Goal: Communication & Community: Answer question/provide support

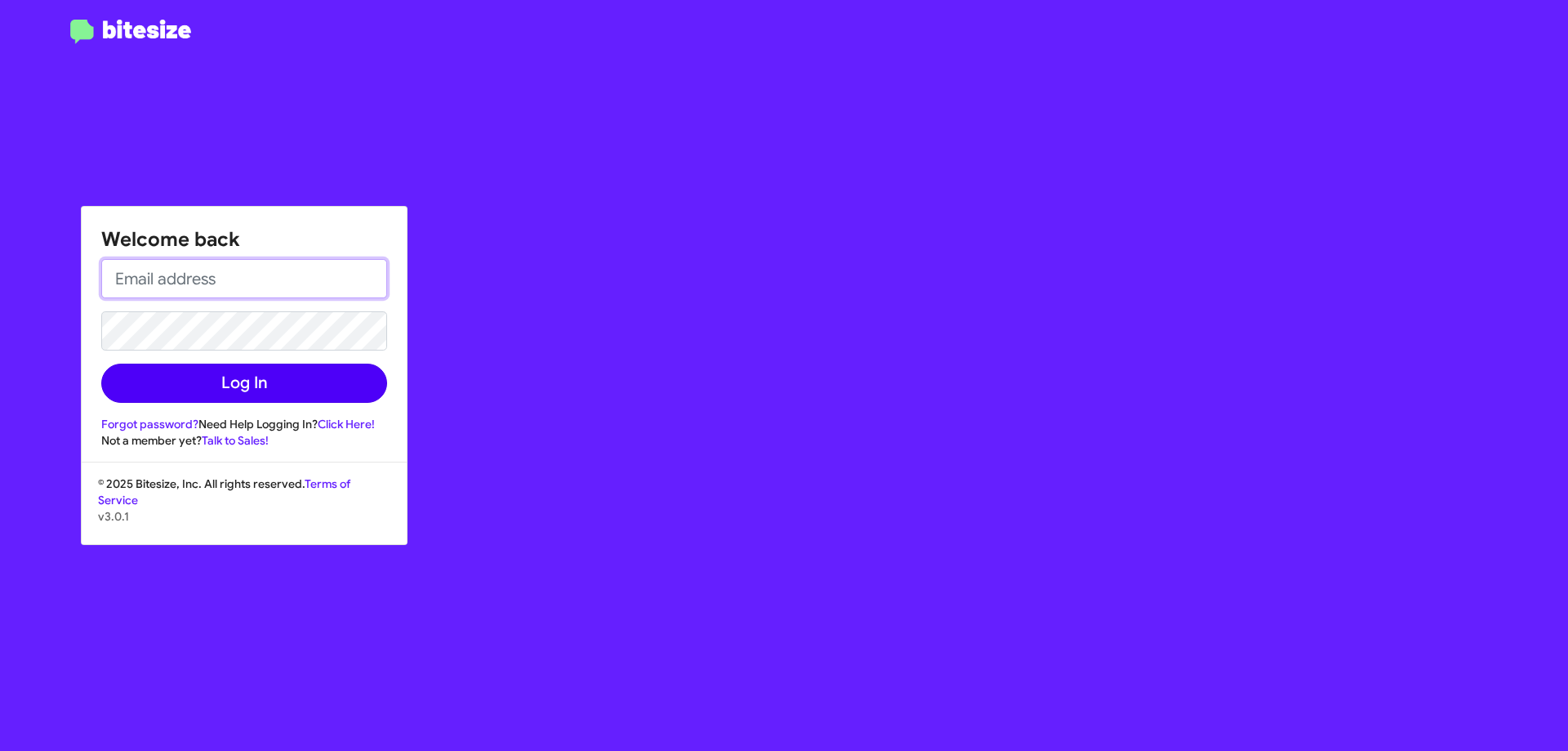
type input "[EMAIL_ADDRESS][DOMAIN_NAME]"
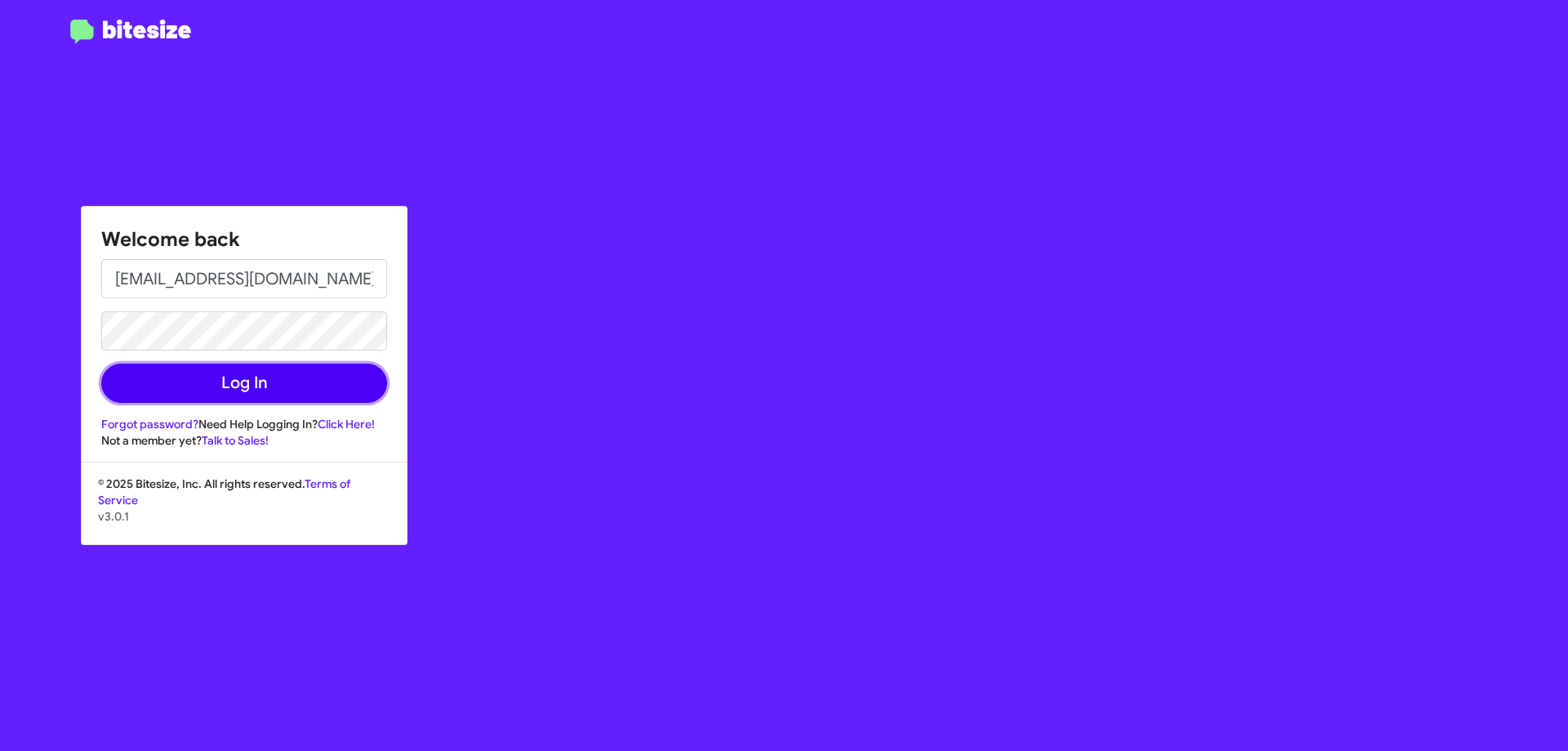
click at [315, 387] on button "Log In" at bounding box center [244, 383] width 286 height 39
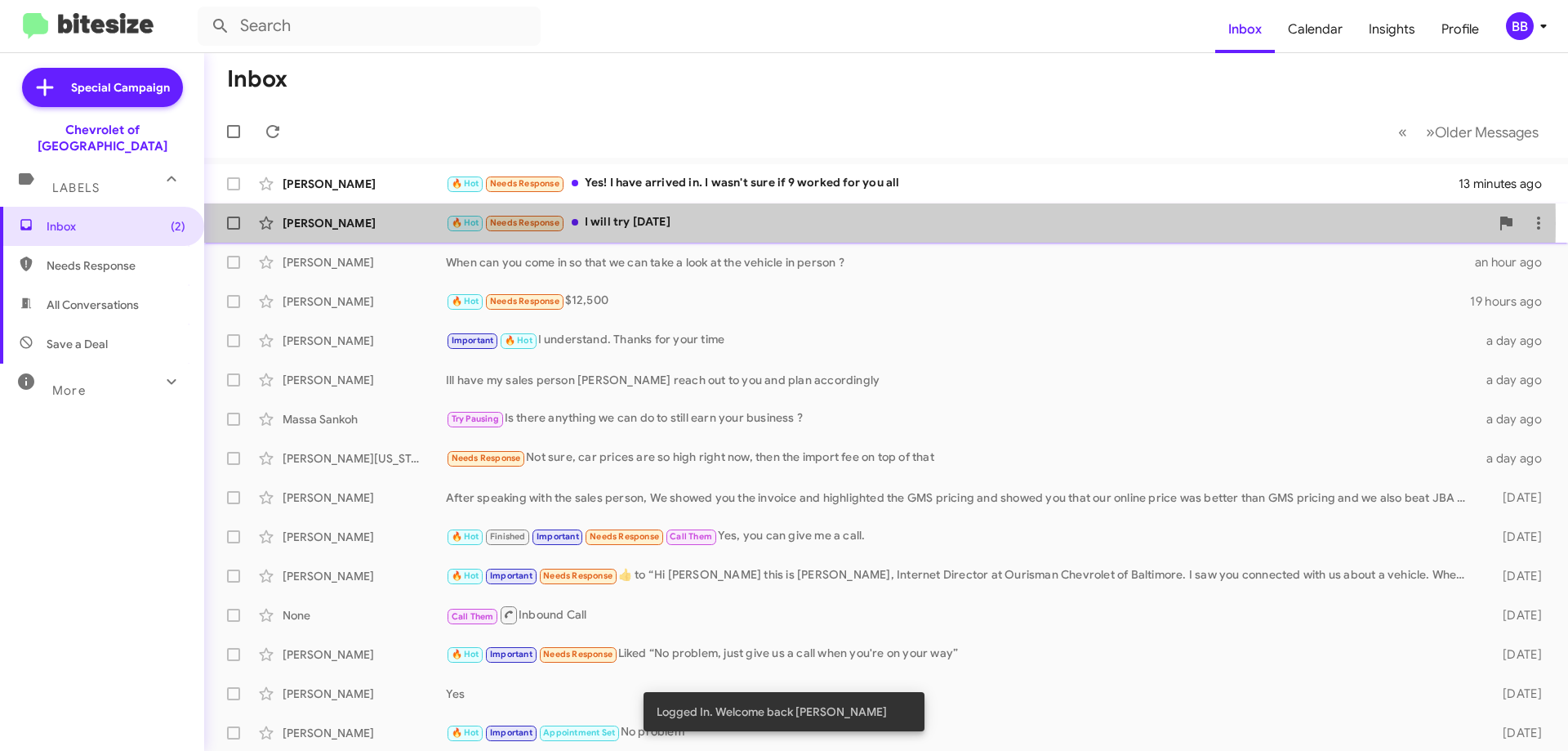
click at [678, 223] on div "🔥 Hot Needs Response I will try [DATE]" at bounding box center [968, 223] width 1043 height 19
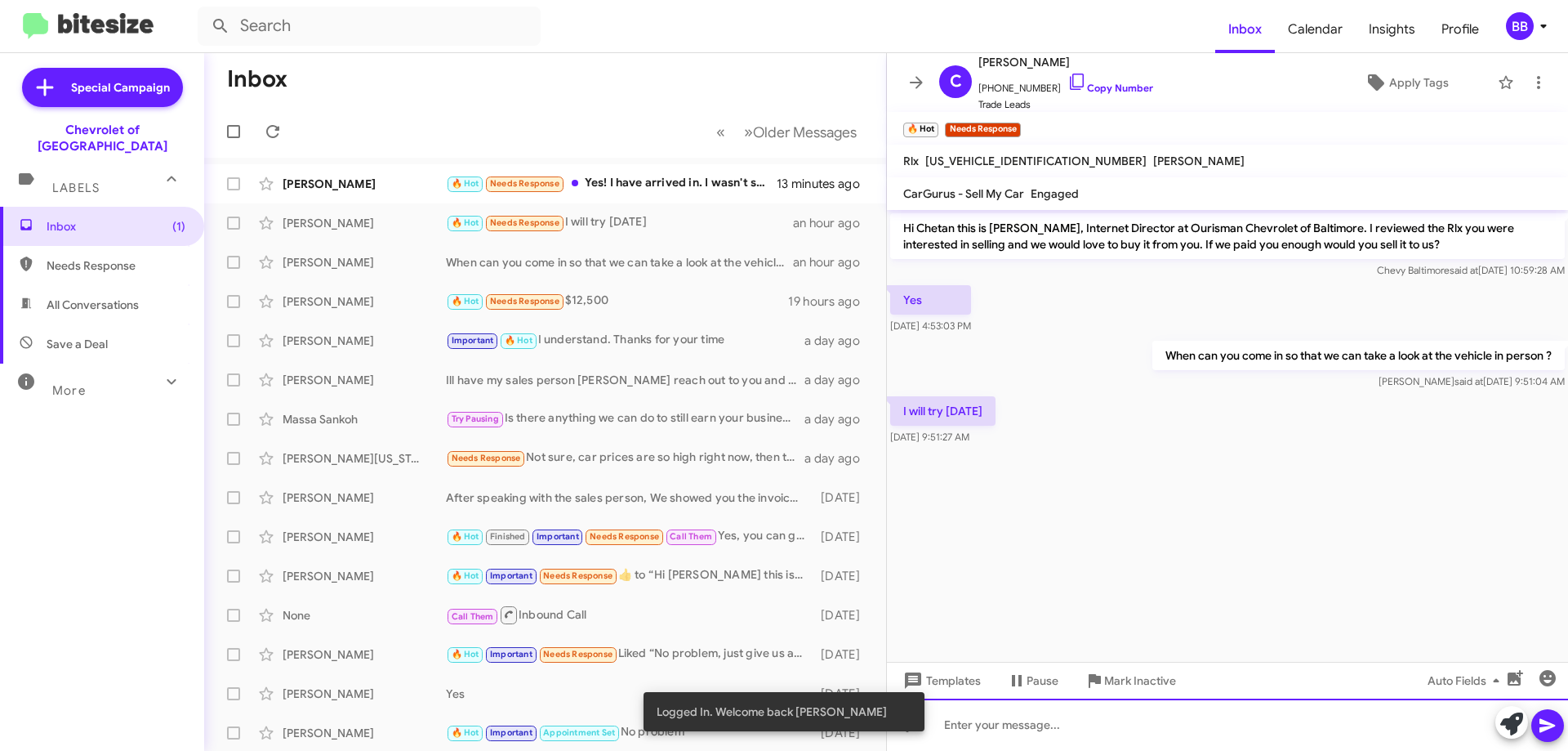
click at [1023, 718] on div at bounding box center [1227, 725] width 681 height 52
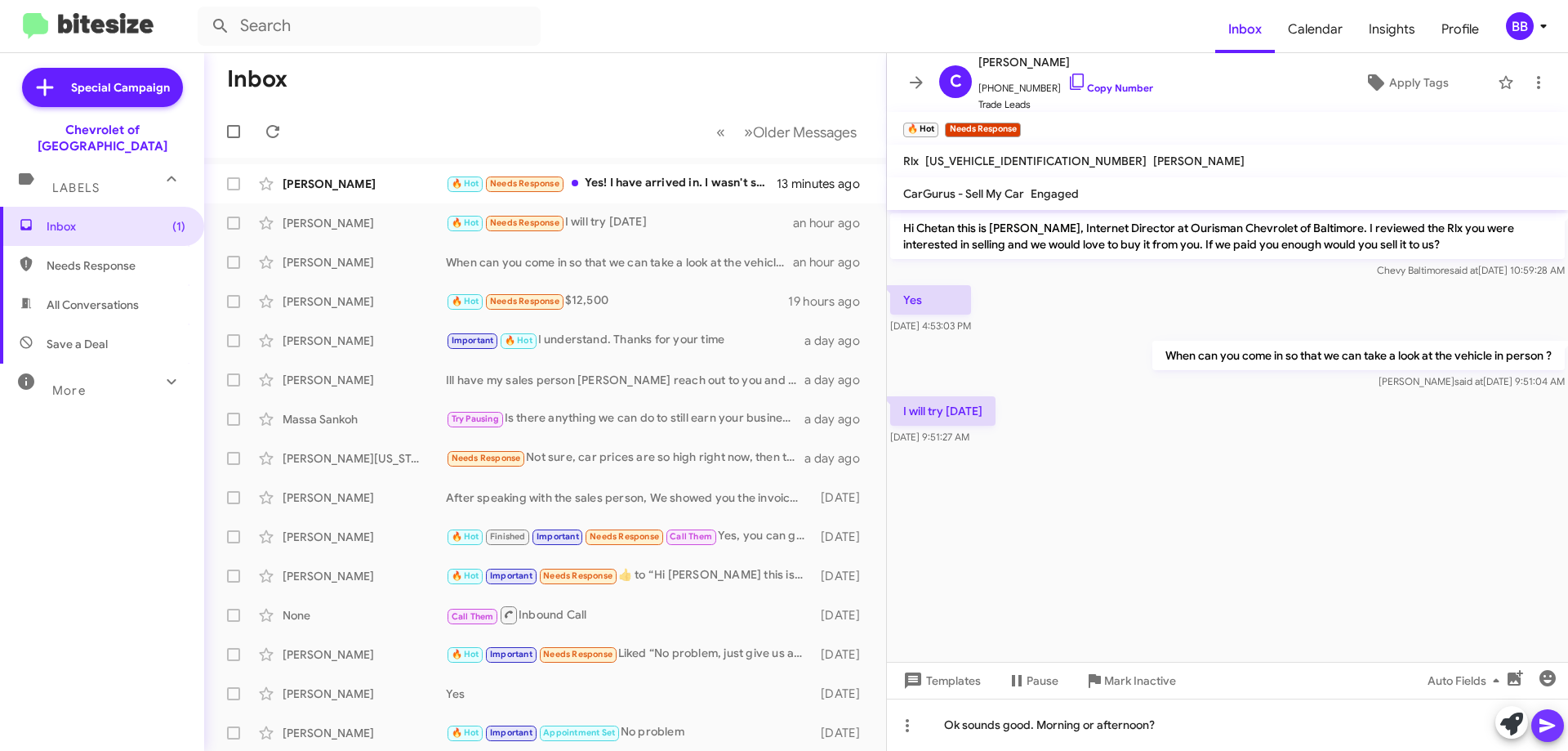
click at [1559, 731] on button at bounding box center [1548, 725] width 33 height 33
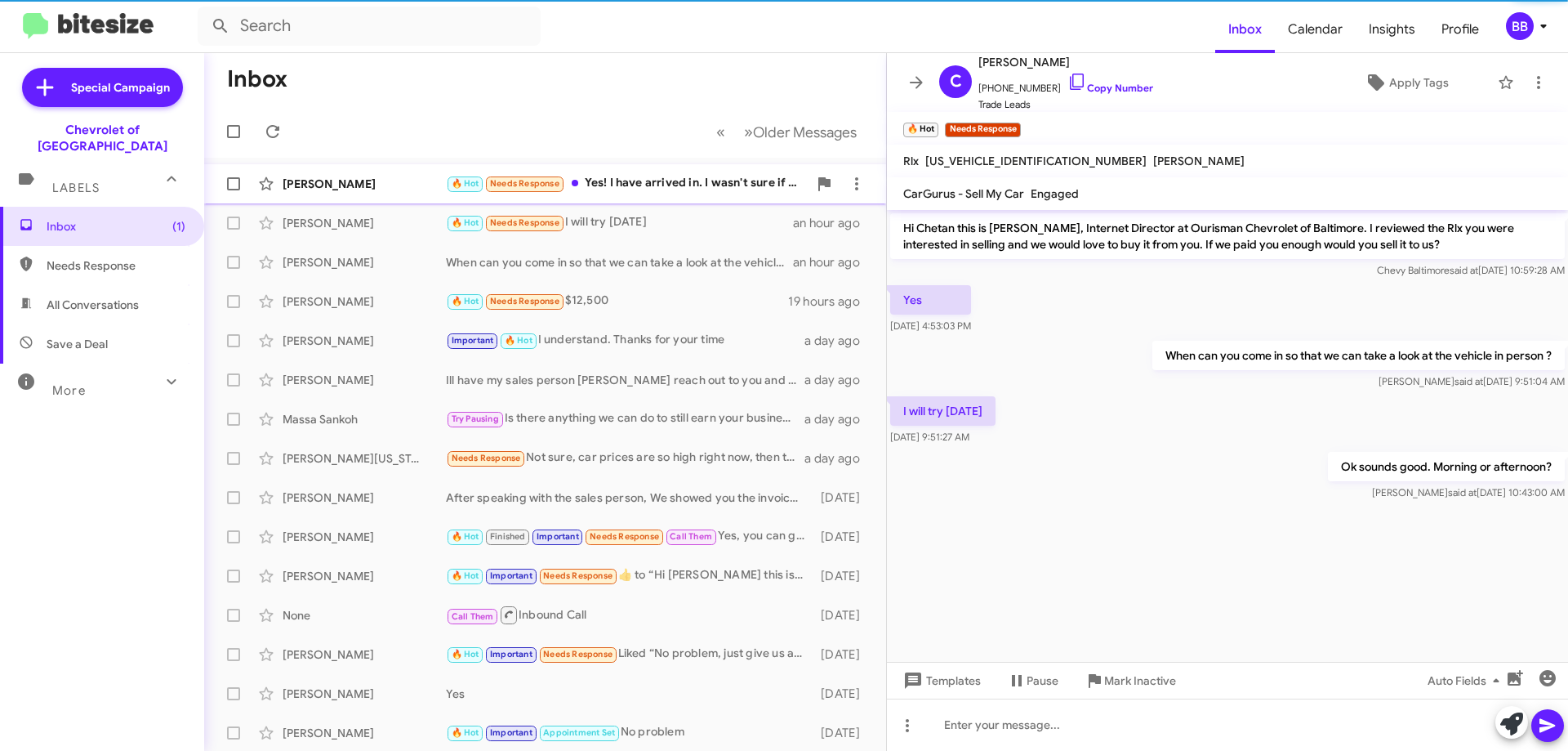
click at [663, 173] on div "[PERSON_NAME] 🔥 Hot Needs Response Yes! I have arrived in. I wasn't sure if 9 w…" at bounding box center [545, 184] width 656 height 33
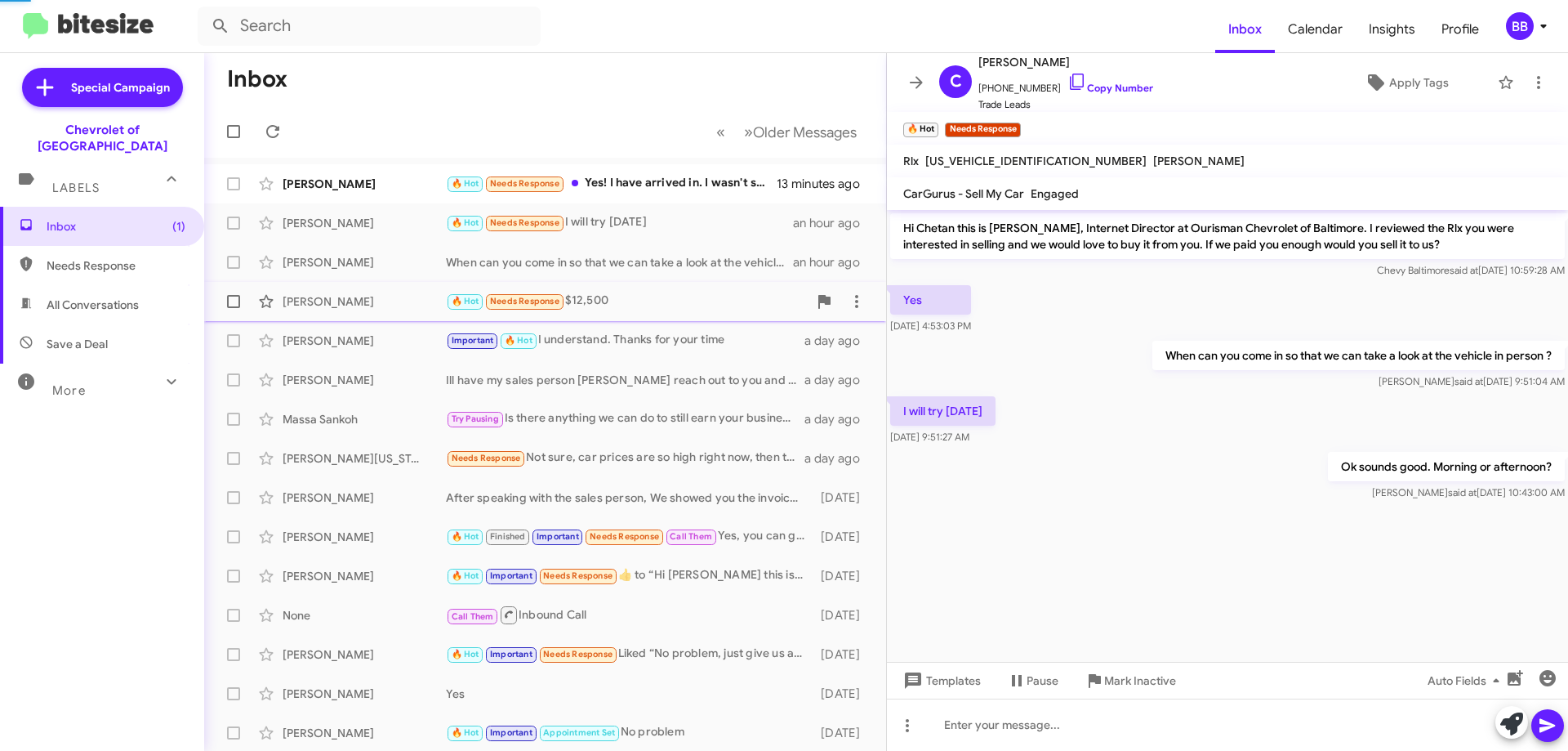
scroll to position [117, 0]
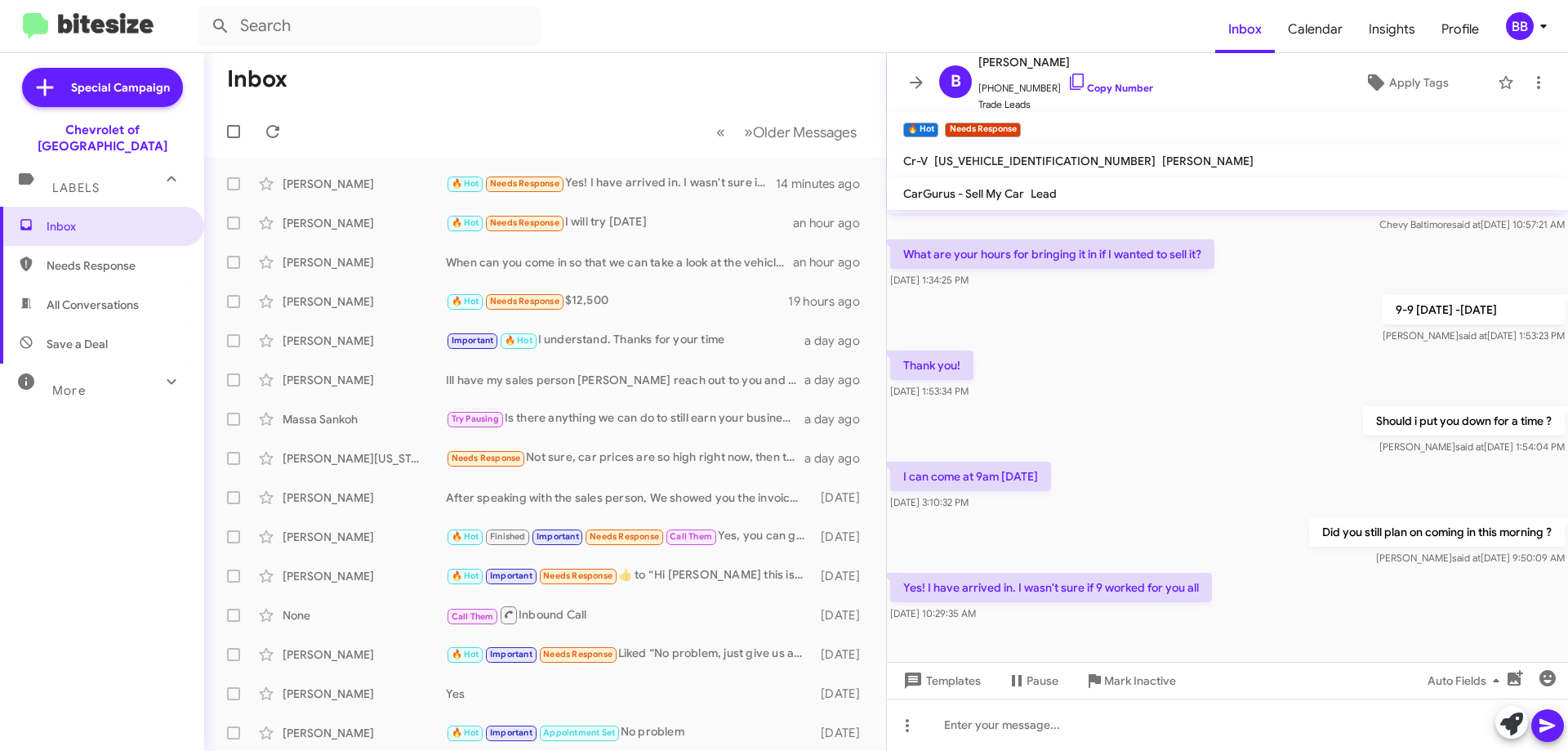
click at [89, 246] on span "Needs Response" at bounding box center [102, 266] width 204 height 39
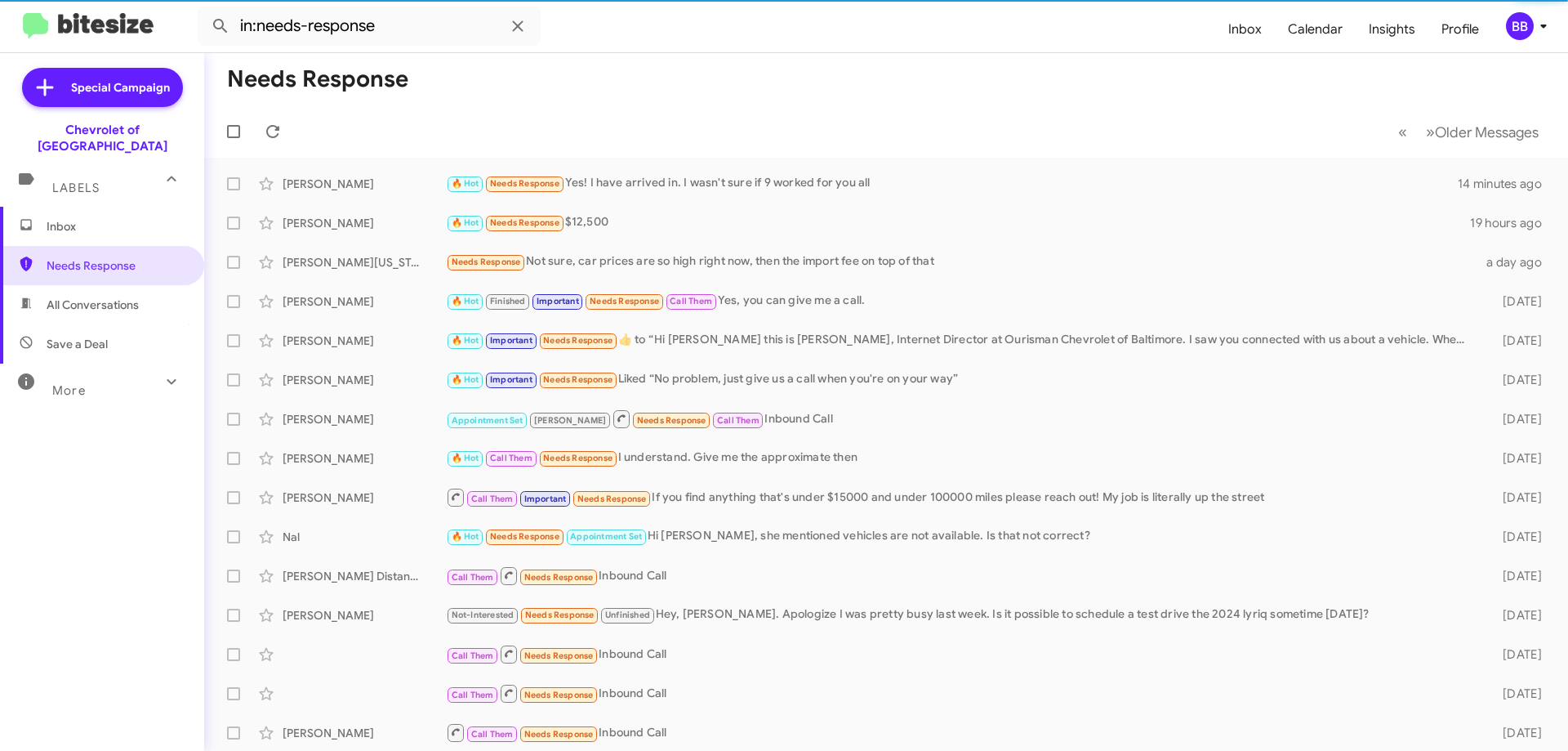
click at [97, 324] on span "Save a Deal" at bounding box center [102, 344] width 204 height 39
type input "in:not-interested"
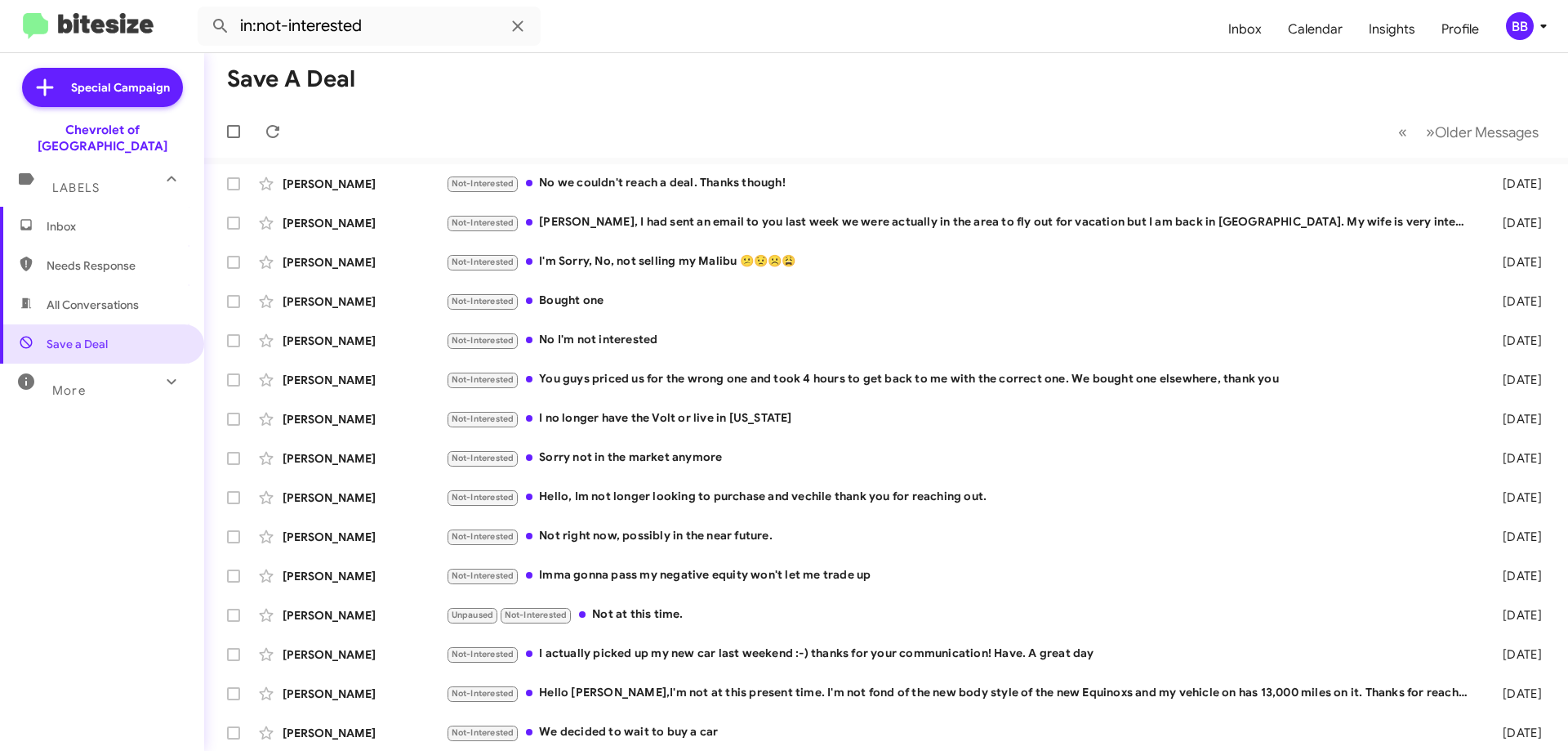
click at [92, 218] on span "Inbox" at bounding box center [116, 226] width 139 height 17
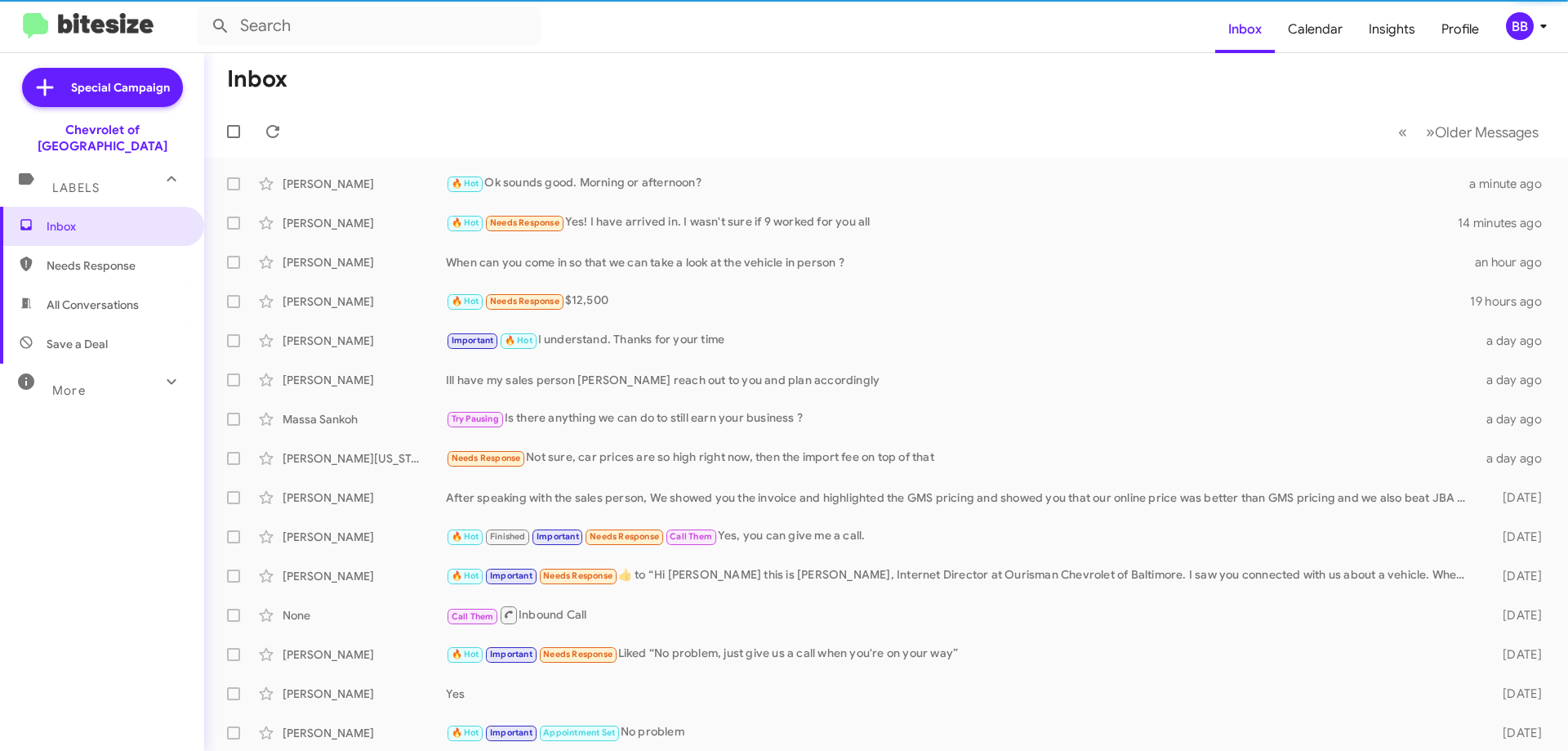
click at [116, 335] on span "Save a Deal" at bounding box center [102, 344] width 204 height 39
type input "in:not-interested"
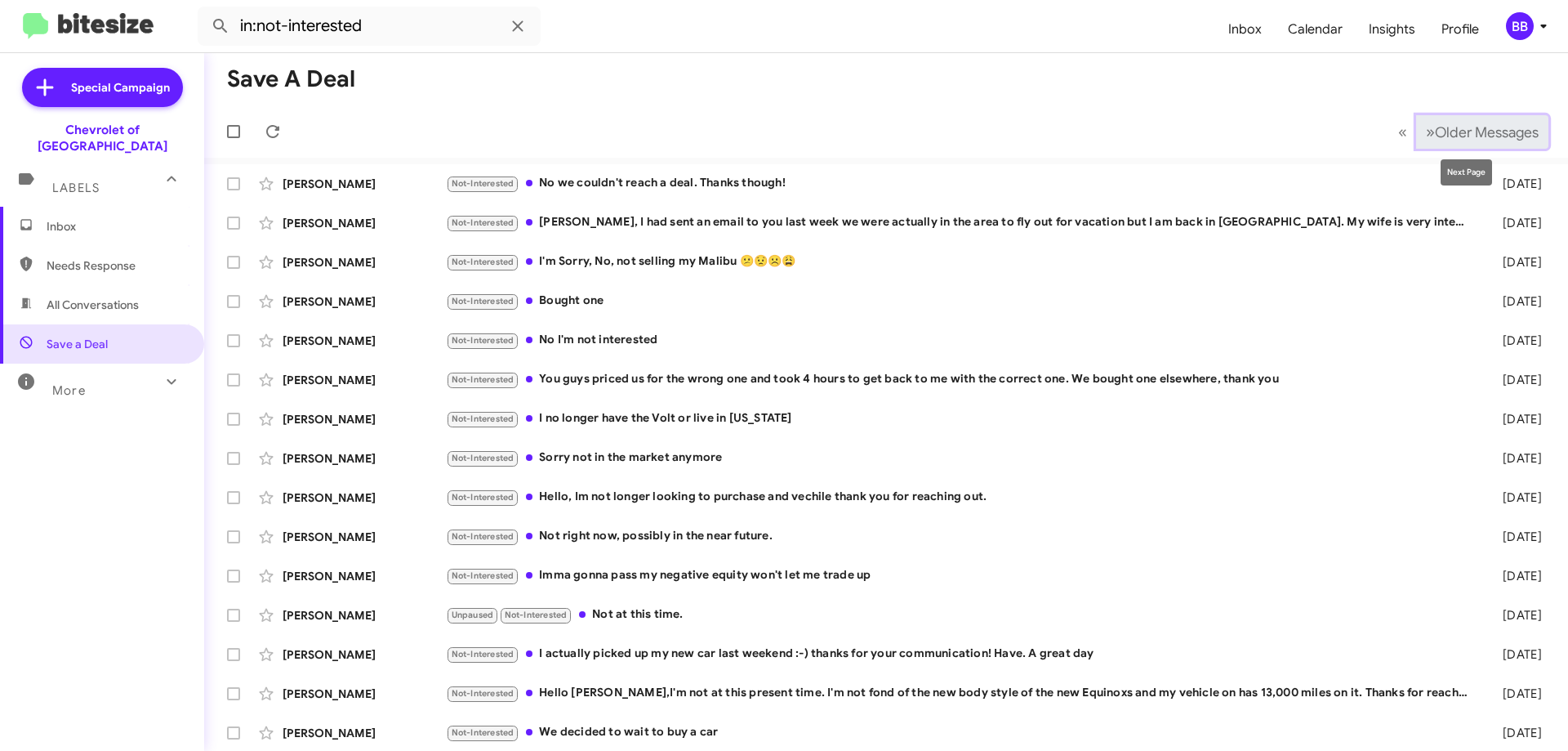
click at [1453, 133] on span "Older Messages" at bounding box center [1486, 131] width 103 height 18
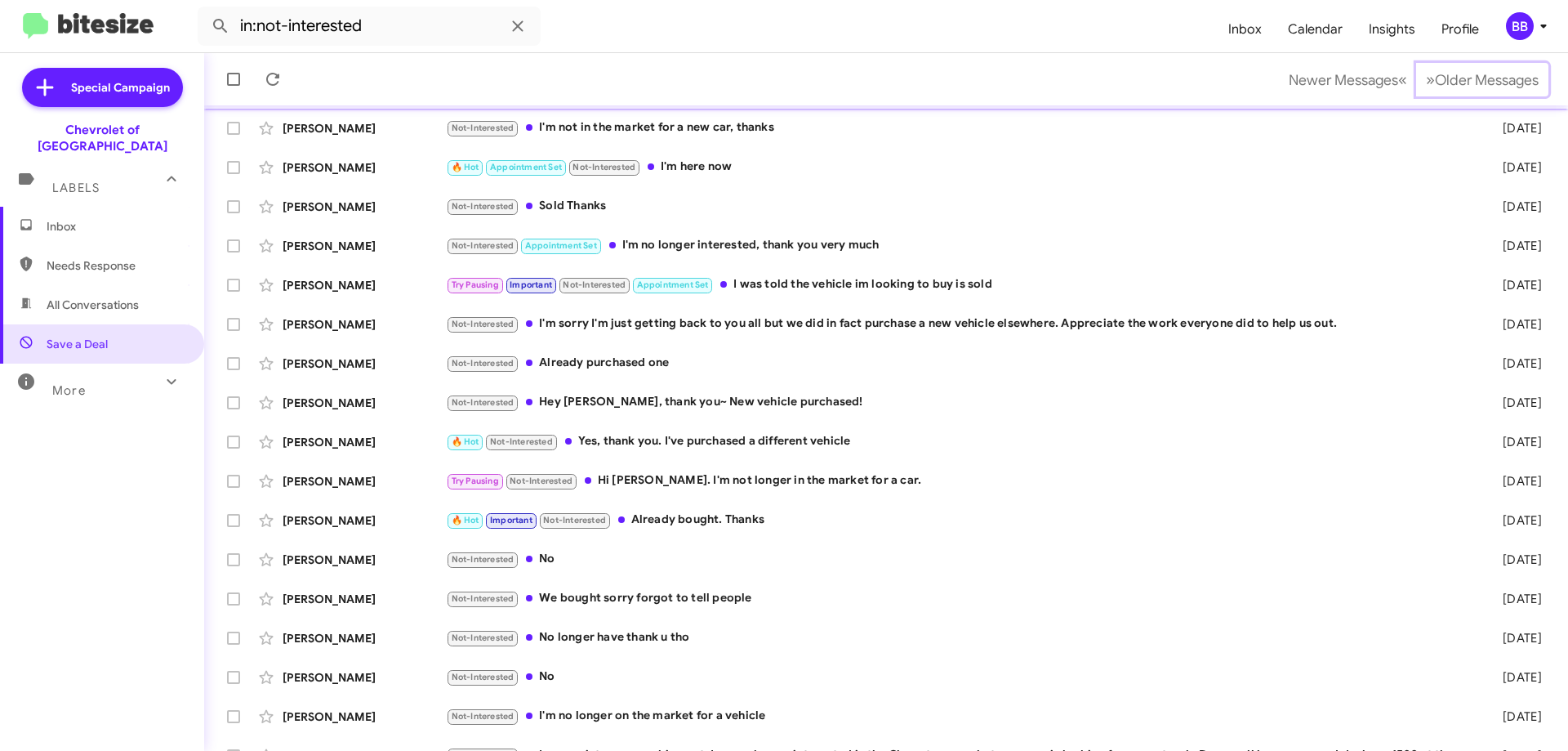
scroll to position [198, 0]
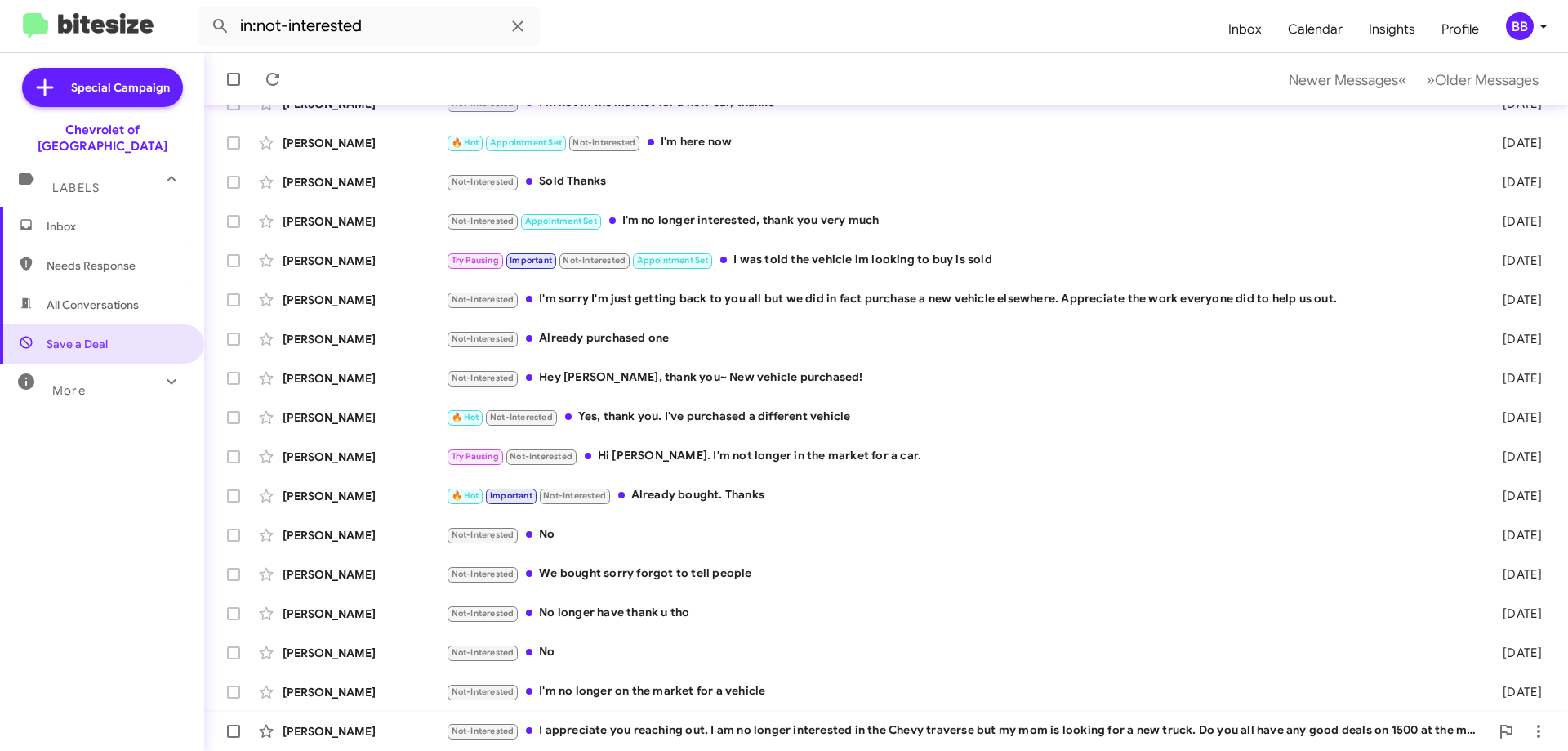
click at [770, 732] on div "Not-Interested I appreciate you reaching out, I am no longer interested in the …" at bounding box center [968, 731] width 1043 height 19
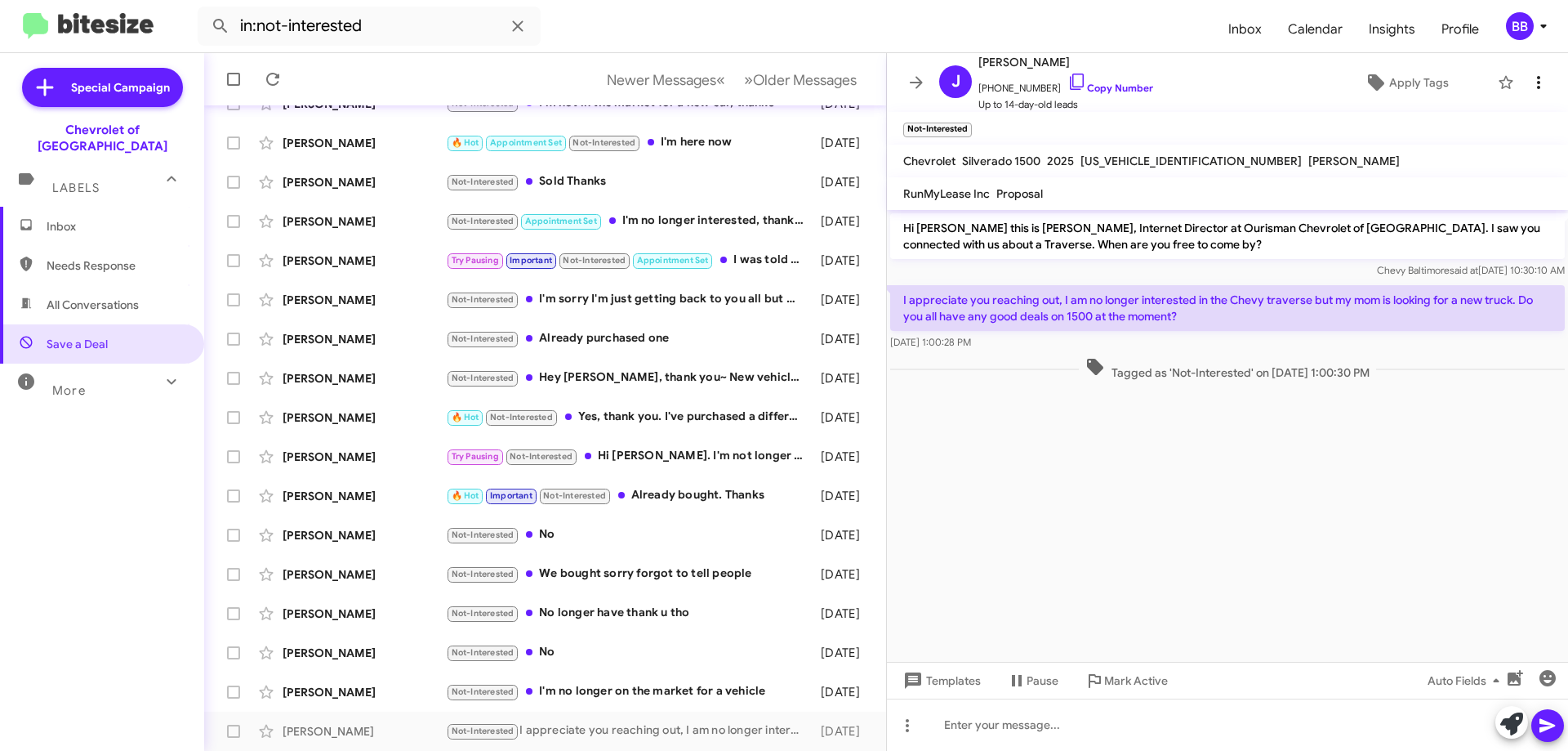
click at [1537, 78] on span at bounding box center [1538, 82] width 33 height 20
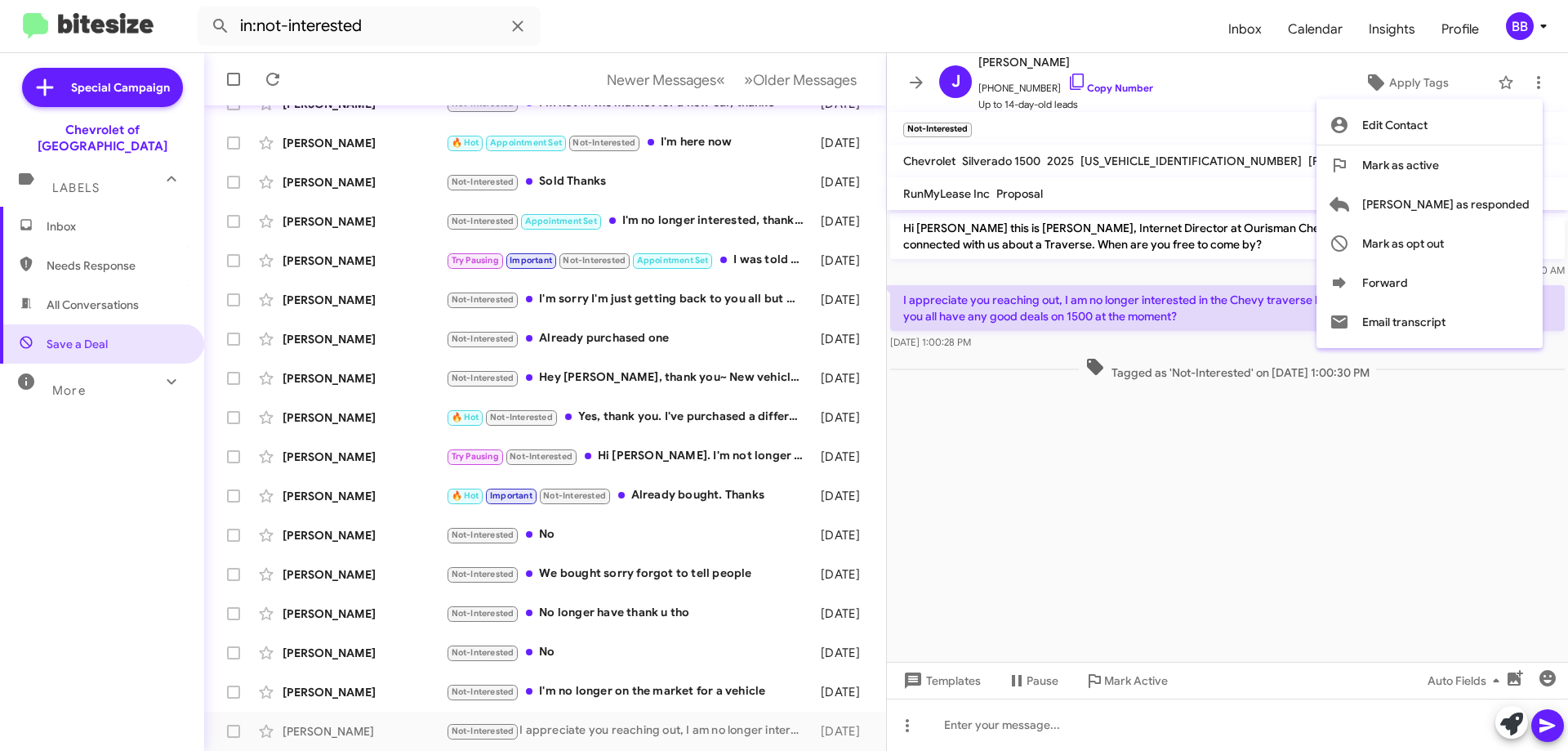
click at [1233, 480] on div at bounding box center [784, 376] width 1568 height 751
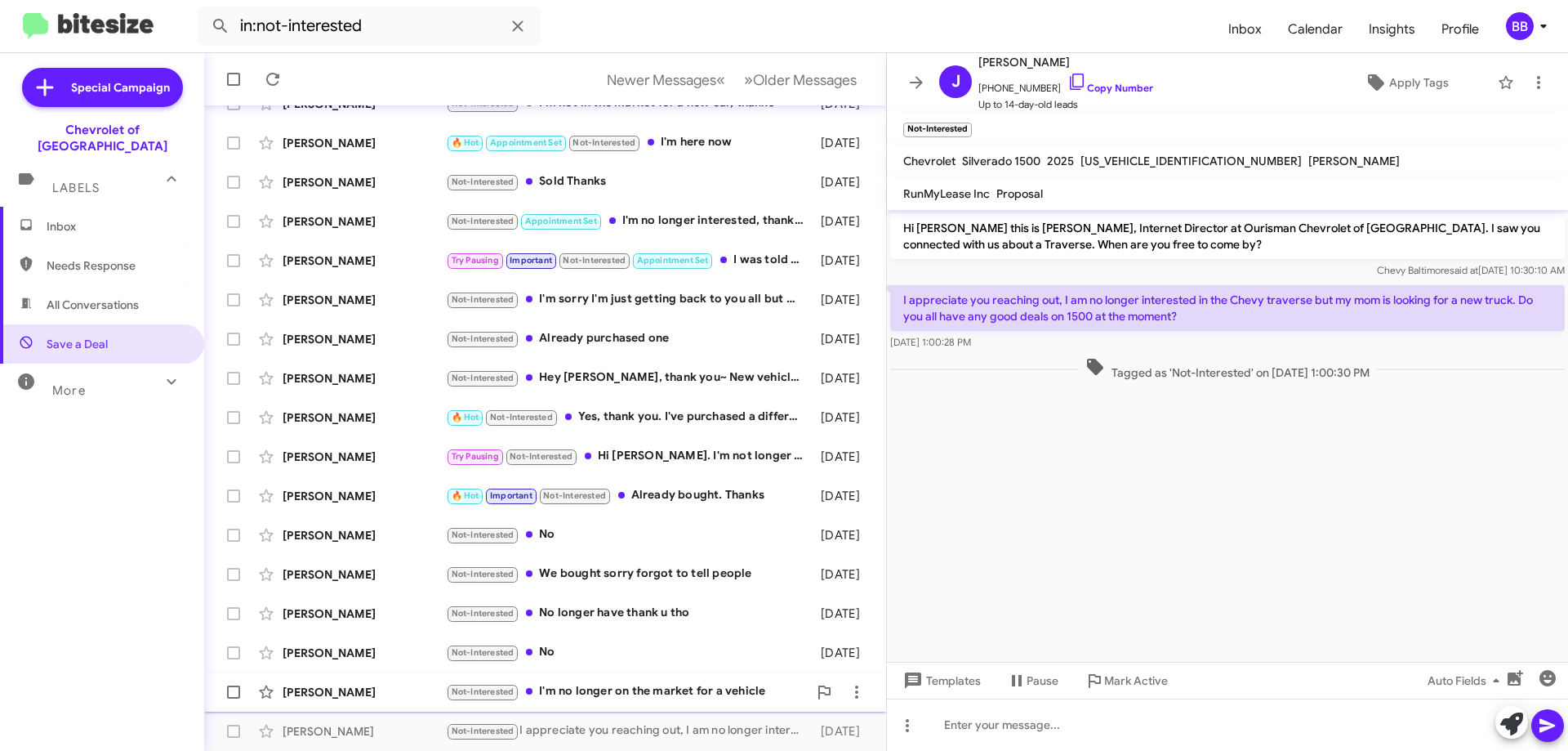
click at [666, 692] on div "Not-Interested I'm no longer on the market for a vehicle" at bounding box center [627, 691] width 361 height 19
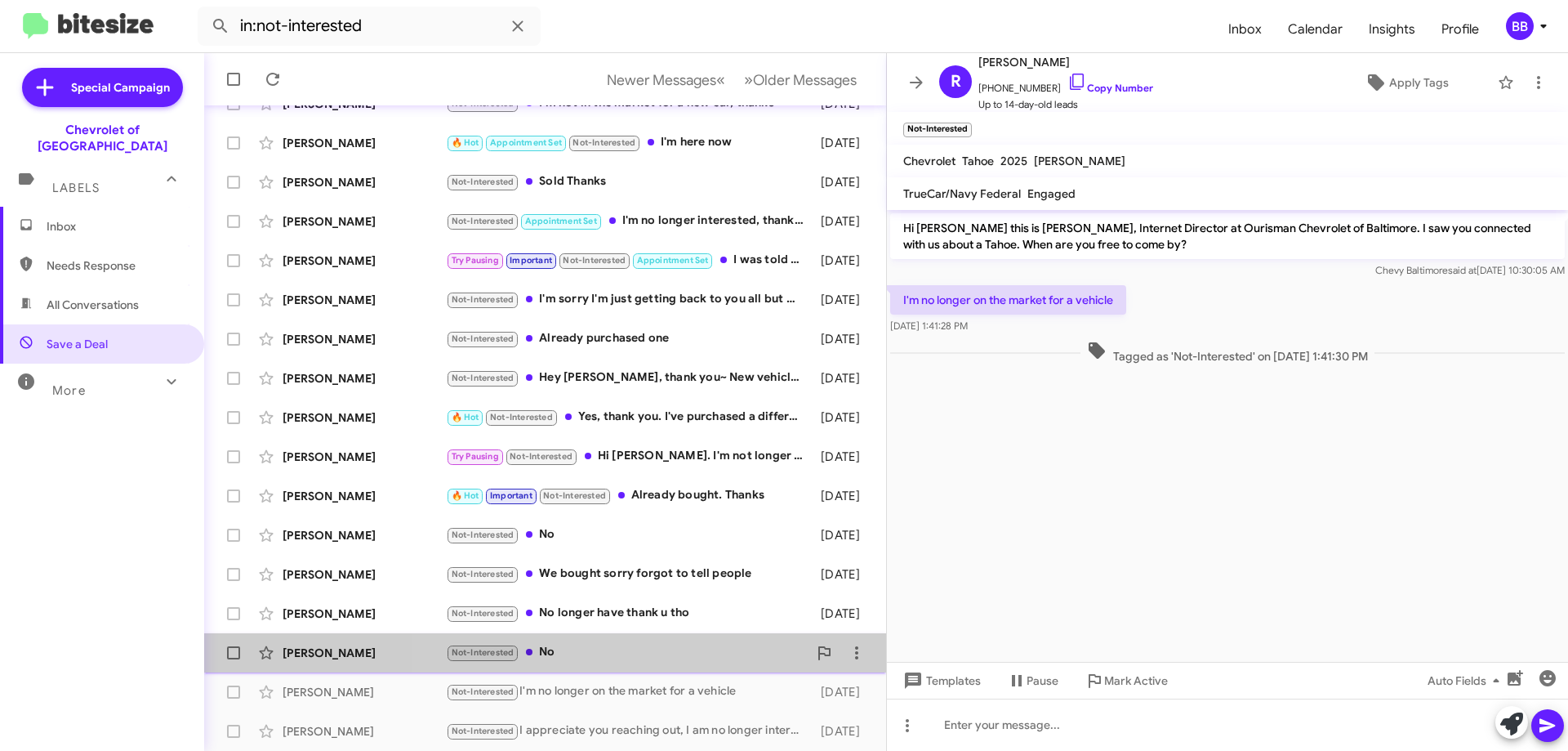
click at [662, 655] on div "Not-Interested No" at bounding box center [627, 652] width 361 height 19
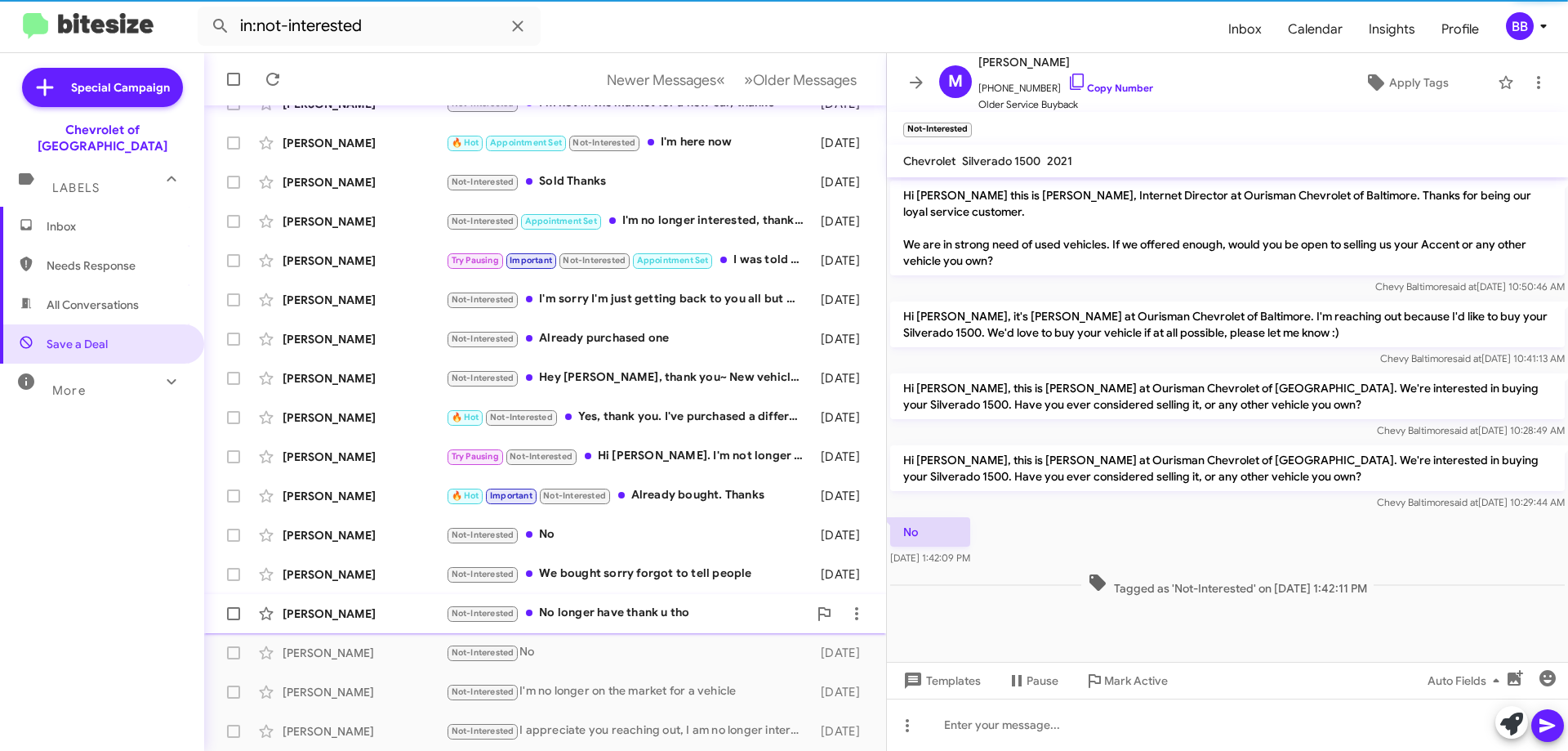
click at [649, 609] on div "Not-Interested No longer have thank u tho" at bounding box center [627, 613] width 361 height 19
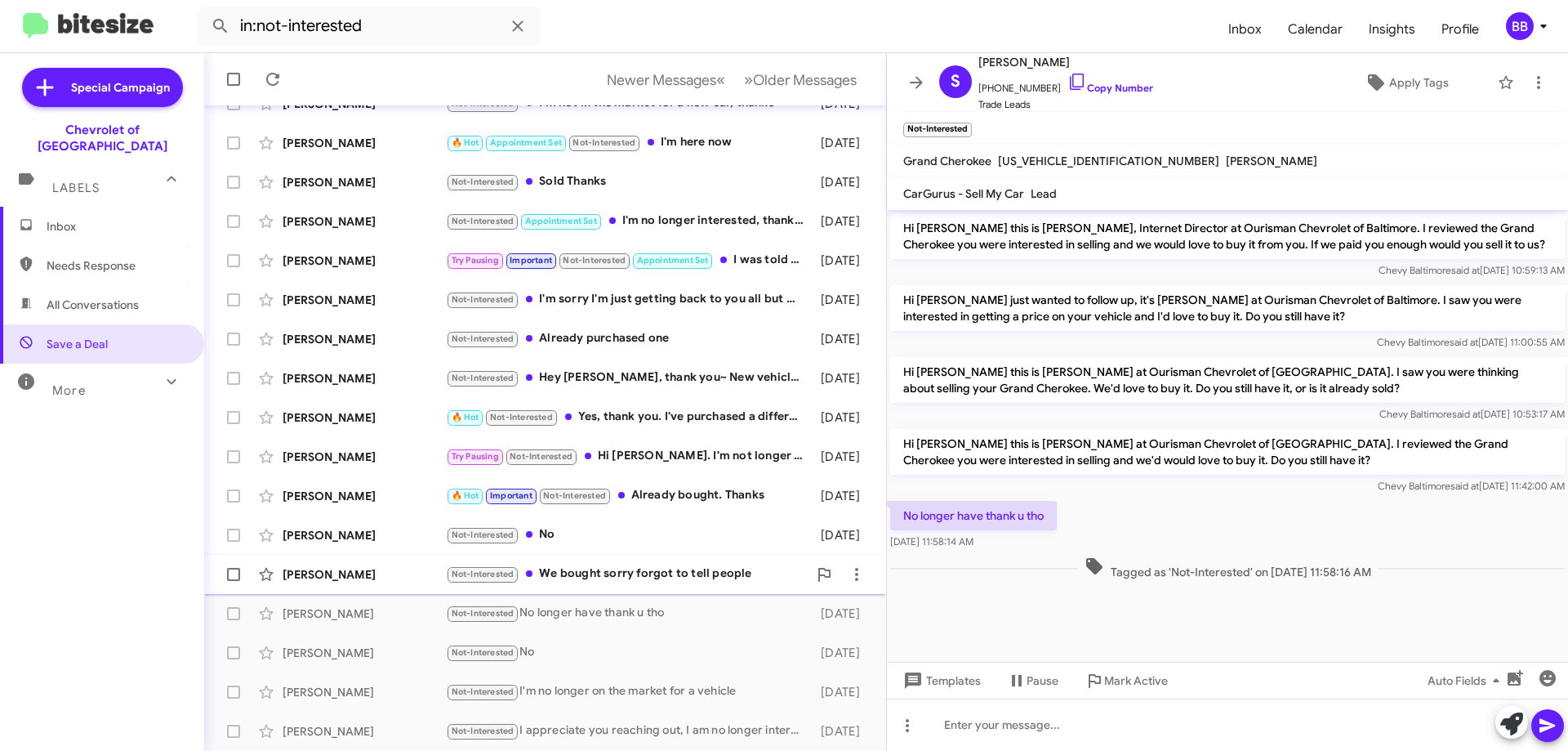
click at [661, 570] on div "Not-Interested We bought sorry forgot to tell people" at bounding box center [627, 574] width 361 height 19
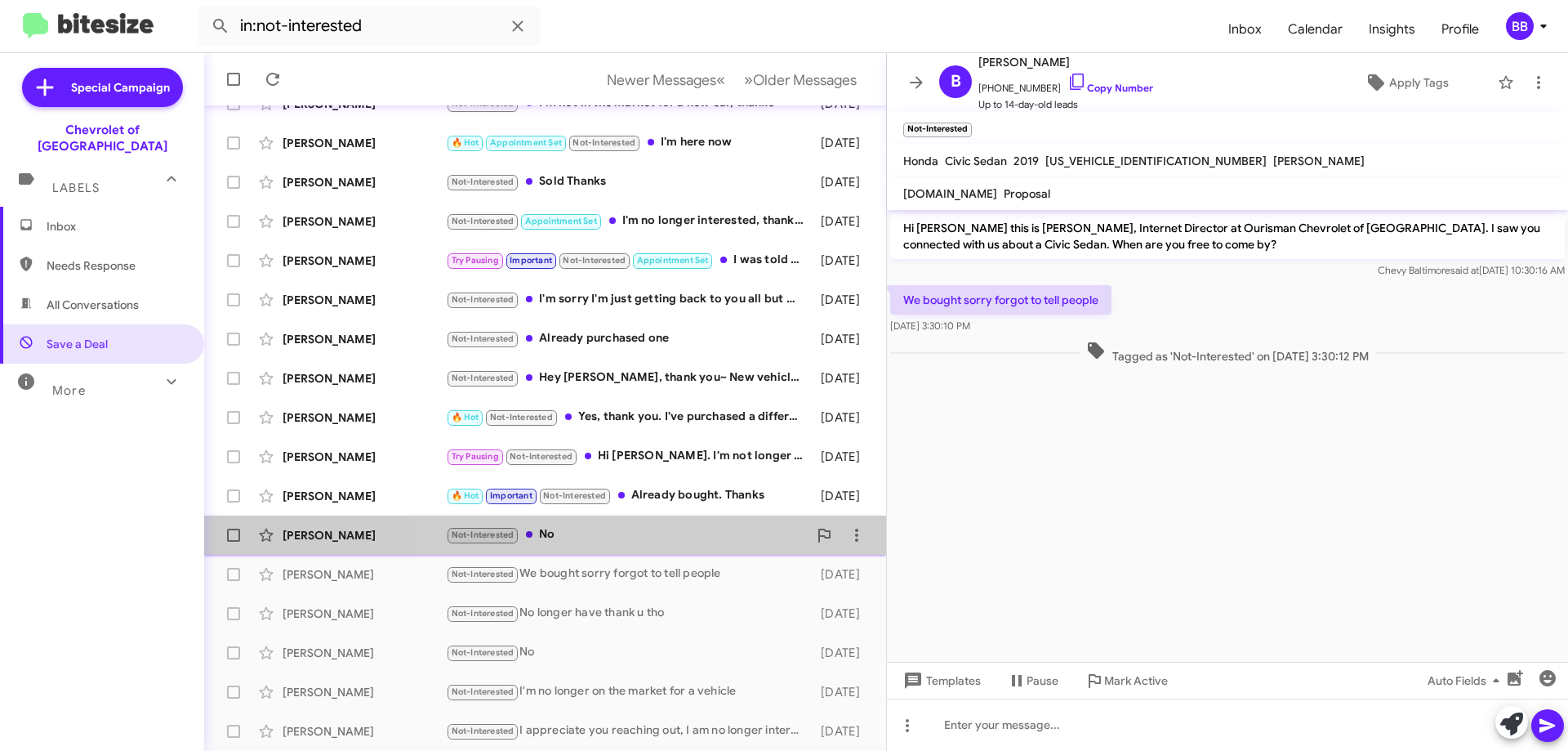
click at [648, 533] on div "Not-Interested No" at bounding box center [627, 535] width 361 height 19
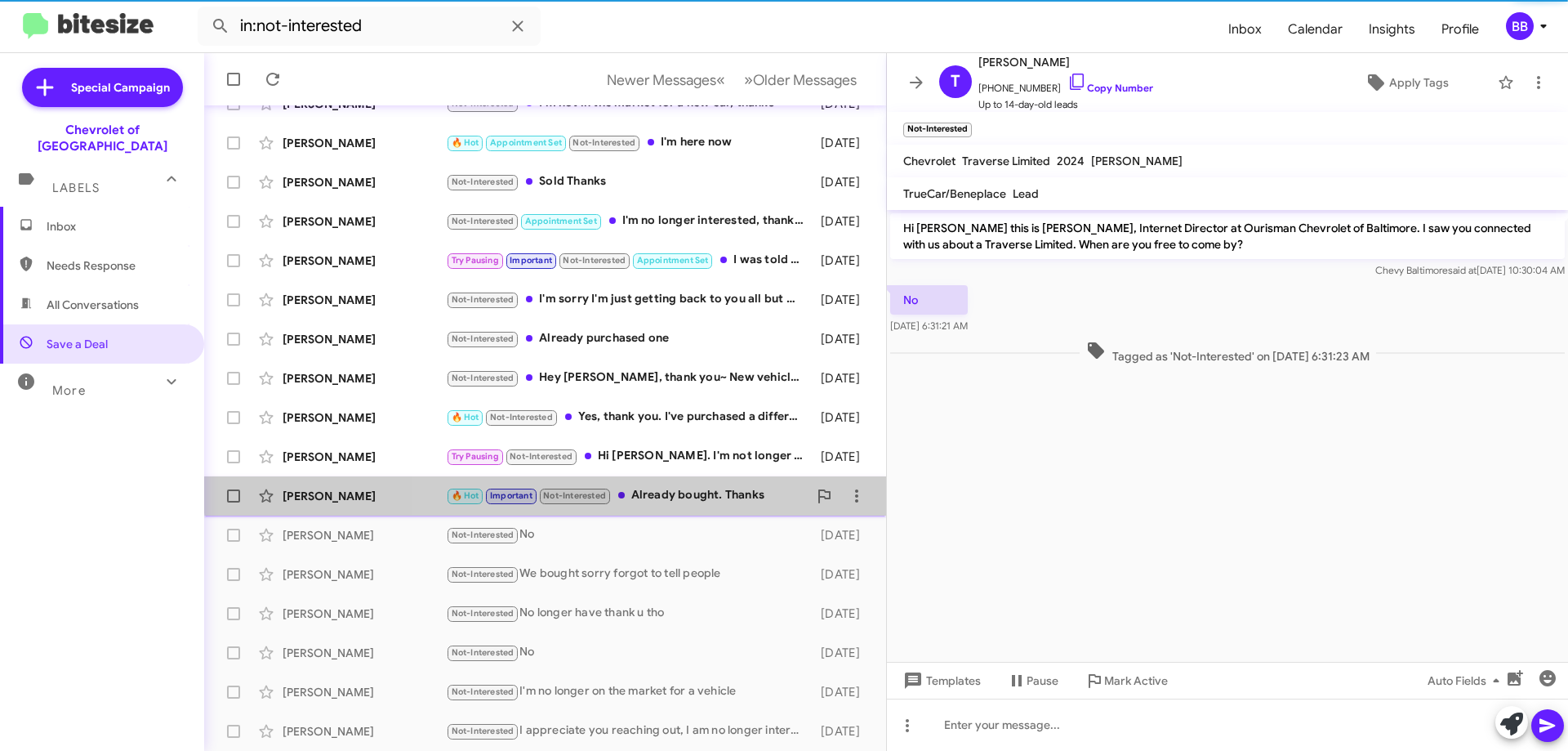
click at [657, 486] on div "🔥 Hot Important Not-Interested Already bought. Thanks" at bounding box center [627, 496] width 361 height 19
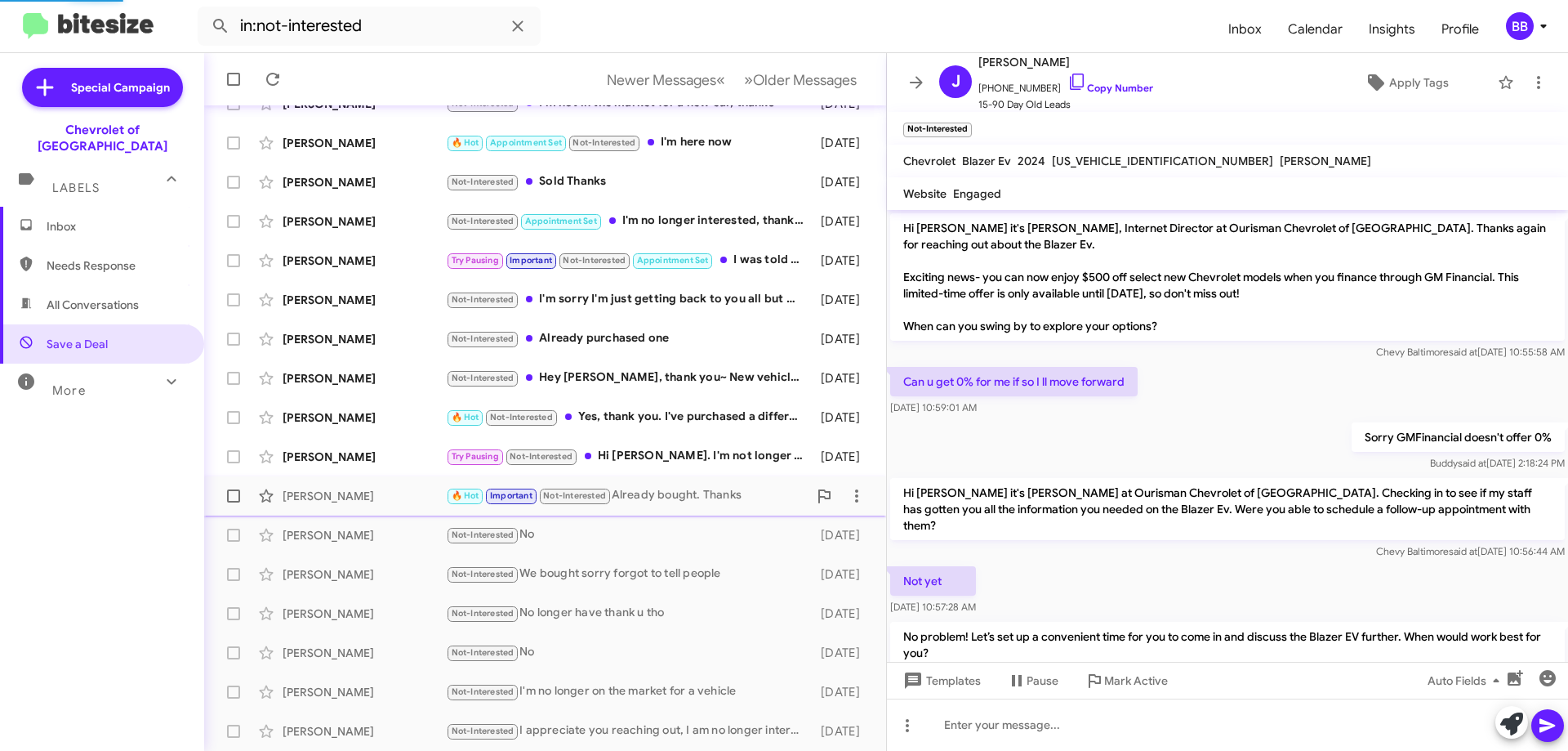
scroll to position [207, 0]
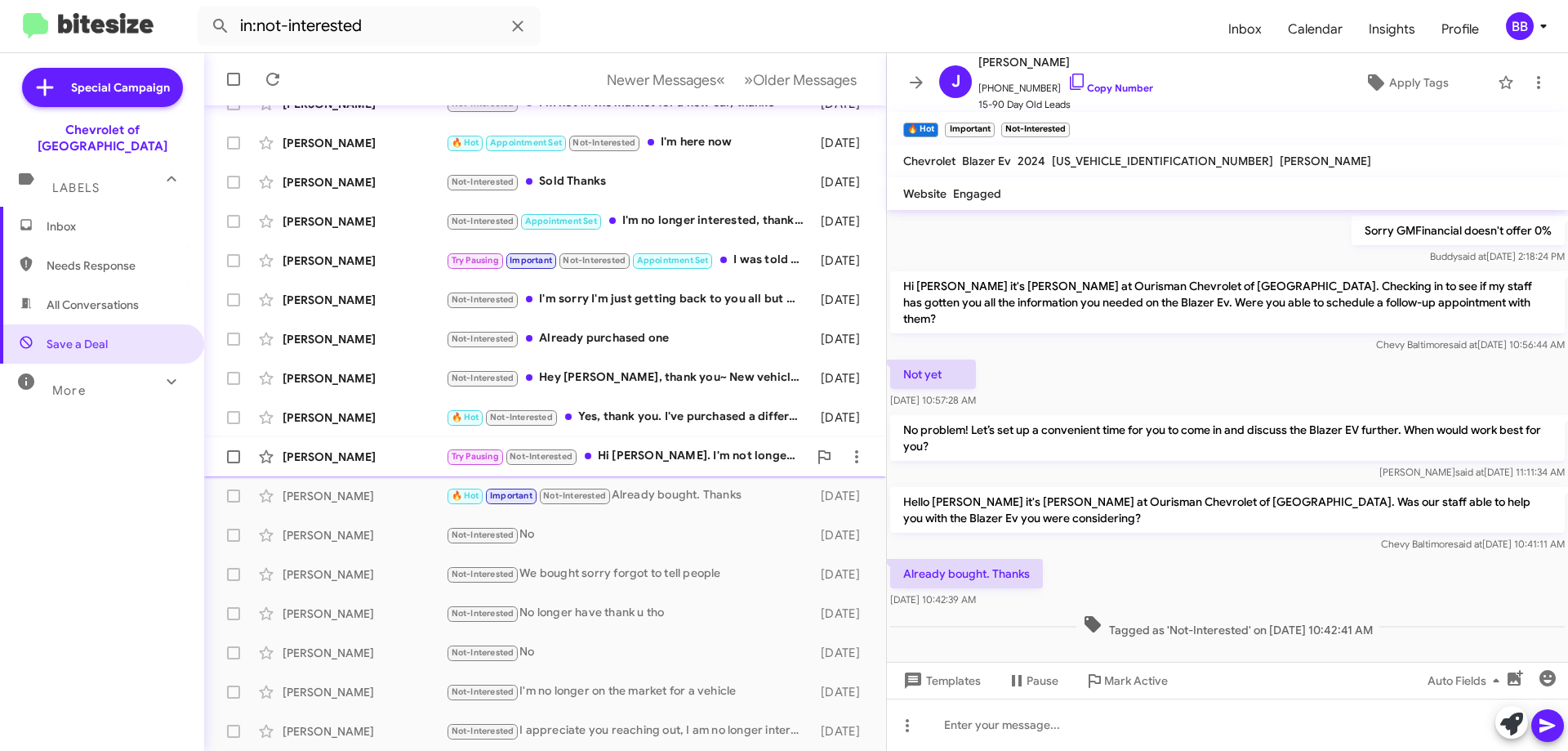
click at [665, 459] on div "Try Pausing Not-Interested Hi [PERSON_NAME]. I'm not longer in the market for a…" at bounding box center [627, 457] width 361 height 19
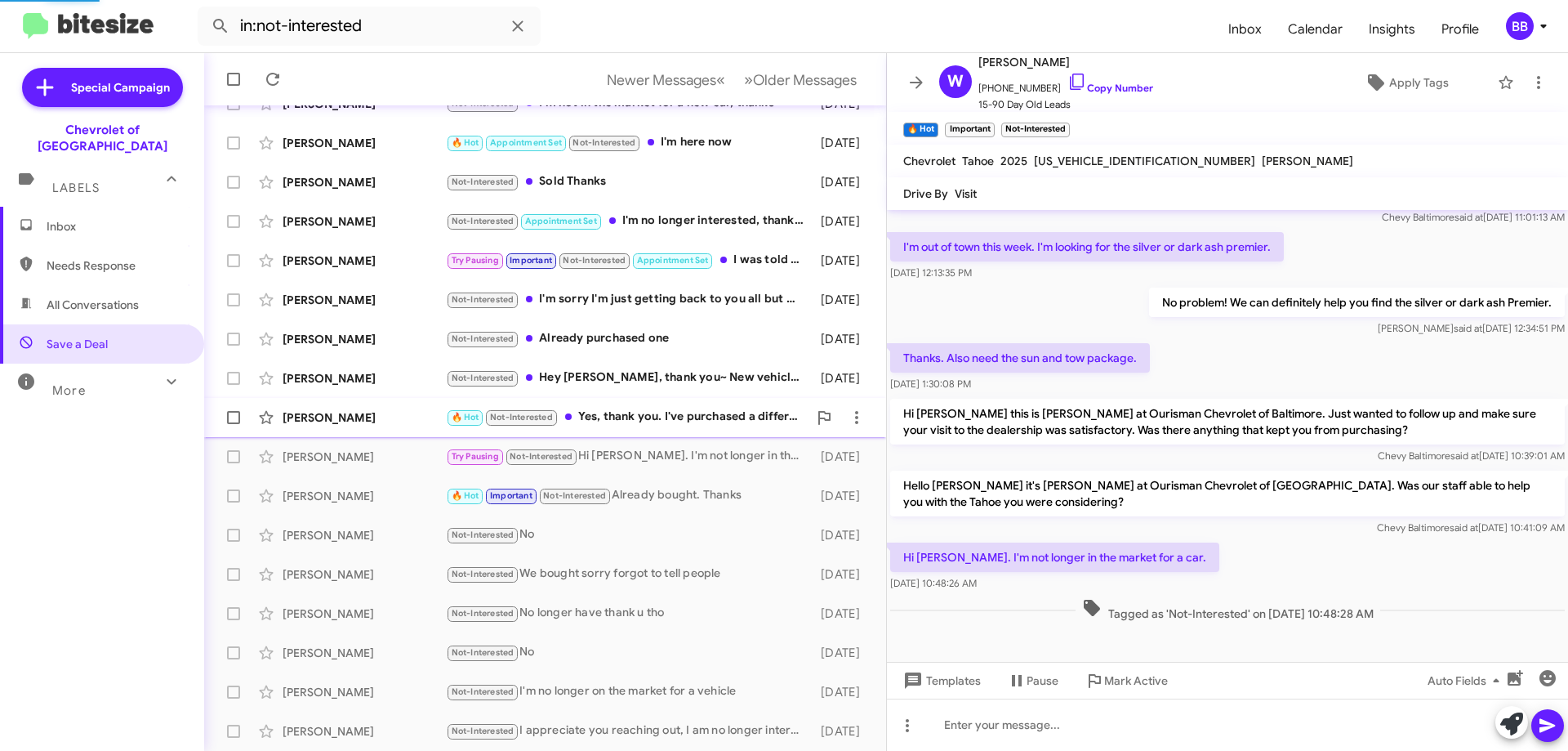
scroll to position [142, 0]
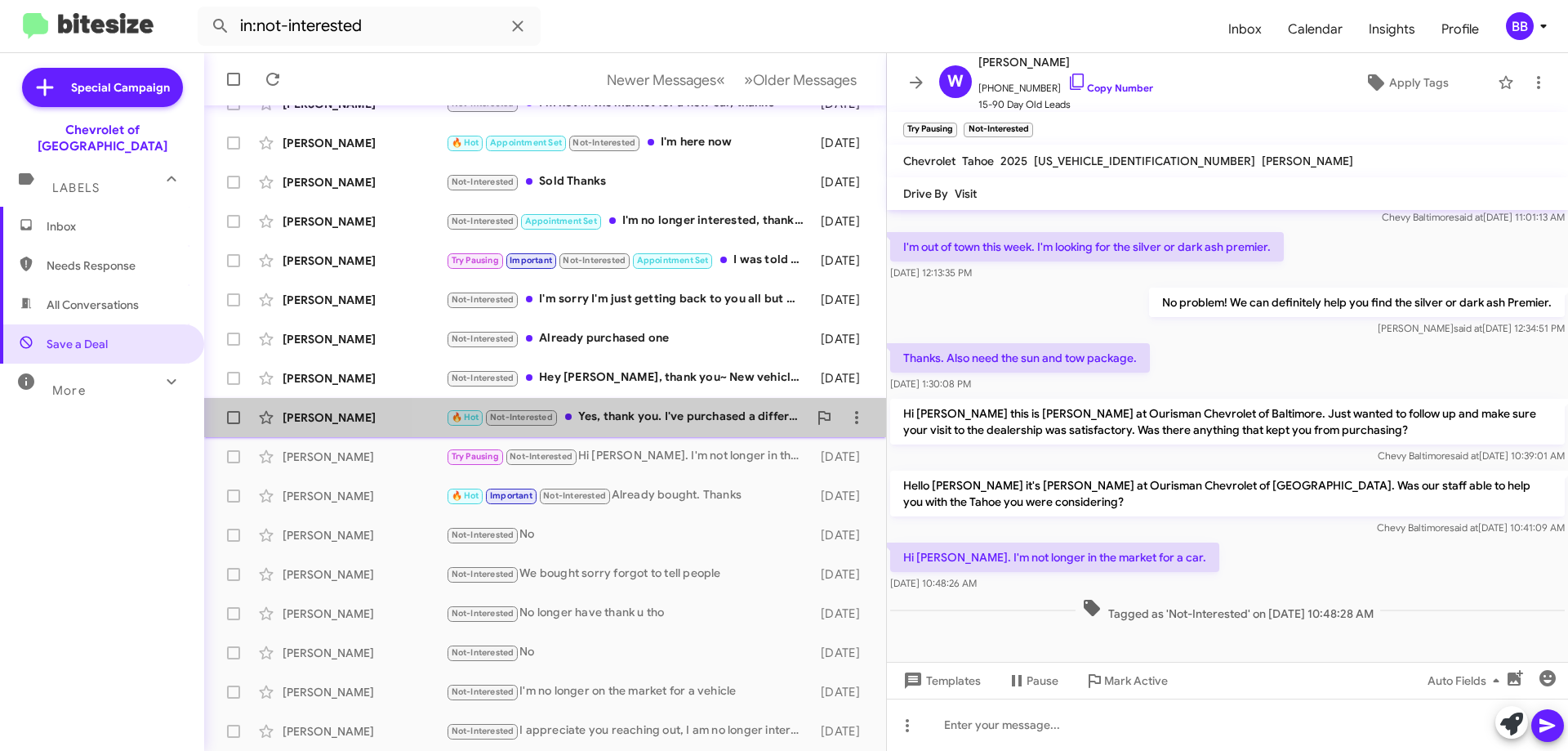
click at [664, 414] on div "🔥 Hot Not-Interested Yes, thank you. I've purchased a different vehicle" at bounding box center [627, 416] width 361 height 19
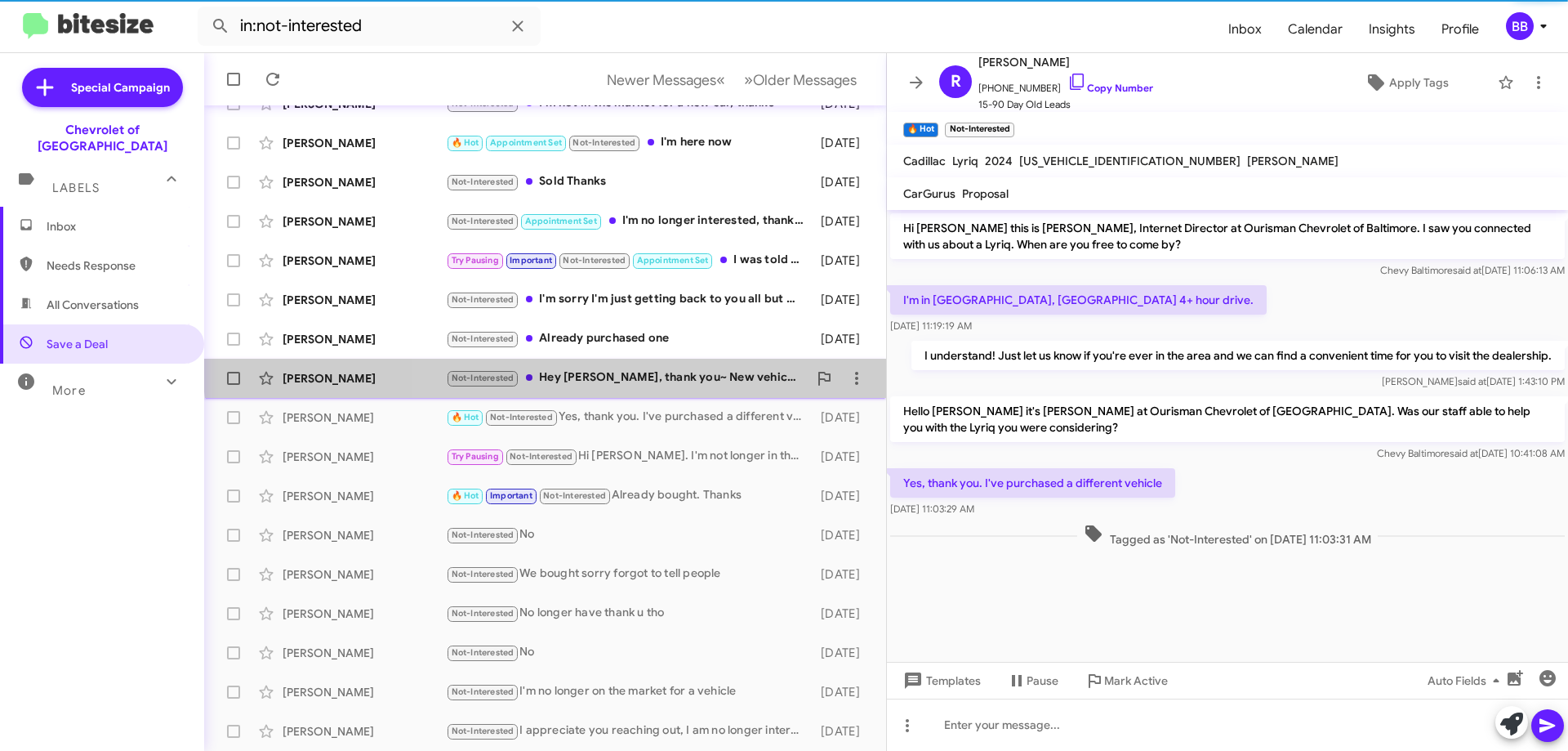
click at [654, 366] on div "[PERSON_NAME] Not-Interested Hey [PERSON_NAME], thank you~ New vehicle purchase…" at bounding box center [545, 377] width 656 height 33
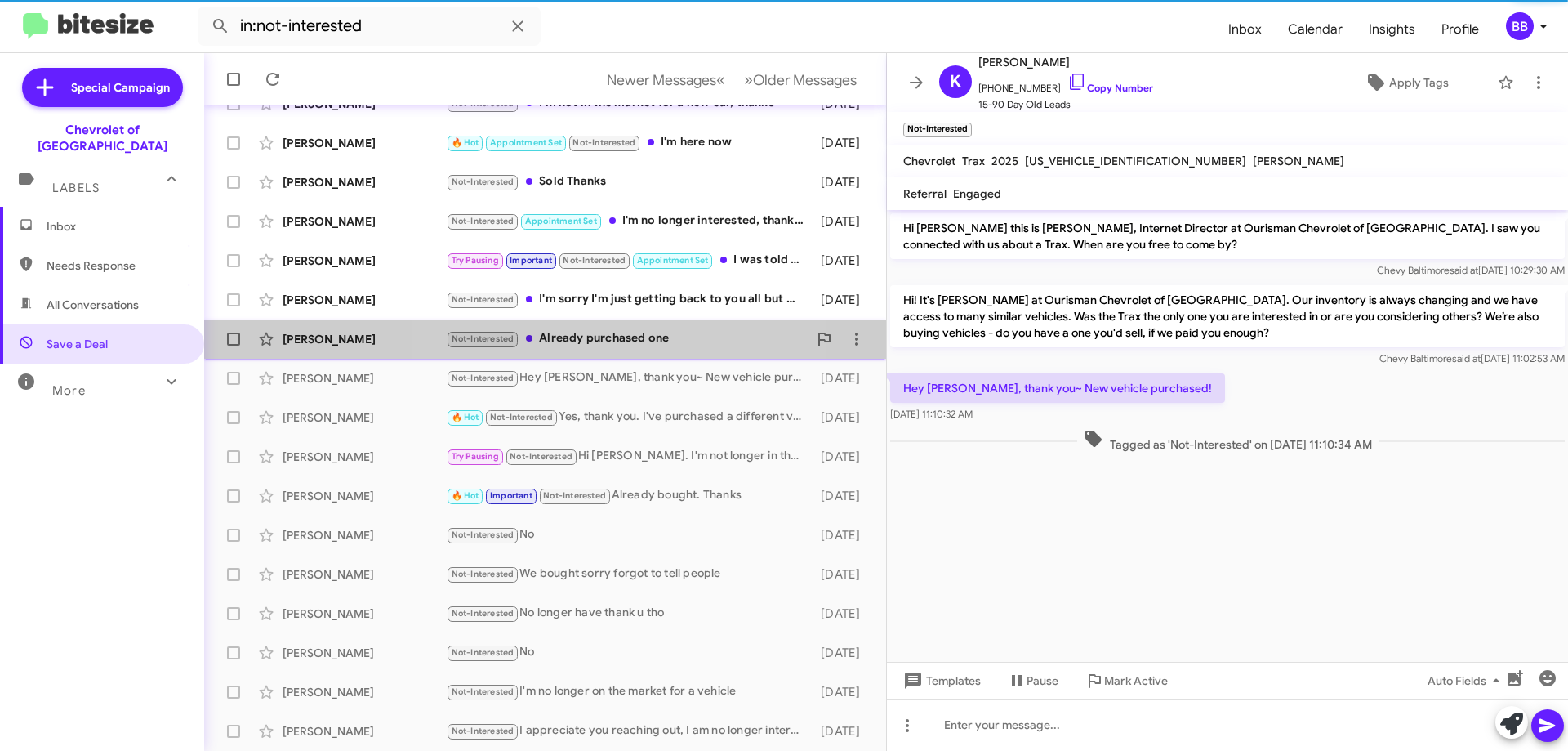
click at [631, 333] on div "Not-Interested Already purchased one" at bounding box center [627, 338] width 361 height 19
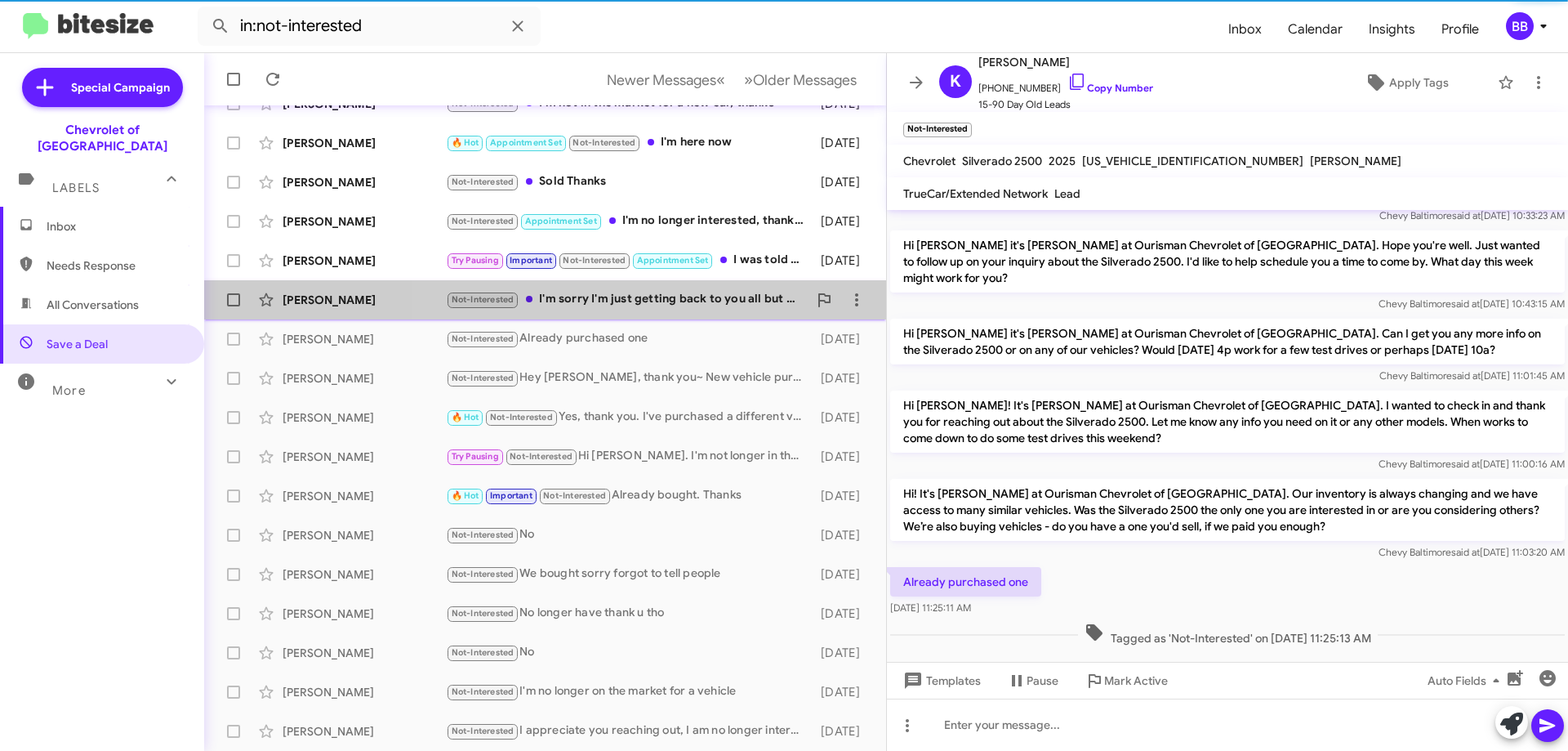
click at [645, 300] on div "Not-Interested I'm sorry I'm just getting back to you all but we did in fact pu…" at bounding box center [627, 299] width 361 height 19
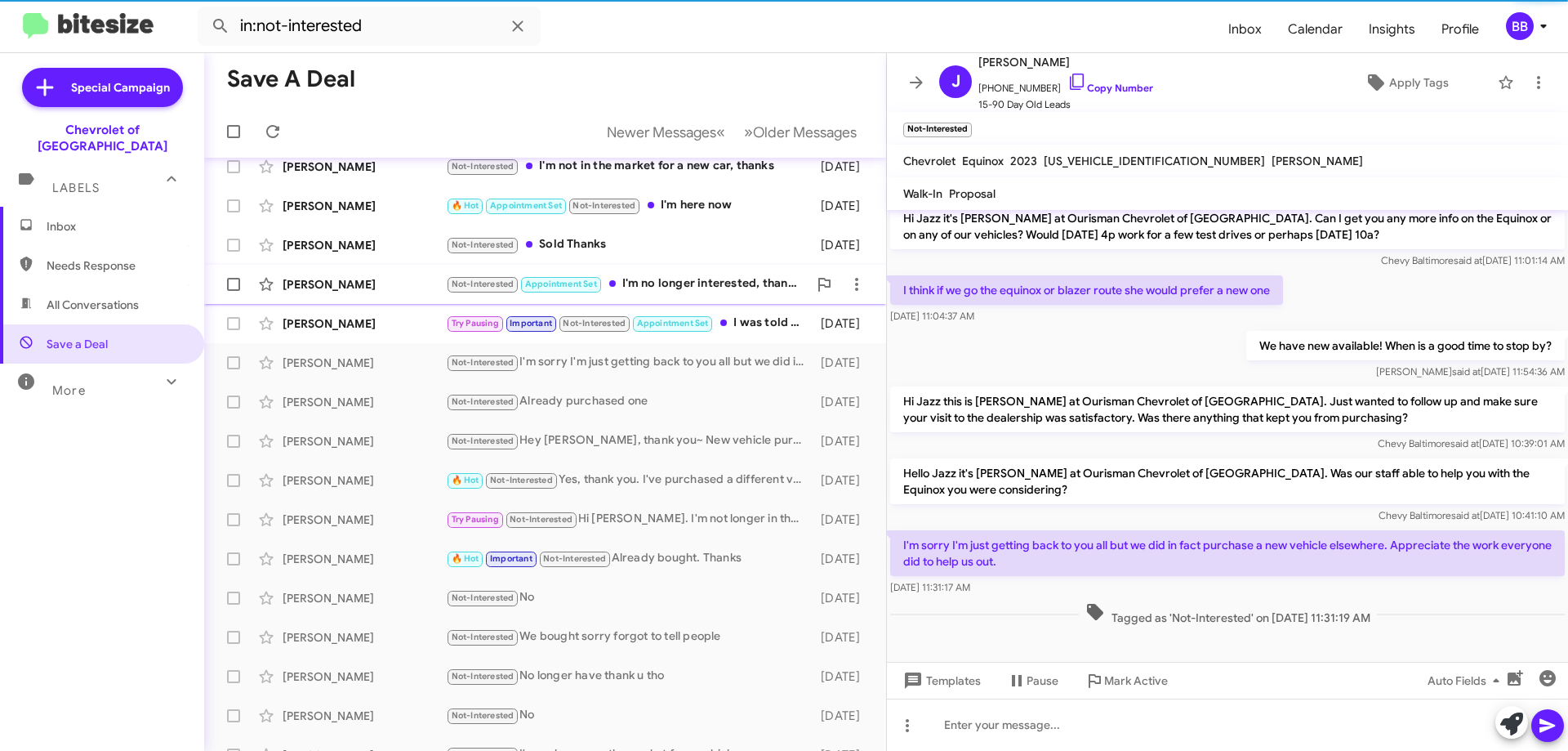
scroll to position [34, 0]
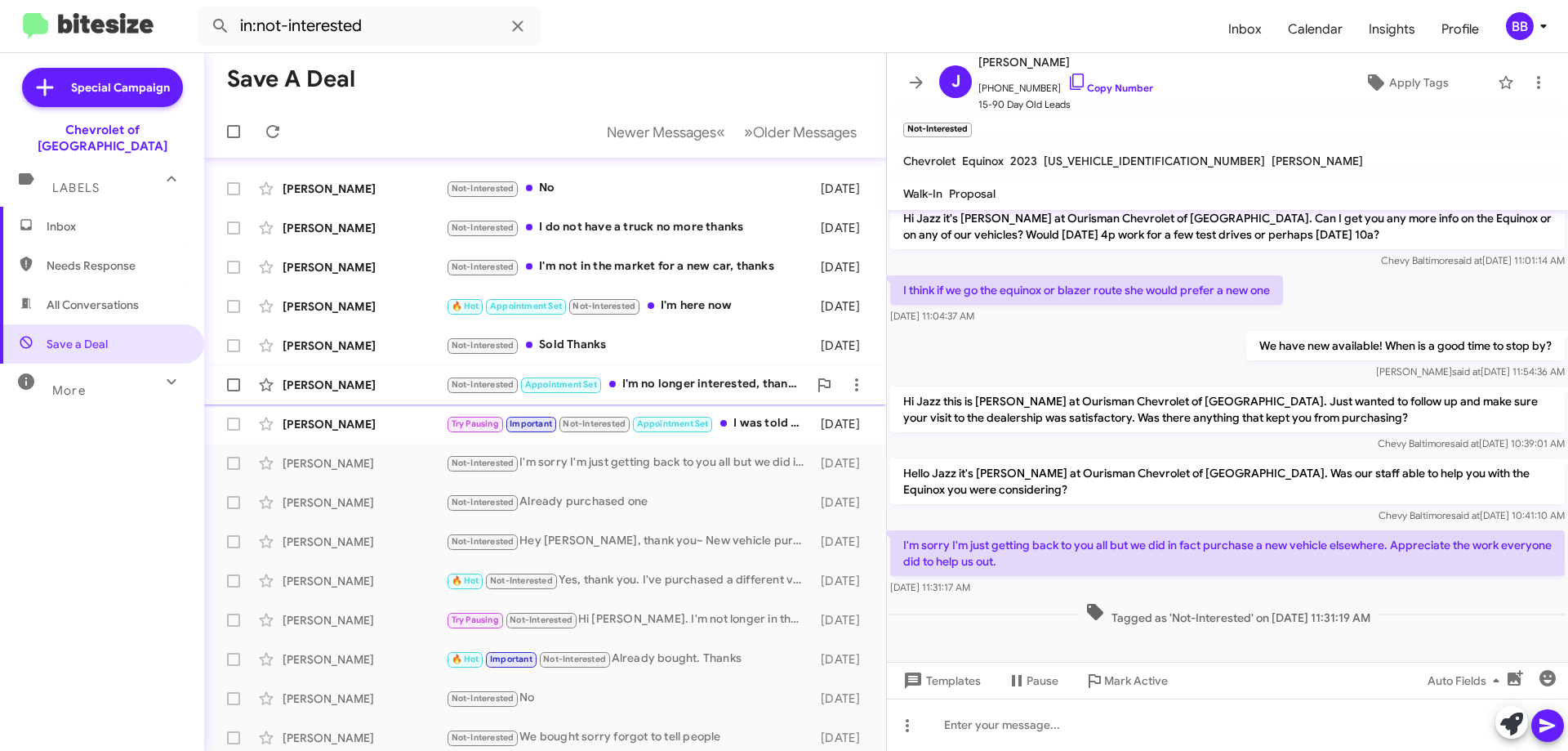
click at [673, 380] on div "Not-Interested Appointment Set I'm no longer interested, thank you very much" at bounding box center [627, 384] width 361 height 19
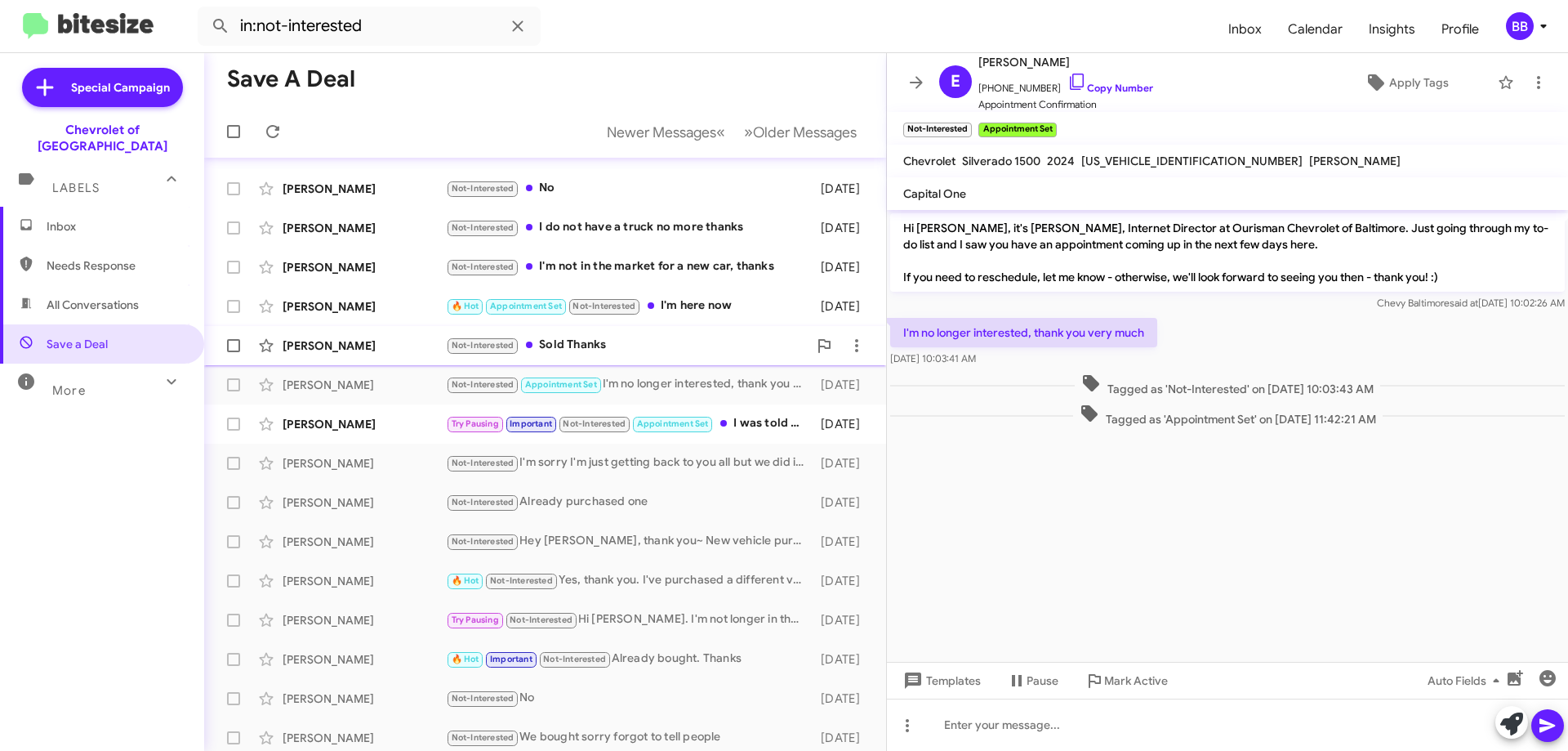
click at [685, 341] on div "Not-Interested Sold Thanks" at bounding box center [627, 345] width 361 height 19
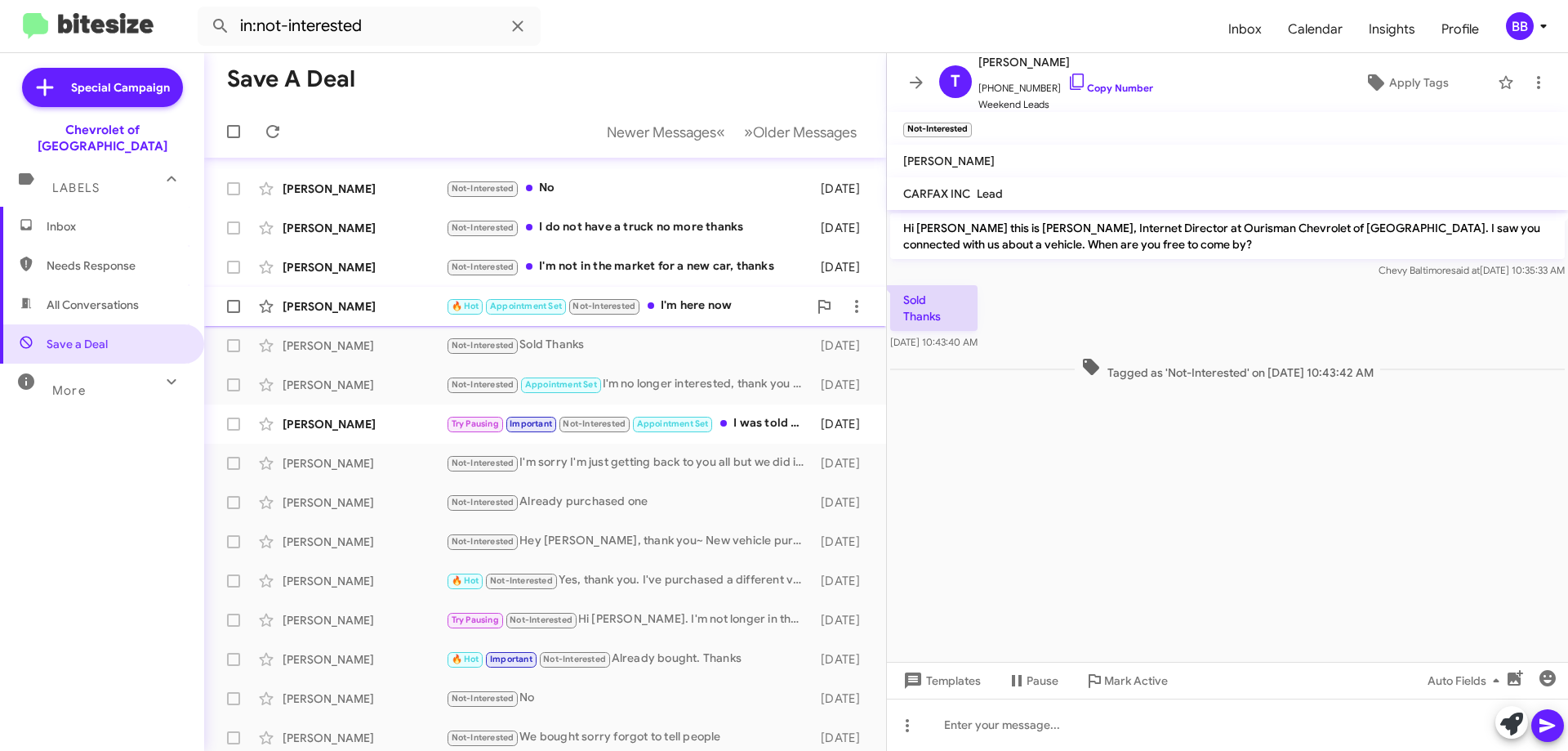
click at [702, 291] on div "[PERSON_NAME] 🔥 Hot Appointment Set Not-Interested I'm here now [DATE]" at bounding box center [545, 306] width 656 height 33
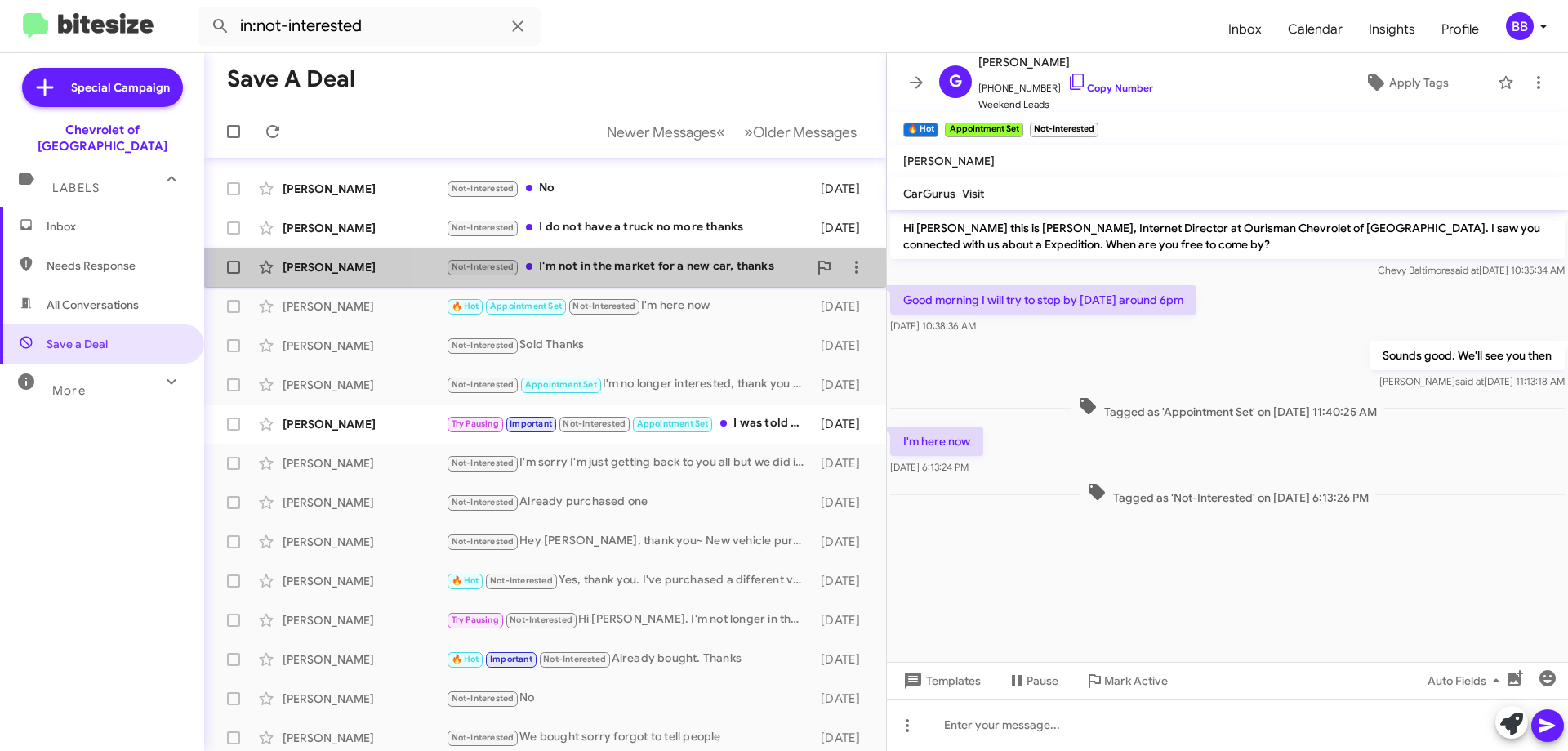
click at [689, 269] on div "Not-Interested I'm not in the market for a new car, thanks" at bounding box center [627, 266] width 361 height 19
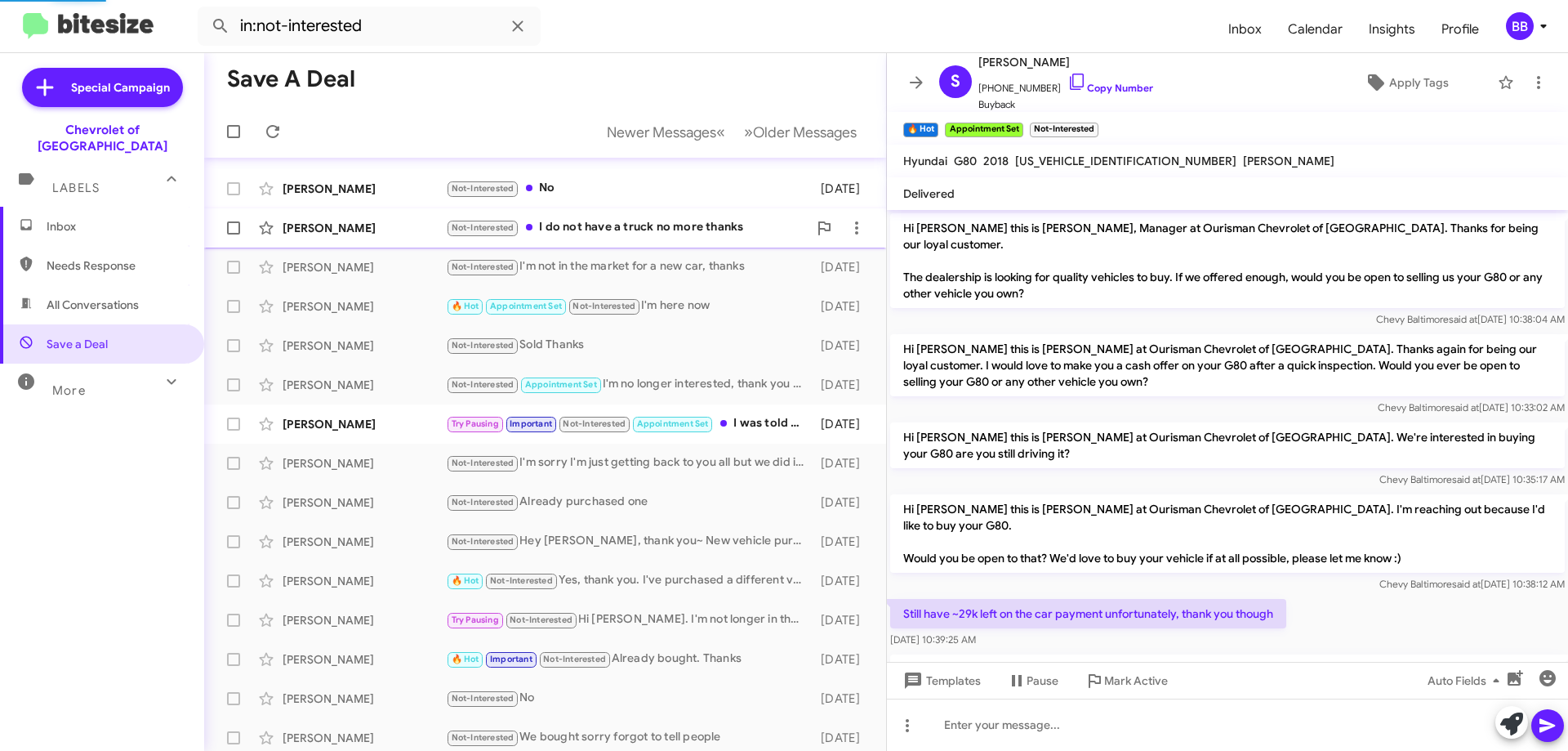
scroll to position [342, 0]
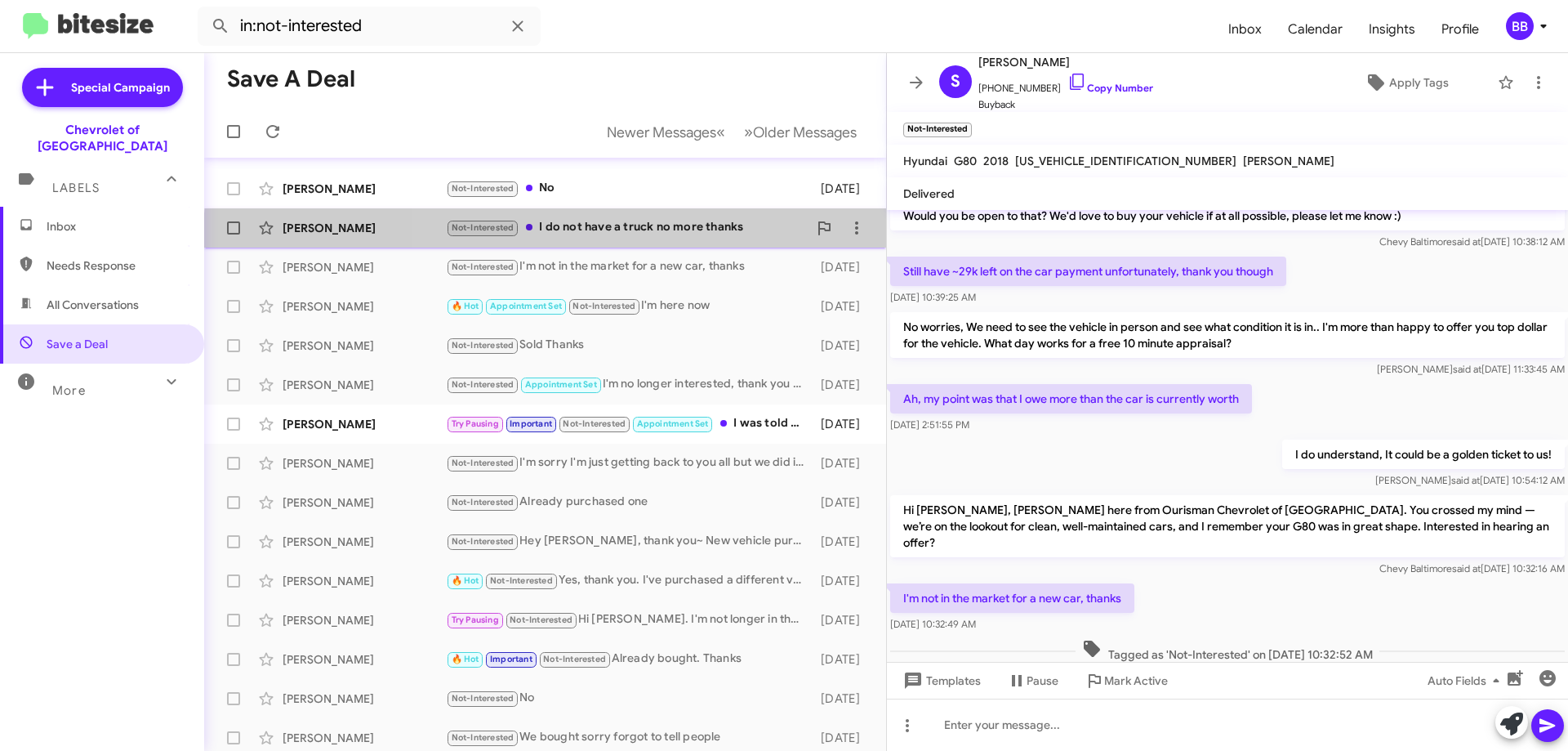
click at [652, 239] on div "[PERSON_NAME] Not-Interested I do not have a truck no more thanks [DATE]" at bounding box center [545, 227] width 656 height 33
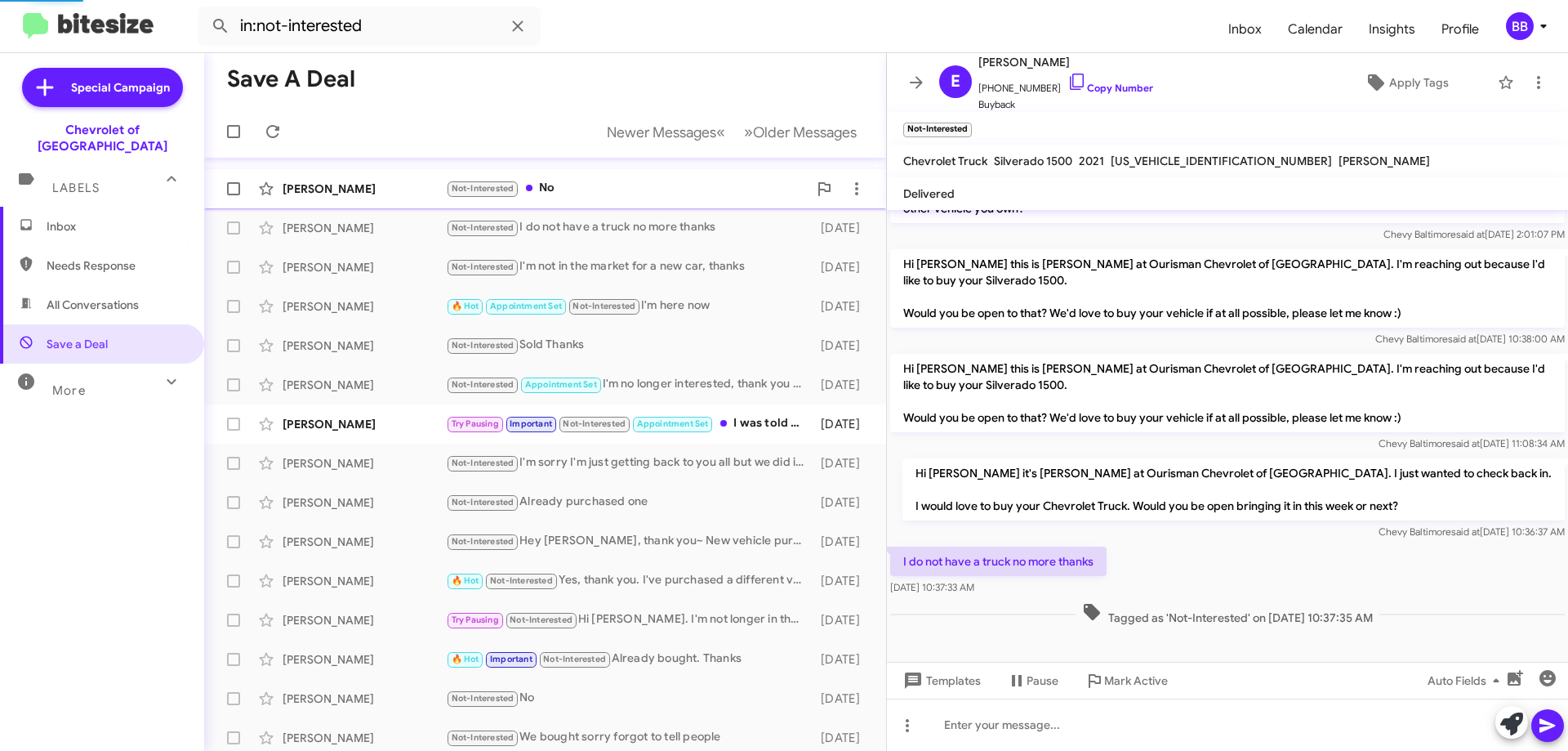
scroll to position [262, 0]
click at [625, 196] on div "Not-Interested No" at bounding box center [627, 188] width 361 height 19
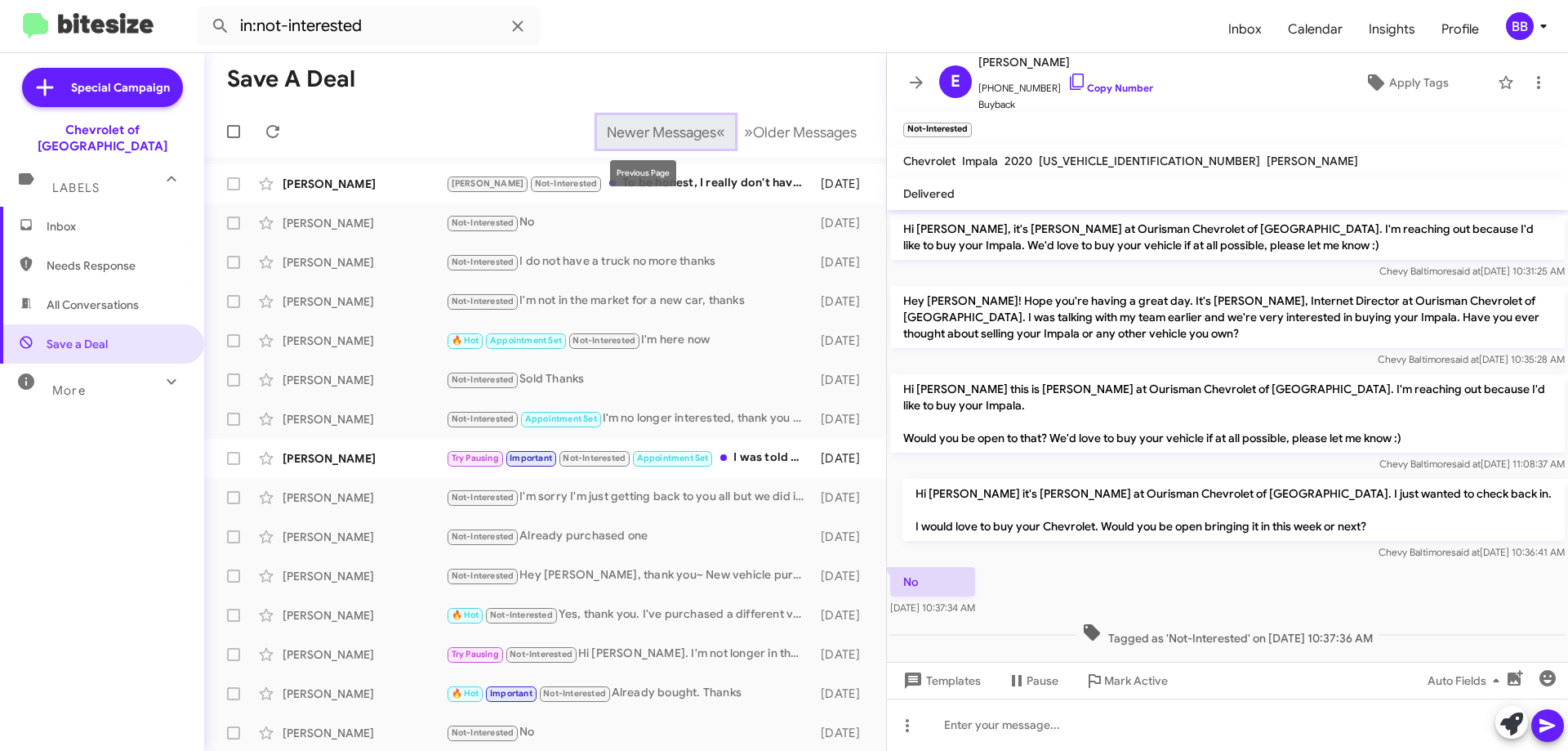
click at [673, 124] on span "Newer Messages" at bounding box center [661, 131] width 109 height 18
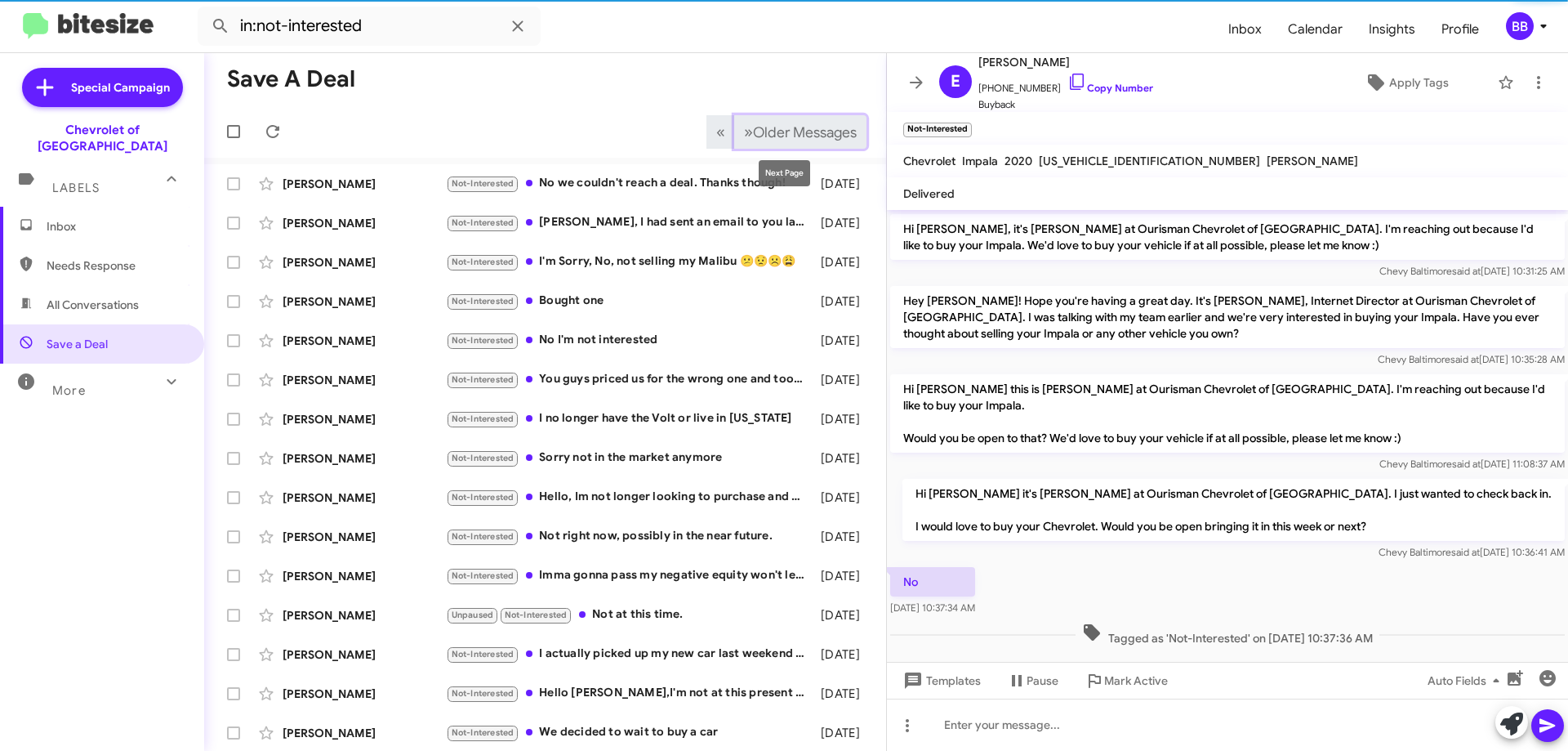
click at [759, 140] on span "Older Messages" at bounding box center [804, 131] width 103 height 18
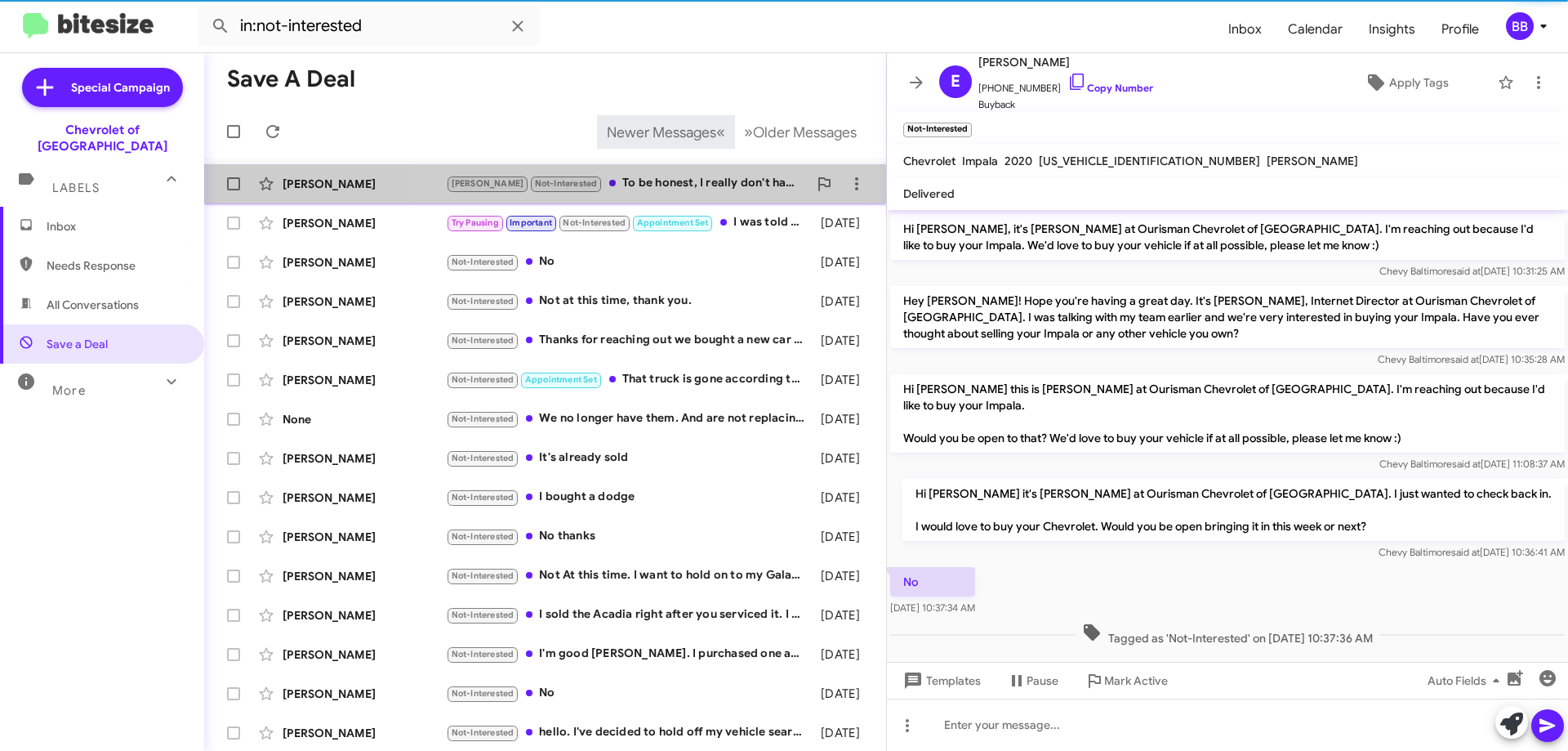
click at [706, 182] on div "[PERSON_NAME] Not-Interested To be honest, I really don't have the time right n…" at bounding box center [627, 184] width 361 height 19
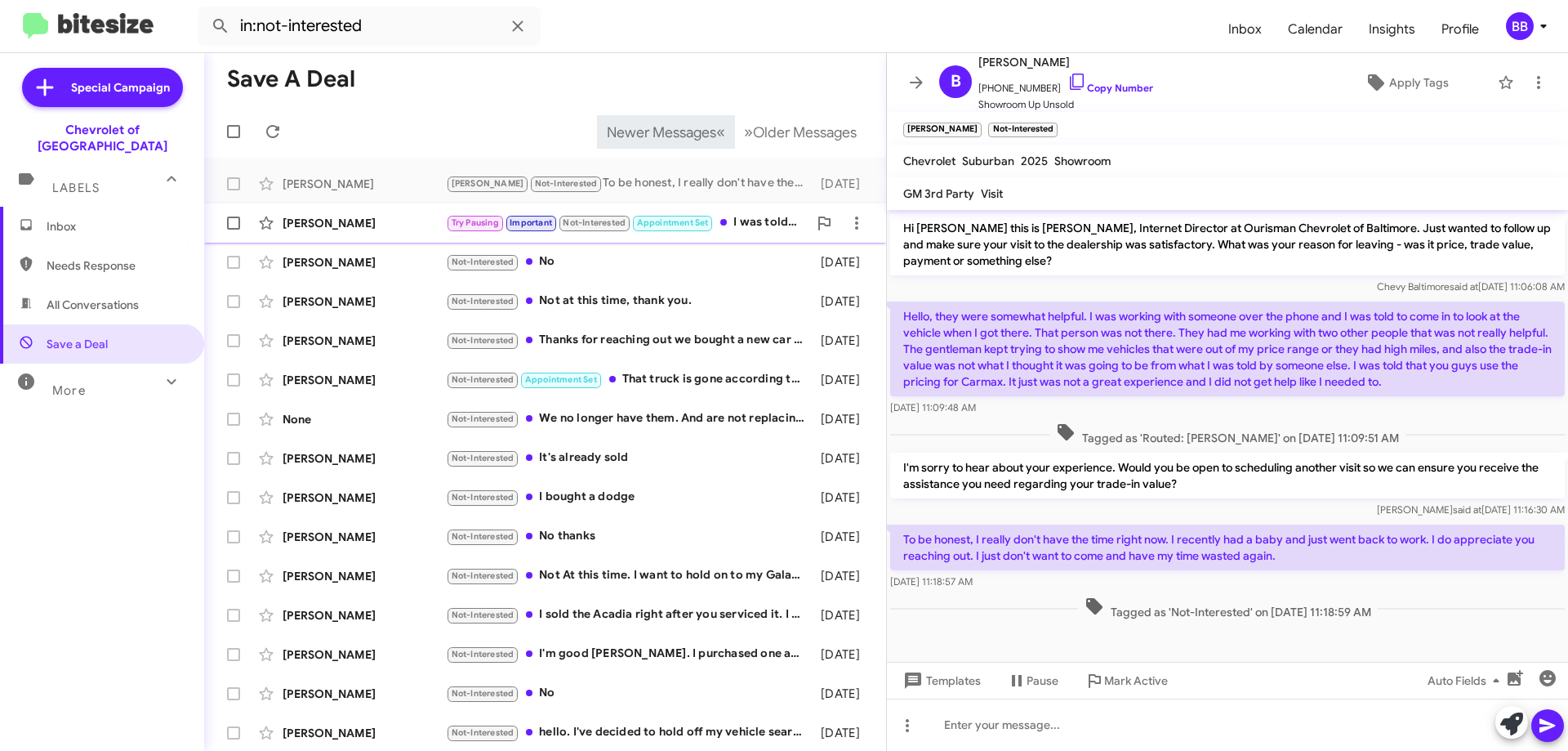
click at [672, 217] on span "Appointment Set" at bounding box center [673, 222] width 72 height 10
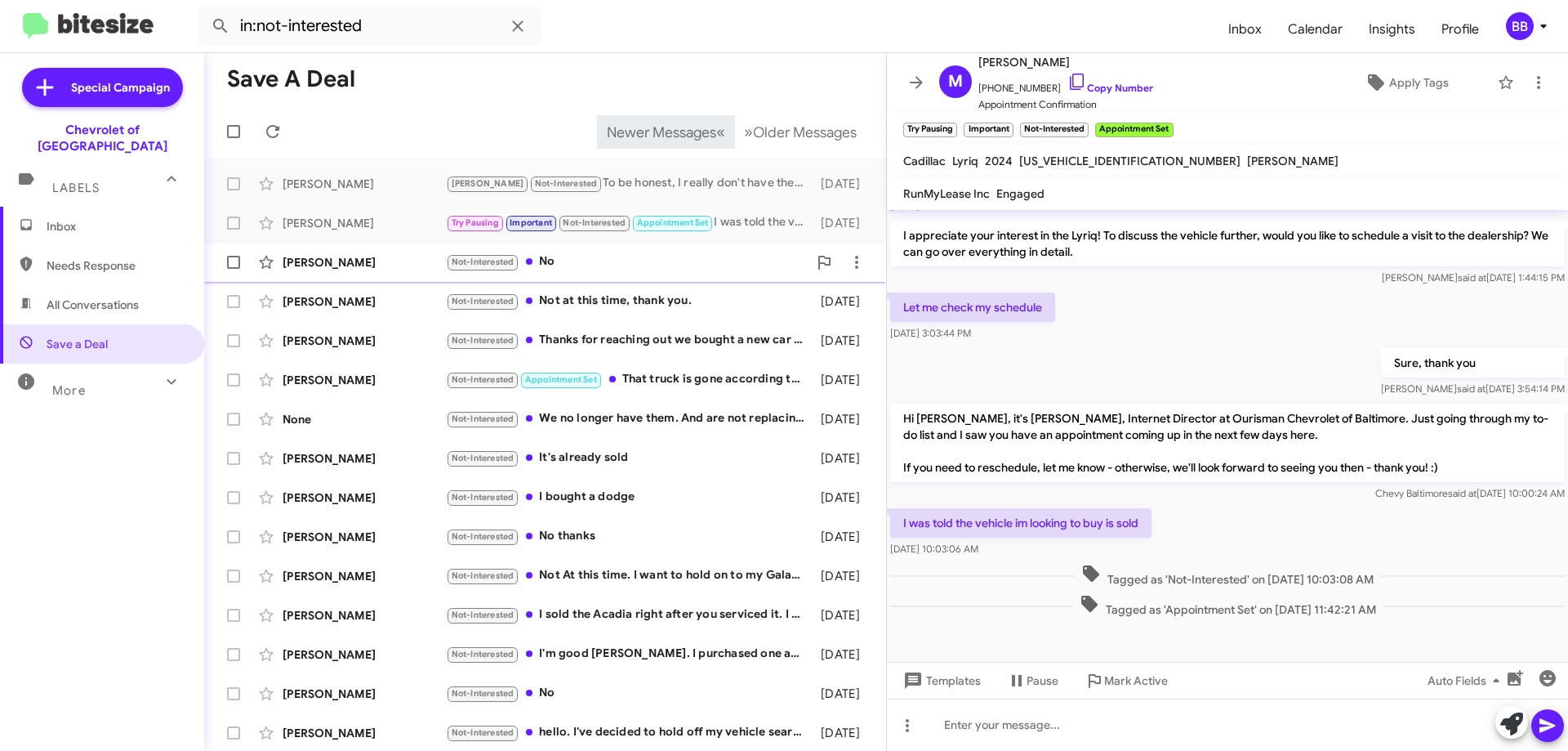
click at [684, 258] on div "Not-Interested No" at bounding box center [627, 262] width 361 height 19
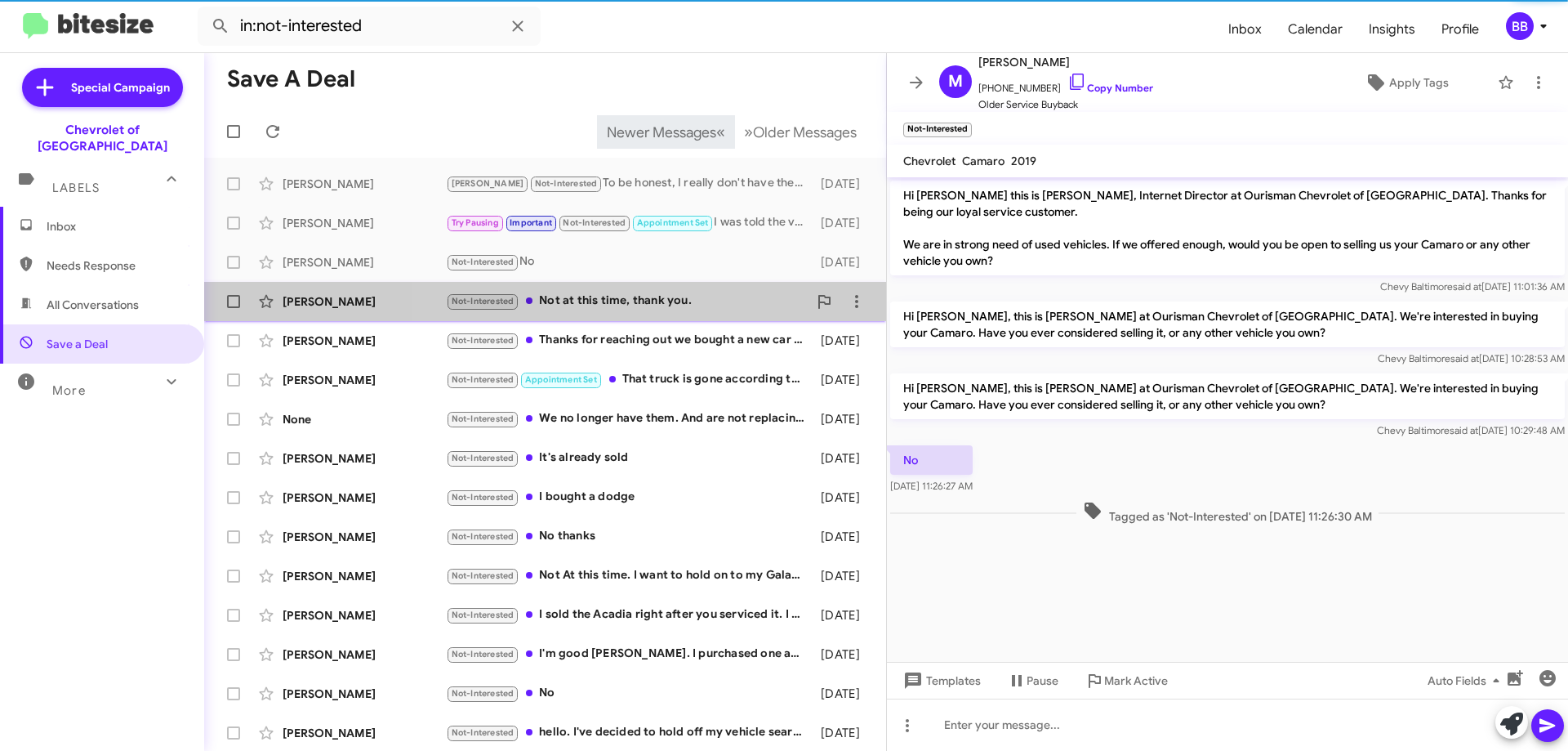
click at [667, 297] on div "Not-Interested Not at this time, thank you." at bounding box center [627, 301] width 361 height 19
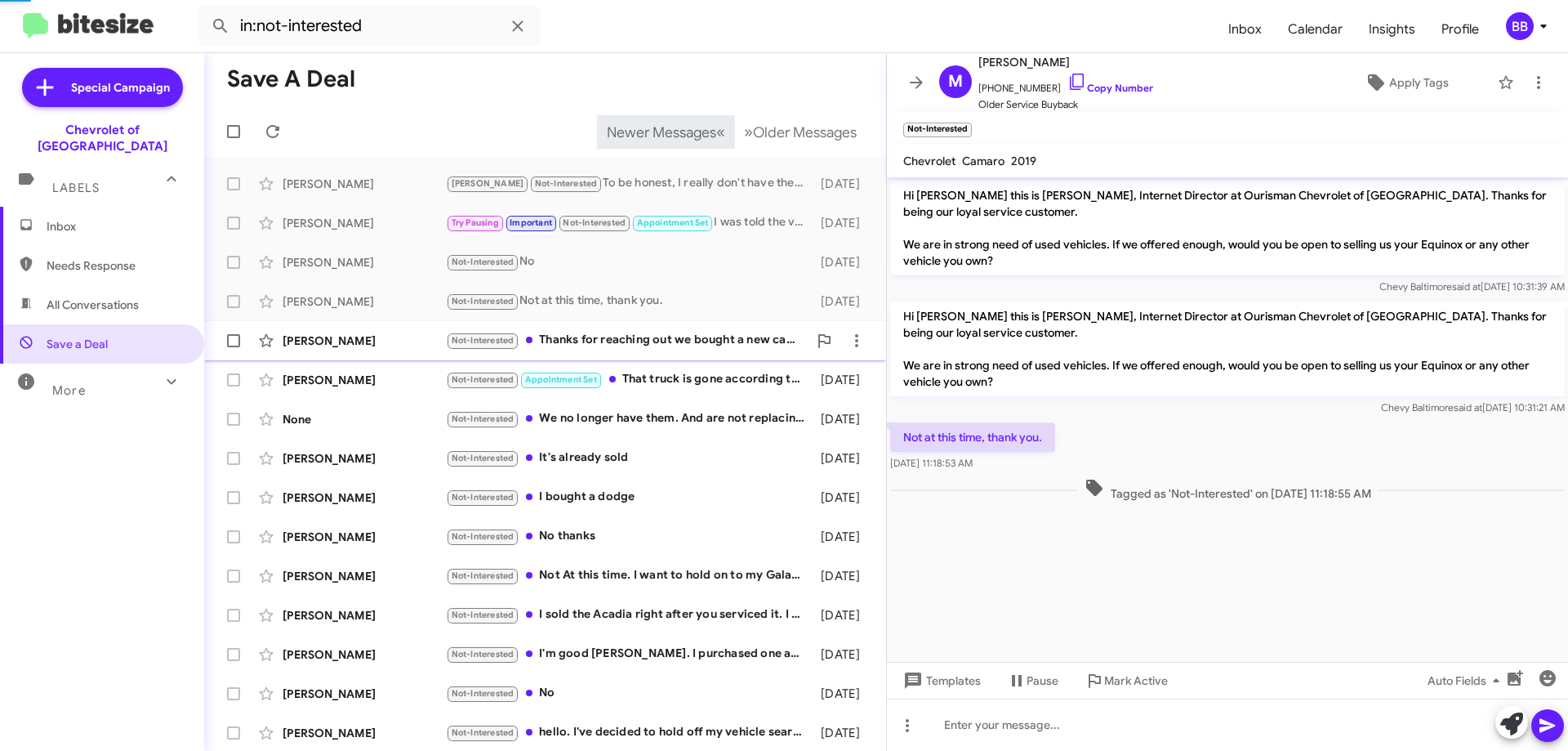
click at [671, 351] on div "[PERSON_NAME] Not-Interested Thanks for reaching out we bought a new car so no …" at bounding box center [545, 340] width 656 height 33
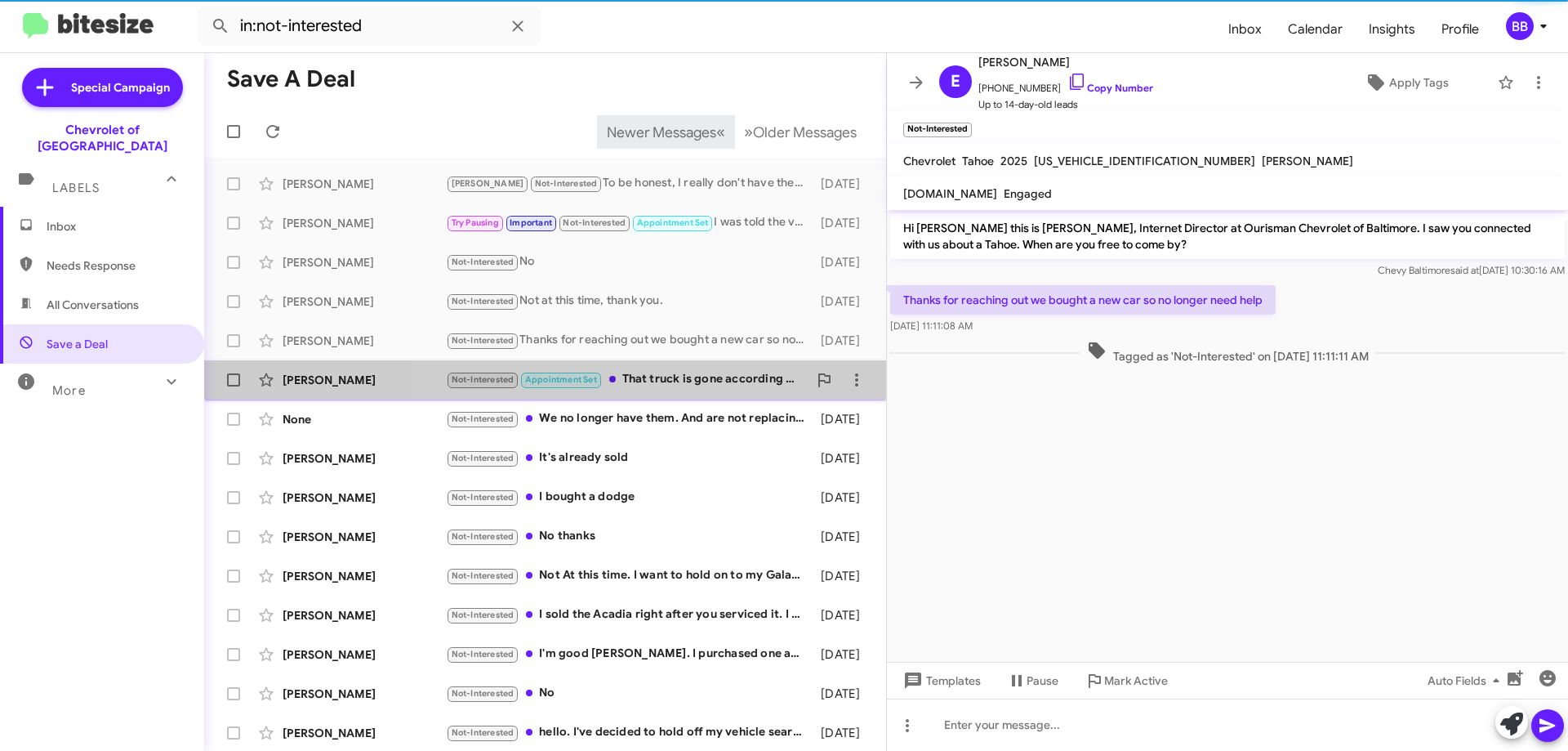
click at [673, 383] on div "Not-Interested Appointment Set That truck is gone according to your salesman Ch…" at bounding box center [627, 379] width 361 height 19
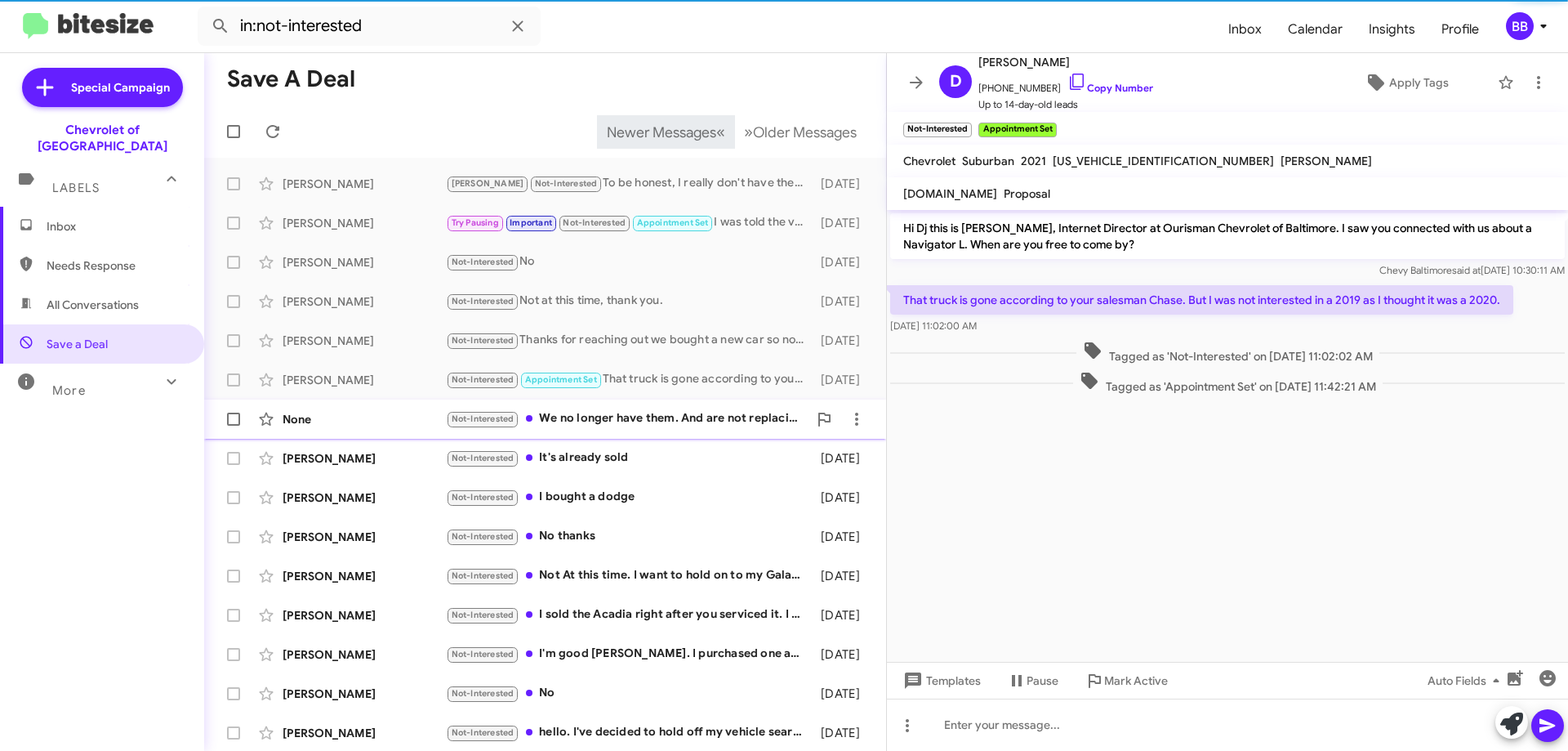
click at [678, 420] on div "Not-Interested We no longer have them. And are not replacing them." at bounding box center [627, 418] width 361 height 19
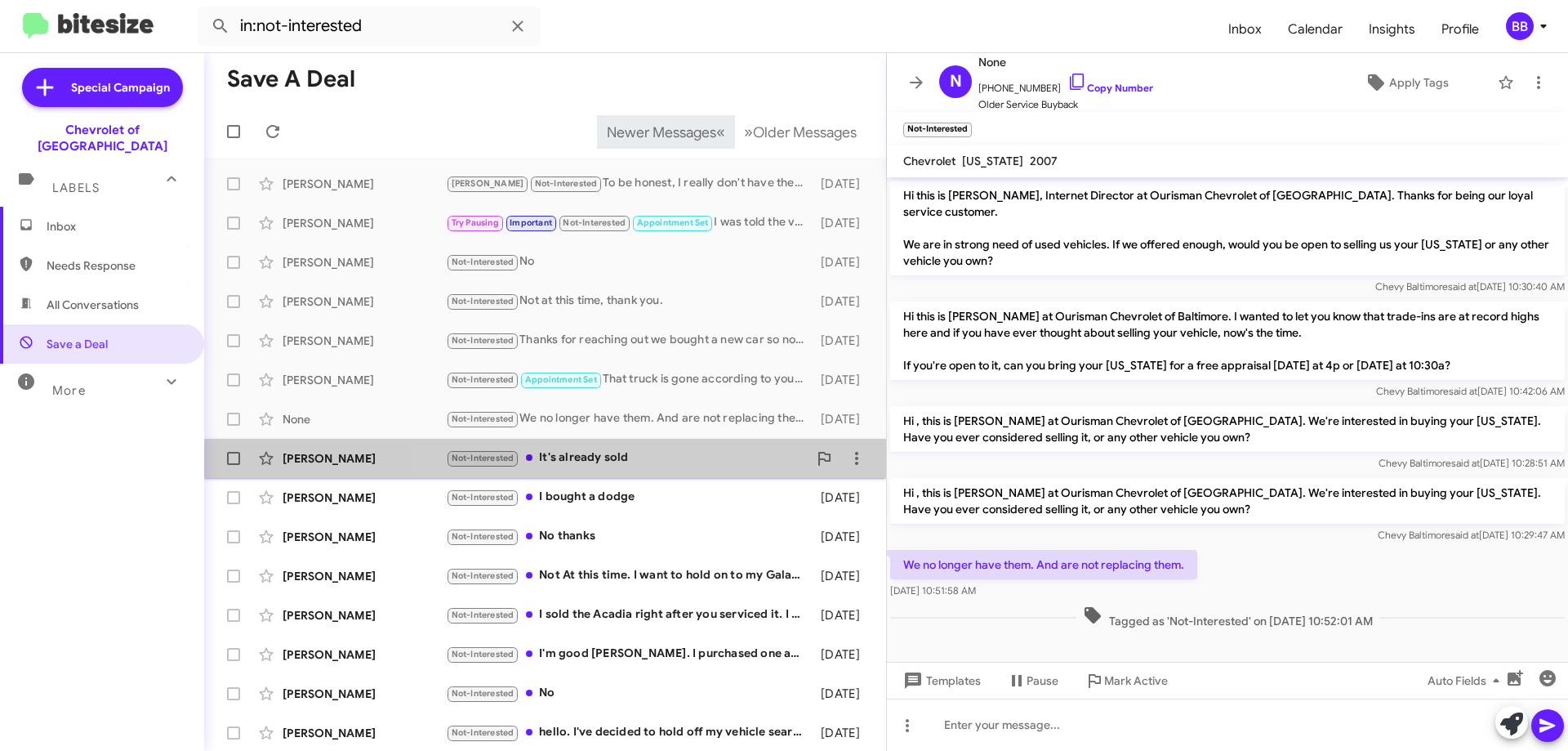
click at [679, 471] on div "[PERSON_NAME] Not-Interested It's already sold [DATE]" at bounding box center [545, 457] width 656 height 33
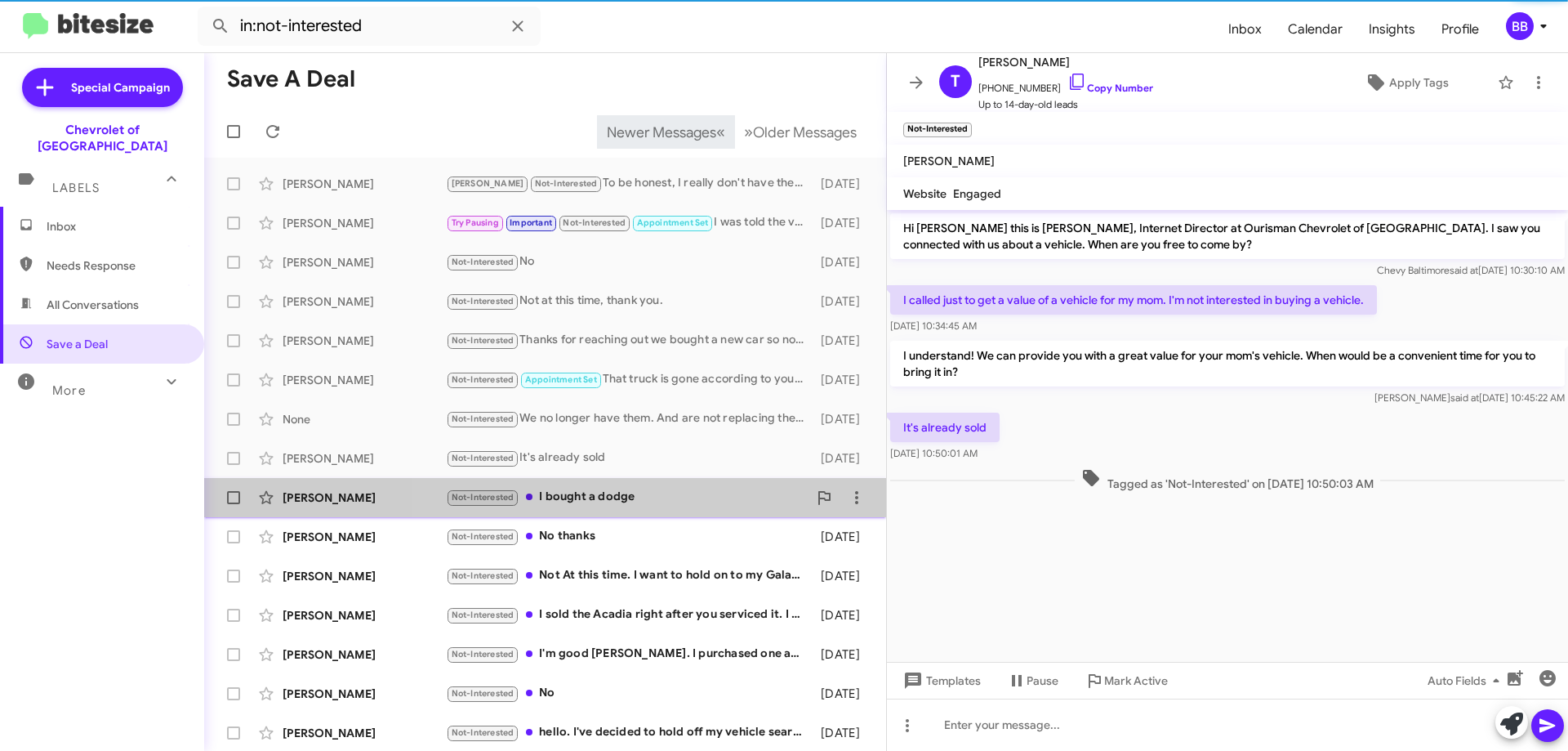
click at [671, 495] on div "Not-Interested I bought a dodge" at bounding box center [627, 497] width 361 height 19
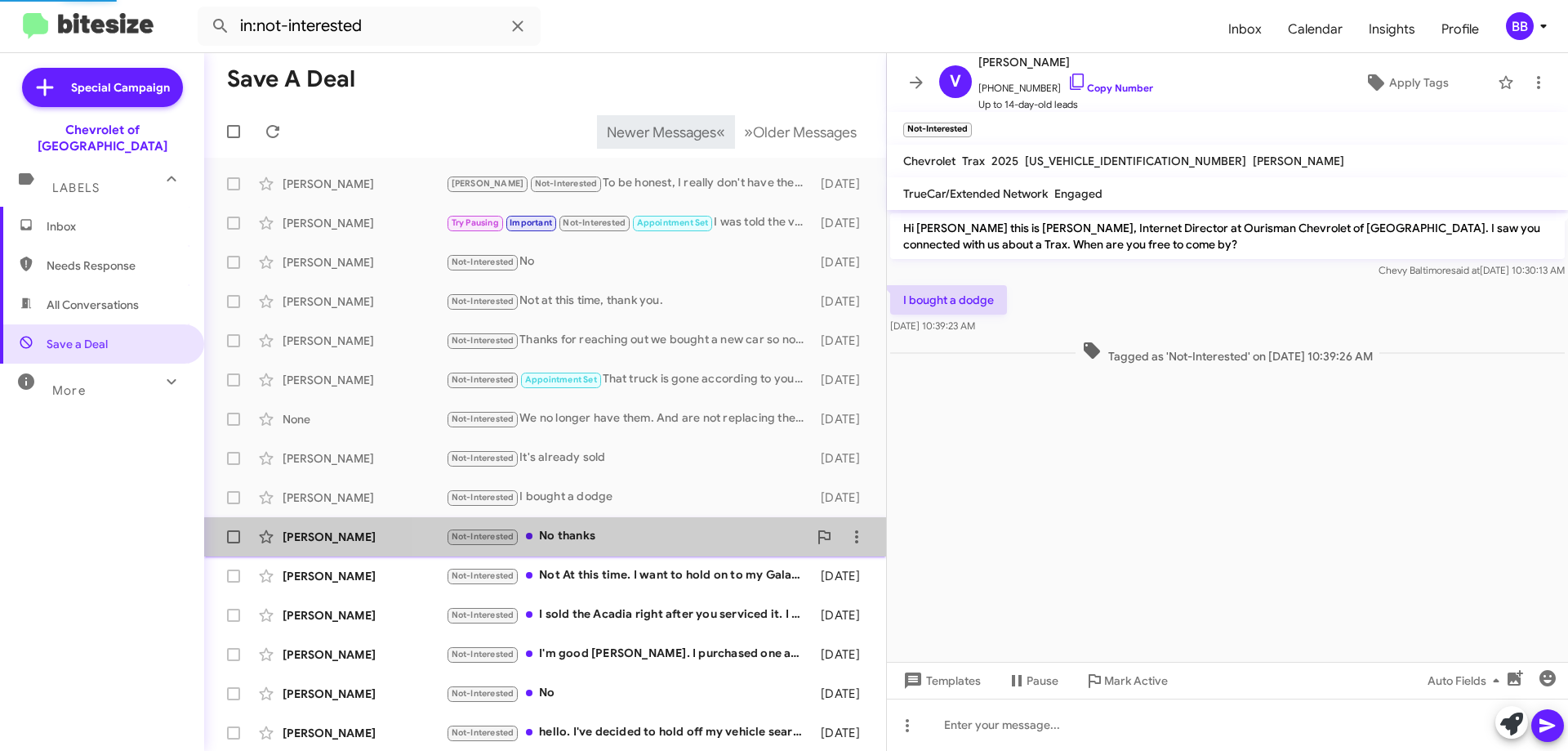
click at [674, 532] on div "Not-Interested No thanks" at bounding box center [627, 536] width 361 height 19
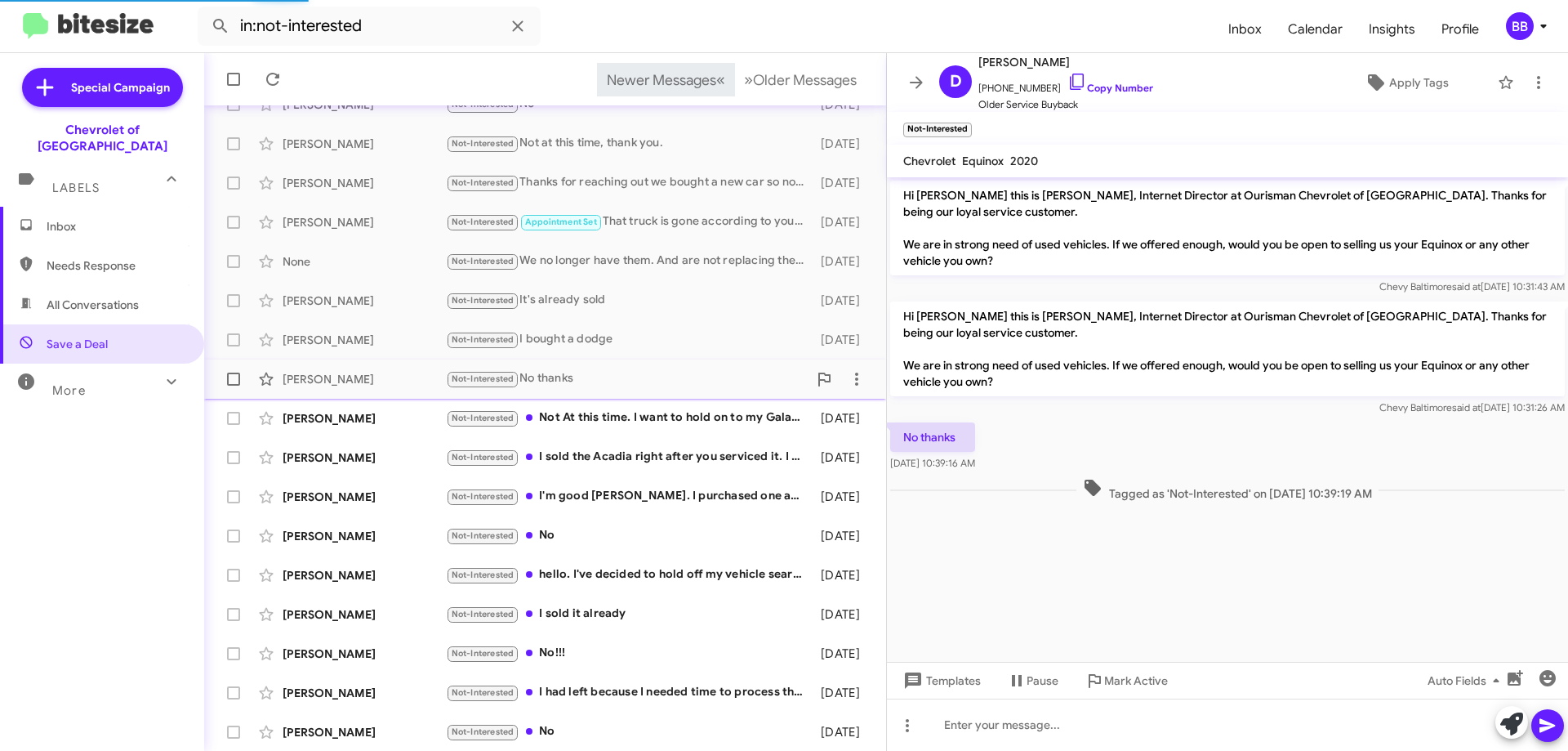
scroll to position [163, 0]
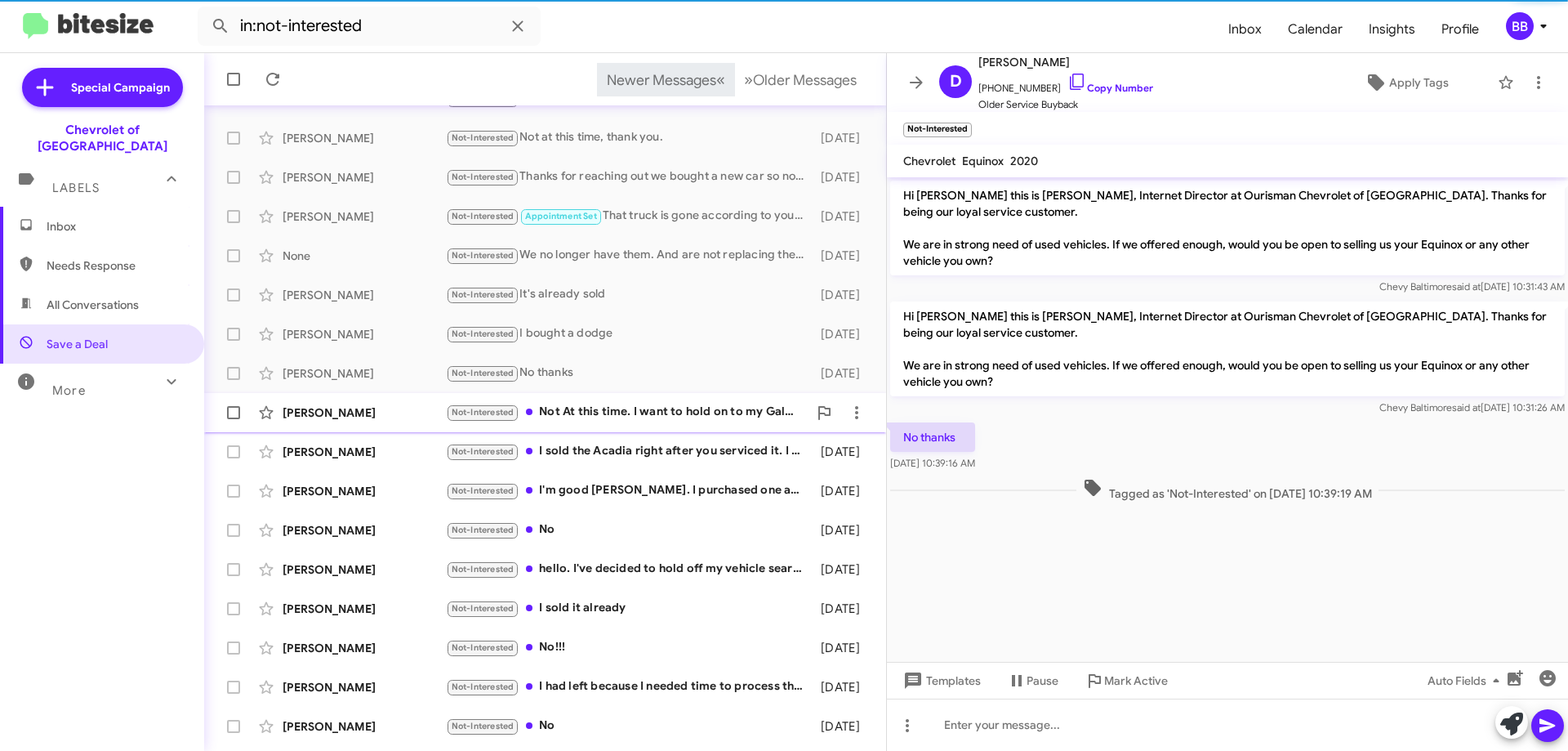
click at [669, 413] on div "Not-Interested Not At this time. I want to hold on to my Galant!!" at bounding box center [627, 412] width 361 height 19
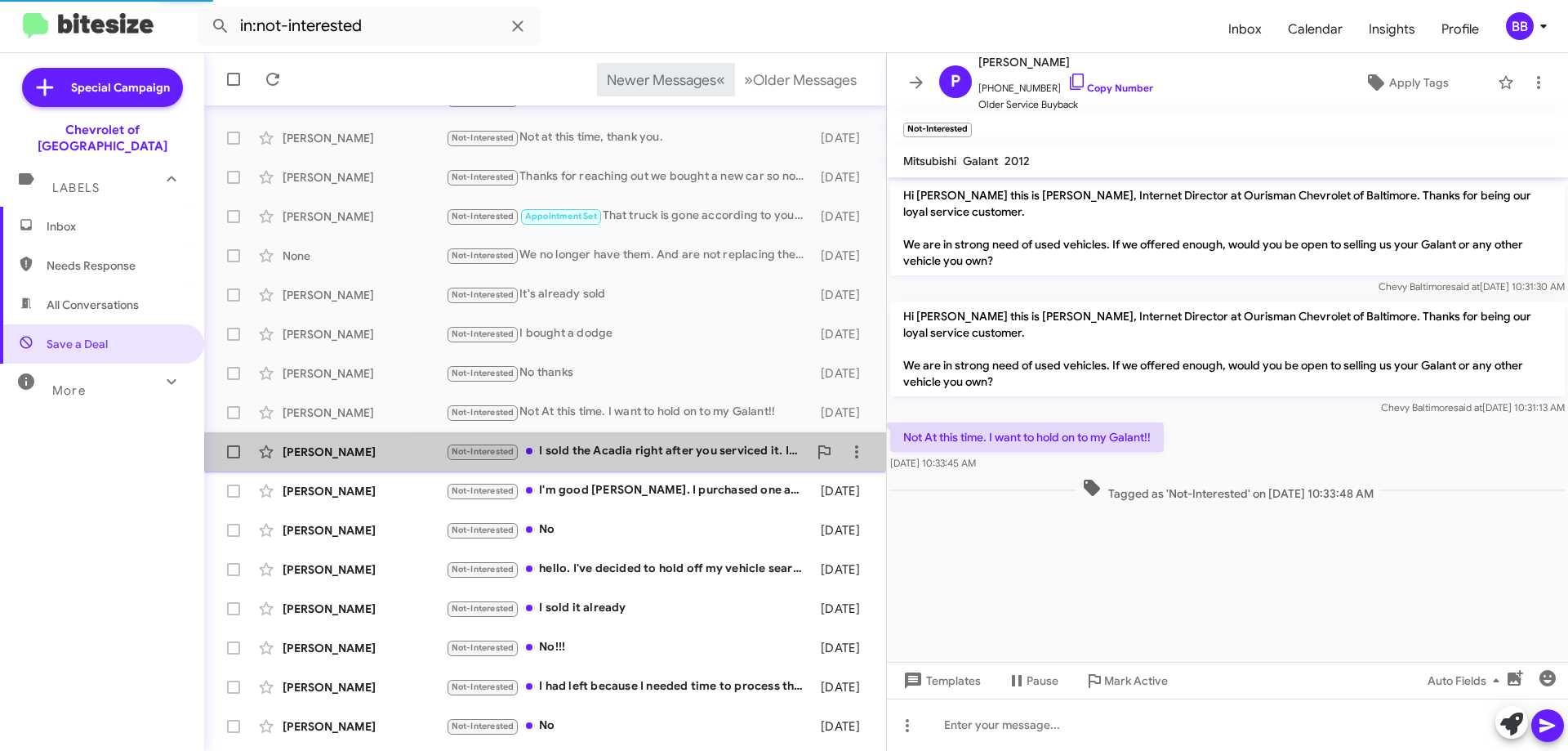
click at [665, 461] on div "[PERSON_NAME] Not-Interested I sold the Acadia right after you serviced it. I d…" at bounding box center [545, 451] width 656 height 33
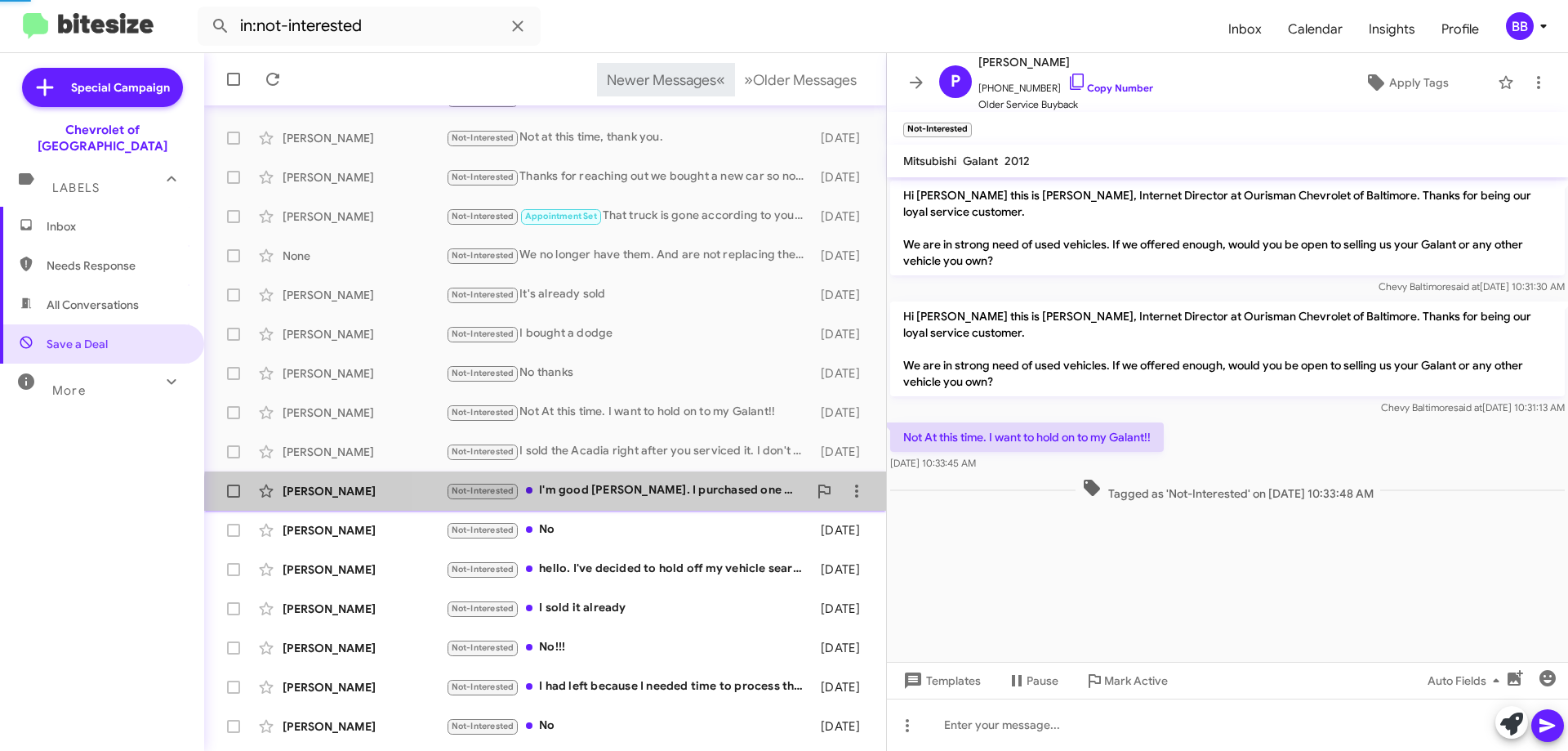
click at [665, 502] on div "[PERSON_NAME] Not-Interested I'm good [PERSON_NAME]. I purchased one at [PERSON…" at bounding box center [545, 490] width 656 height 33
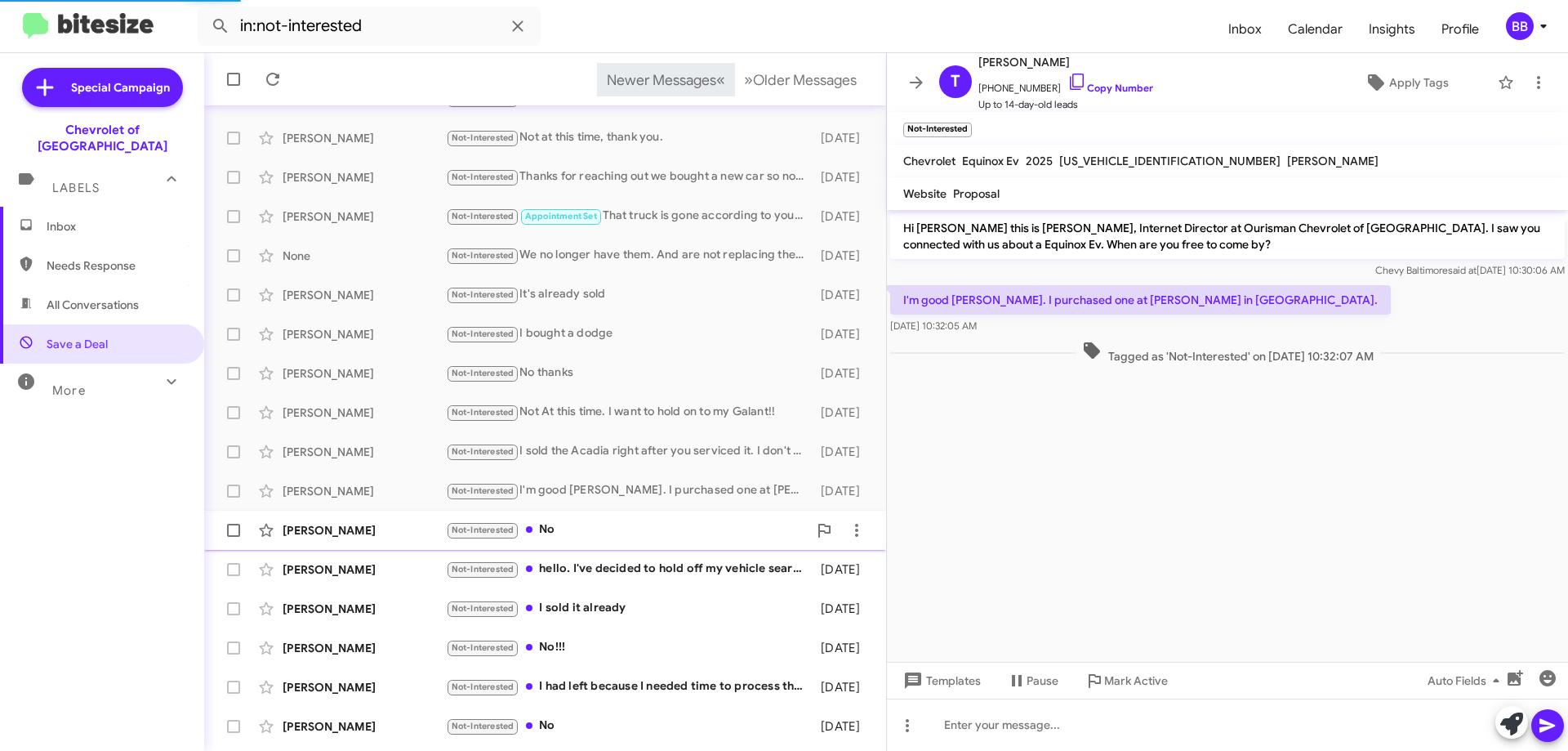
click at [677, 529] on div "Not-Interested No" at bounding box center [627, 529] width 361 height 19
click at [662, 576] on div "Not-Interested hello. I've decided to hold off my vehicle search for now. thank…" at bounding box center [627, 568] width 361 height 19
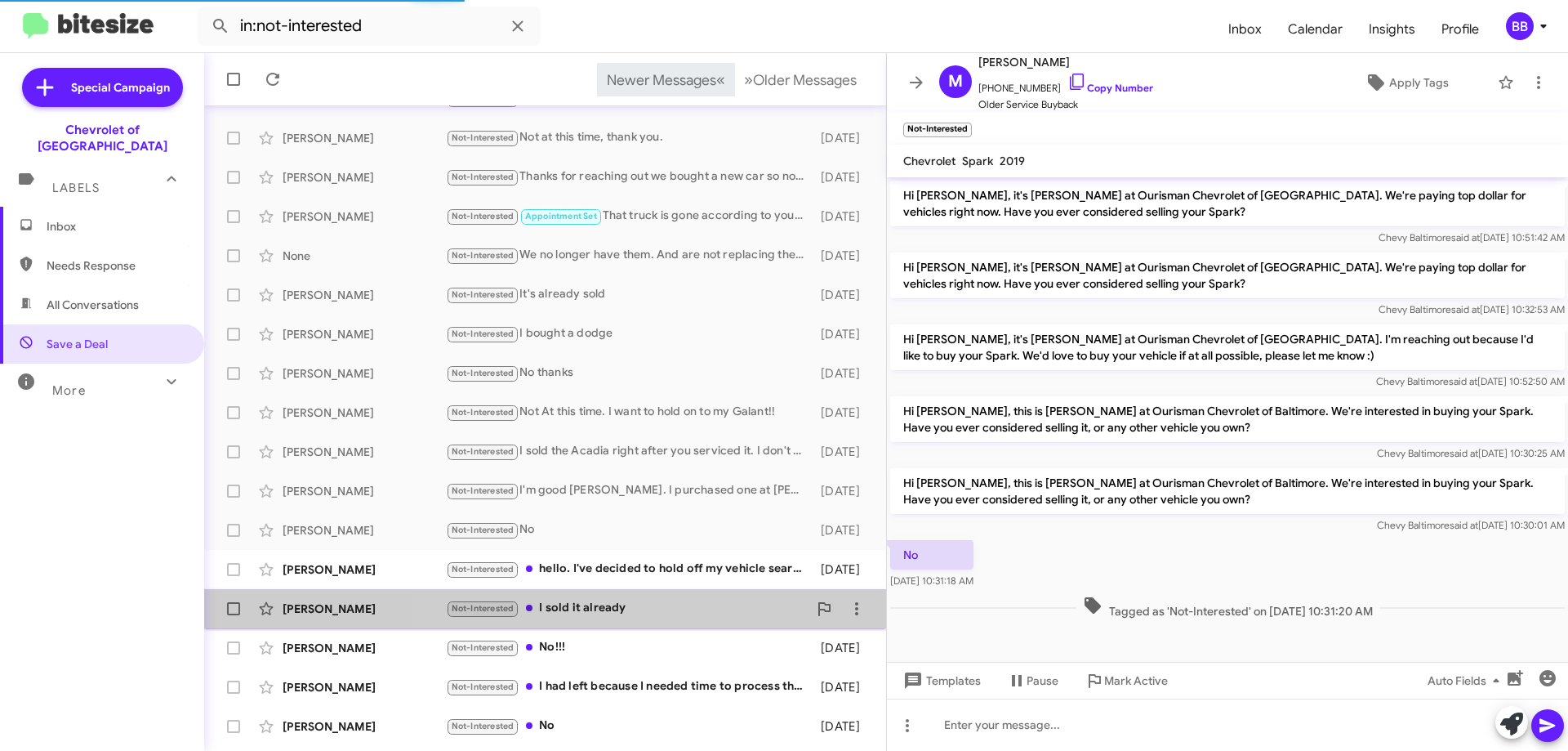
click at [646, 610] on div "Not-Interested I sold it already" at bounding box center [627, 608] width 361 height 19
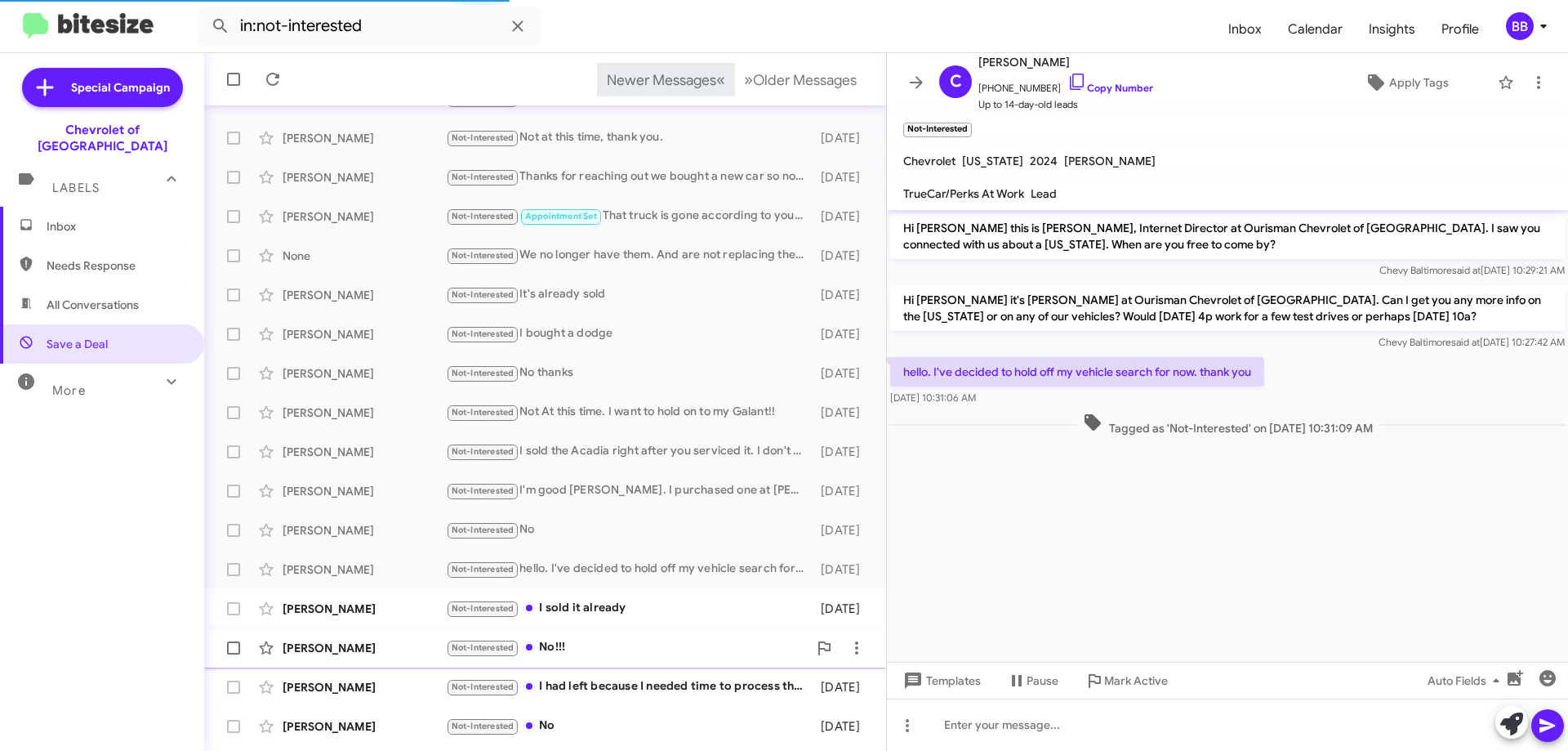
click at [634, 646] on div "Not-Interested No!!!" at bounding box center [627, 648] width 361 height 19
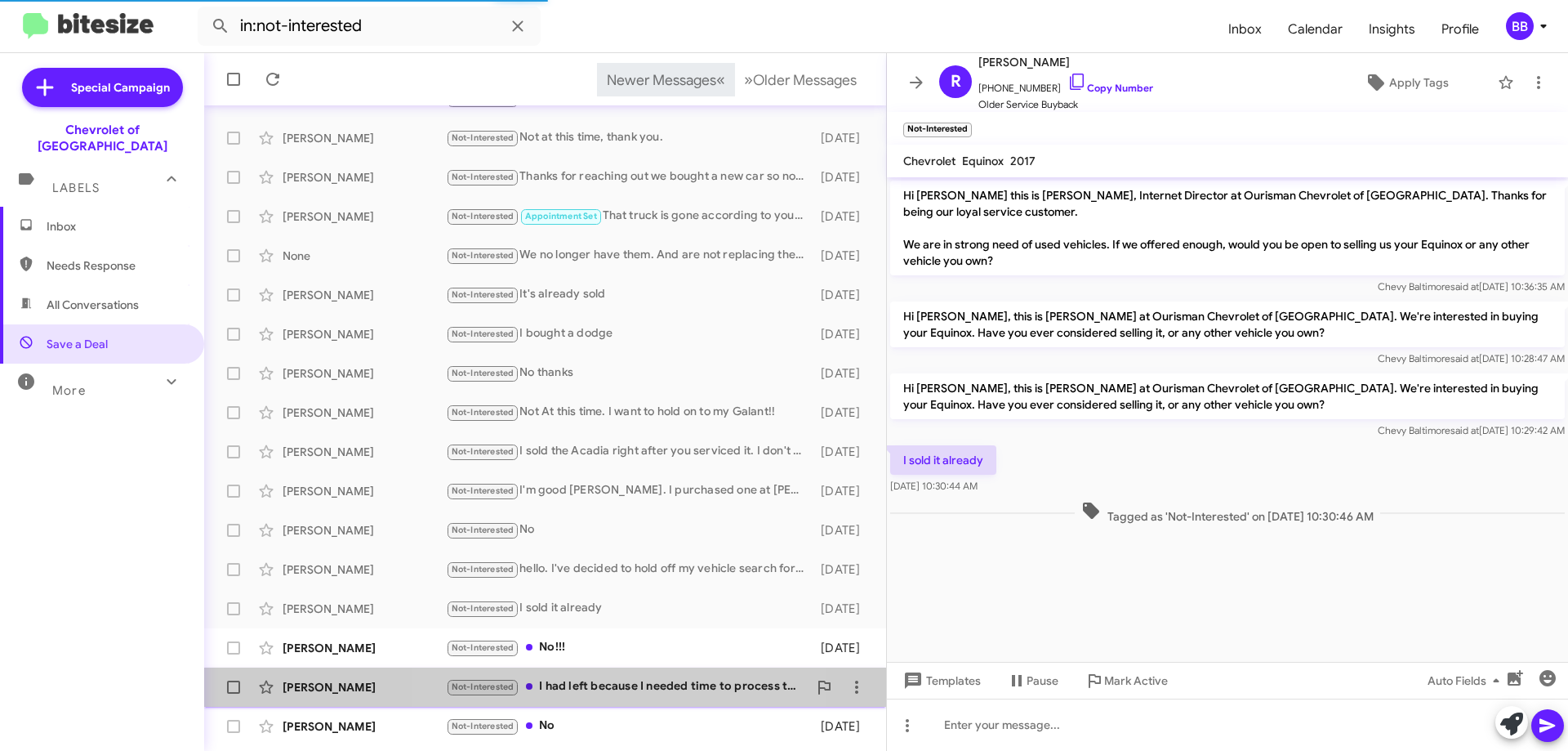
click at [637, 682] on div "Not-Interested I had left because I needed time to process the cars I had just …" at bounding box center [627, 687] width 361 height 19
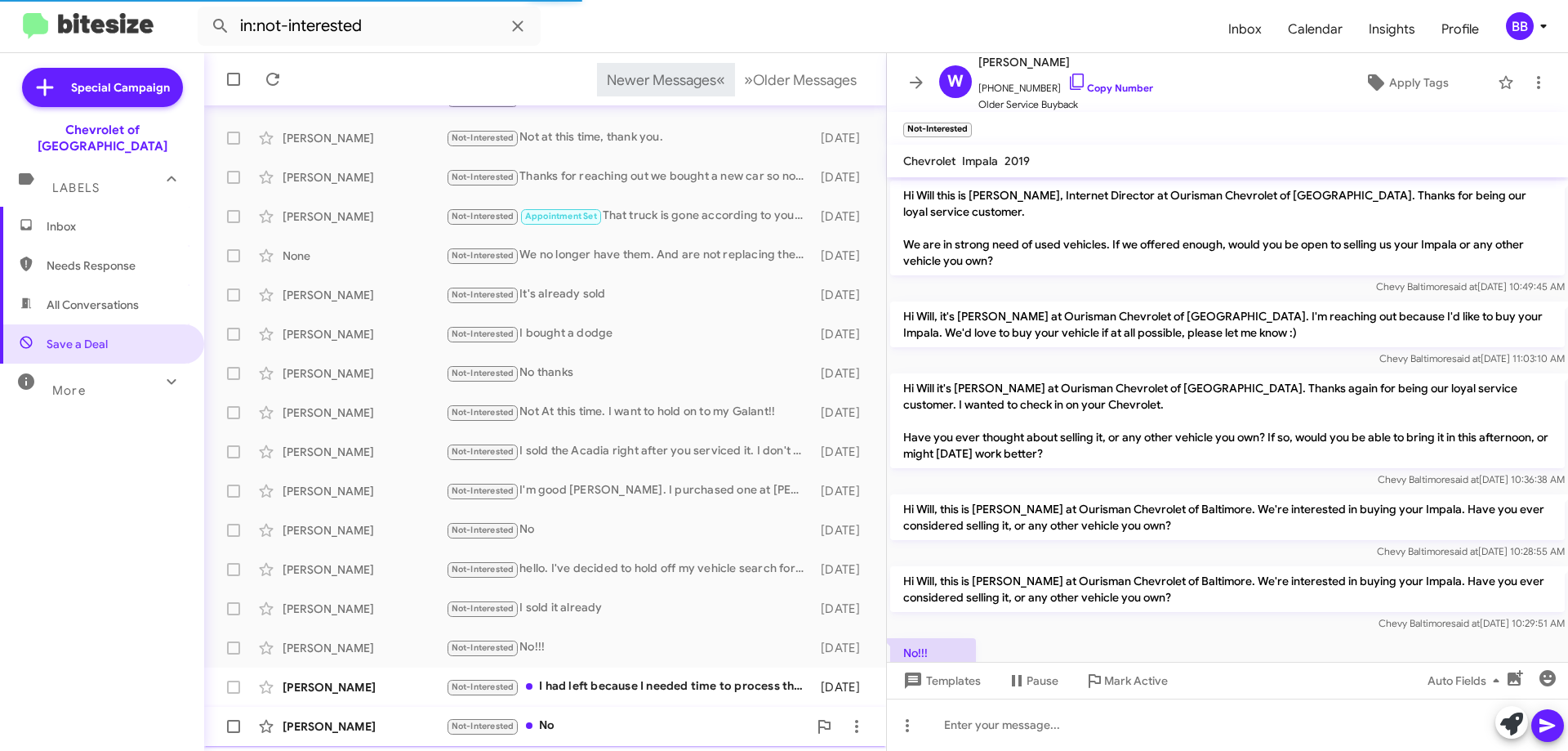
scroll to position [88, 0]
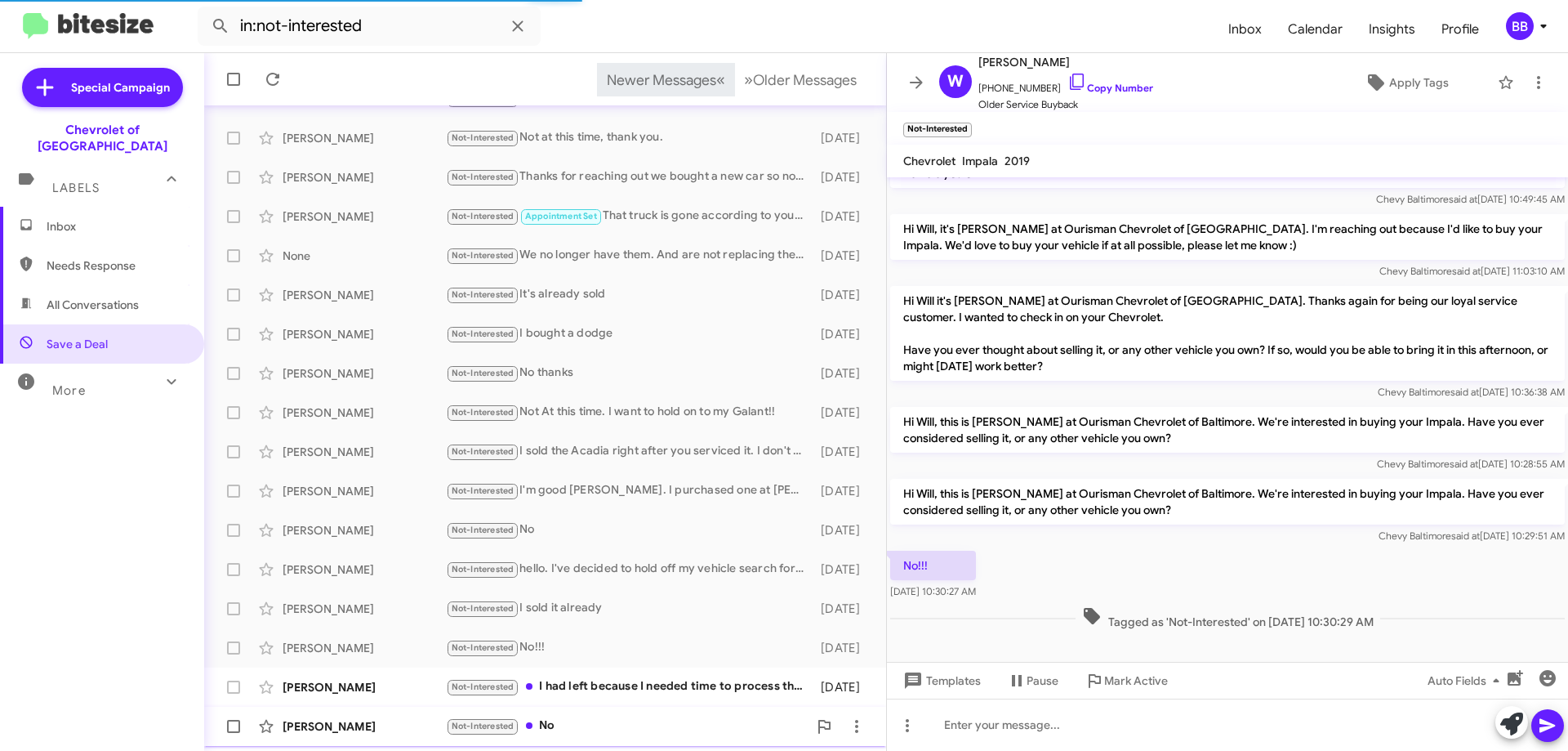
click at [607, 725] on div "Not-Interested No" at bounding box center [627, 726] width 361 height 19
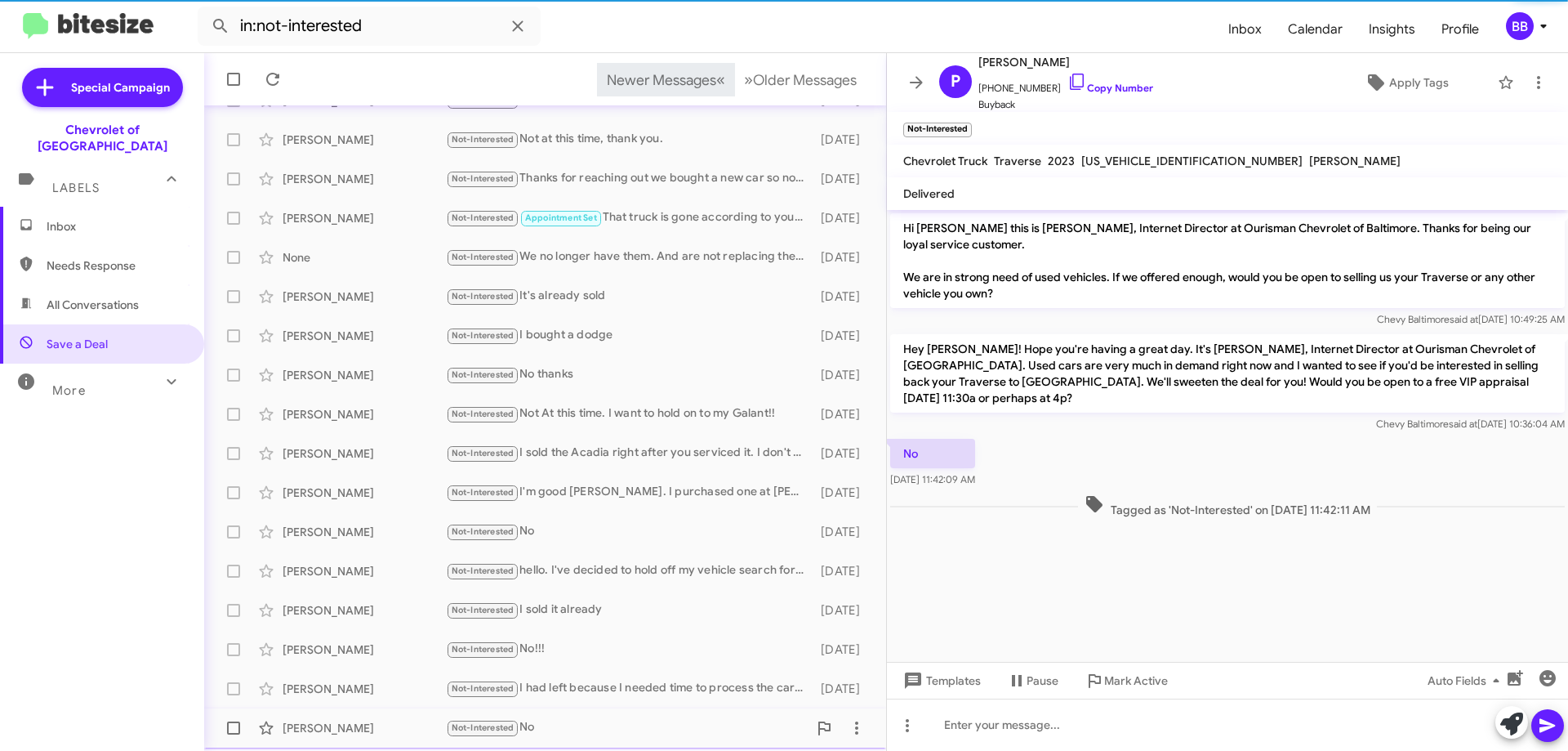
scroll to position [198, 0]
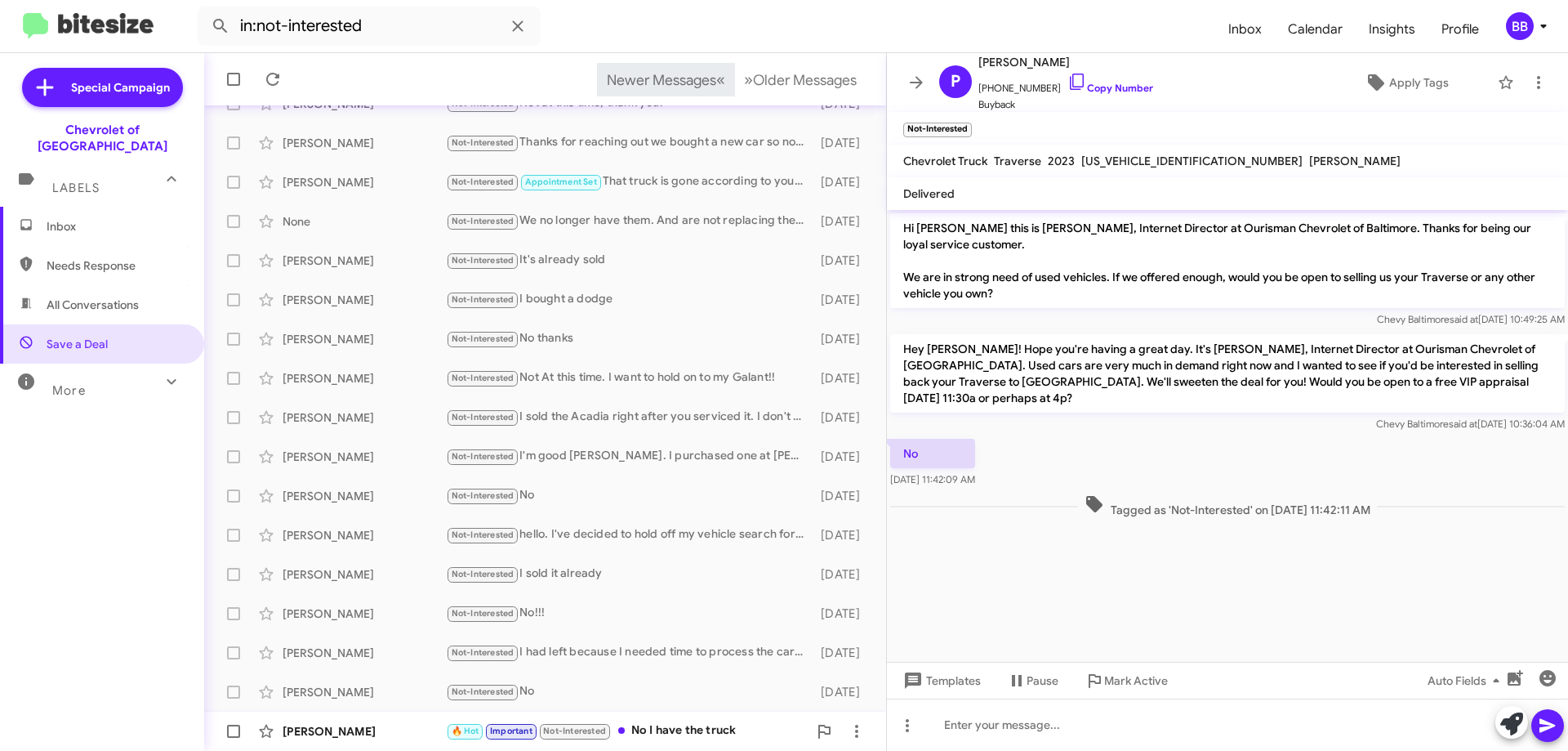
click at [630, 731] on div "🔥 Hot Important Not-Interested No I have the truck" at bounding box center [627, 731] width 361 height 19
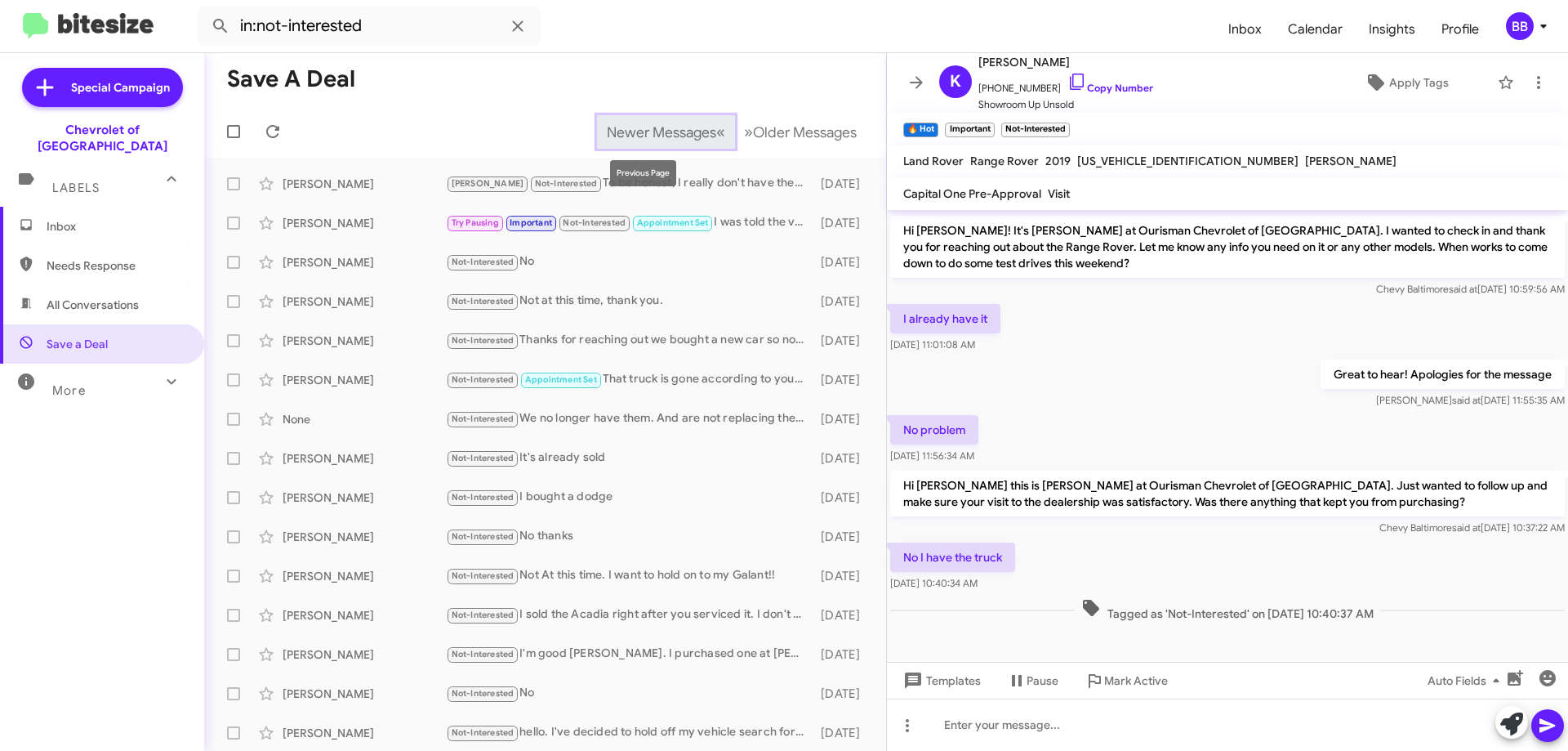
click at [680, 134] on span "Newer Messages" at bounding box center [661, 131] width 109 height 18
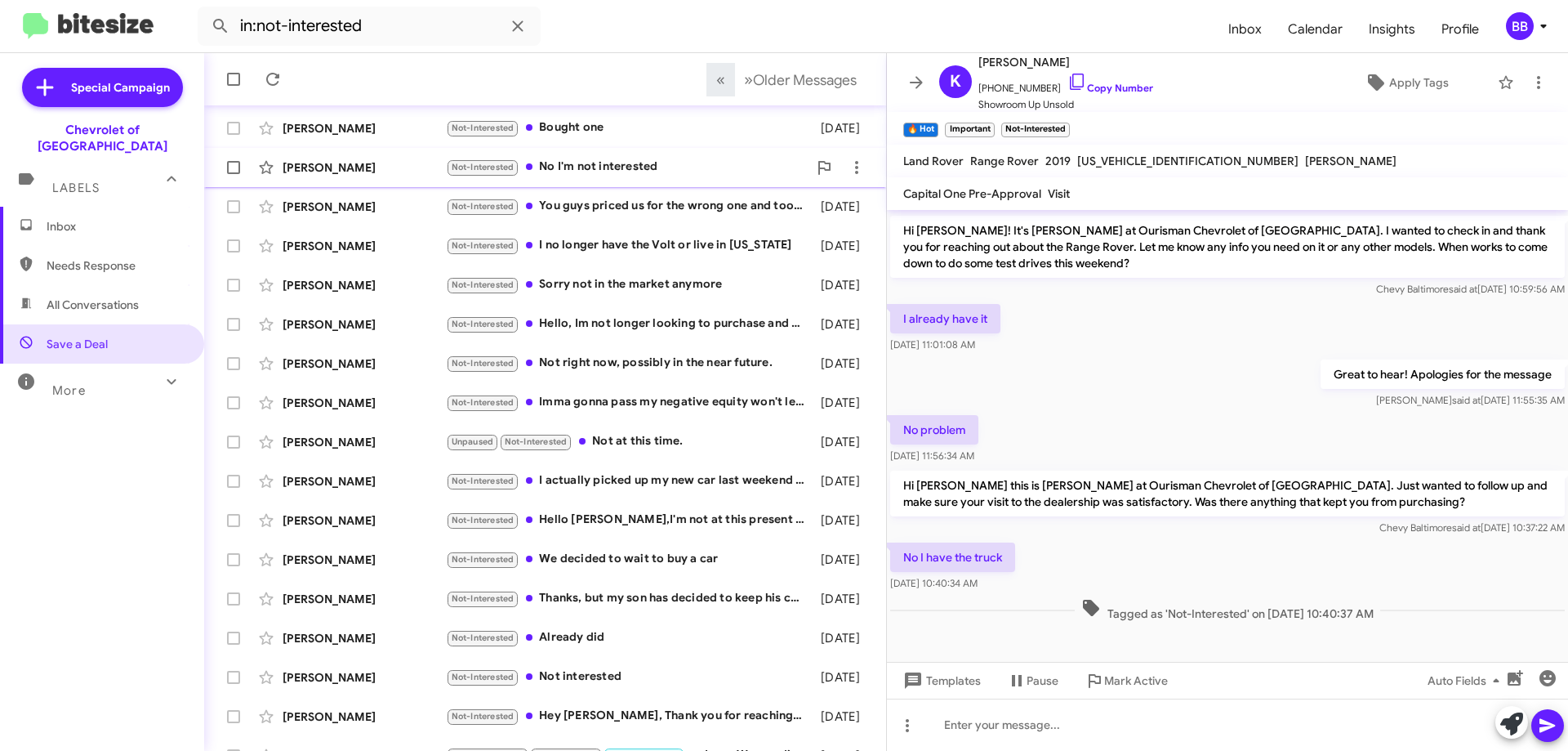
scroll to position [198, 0]
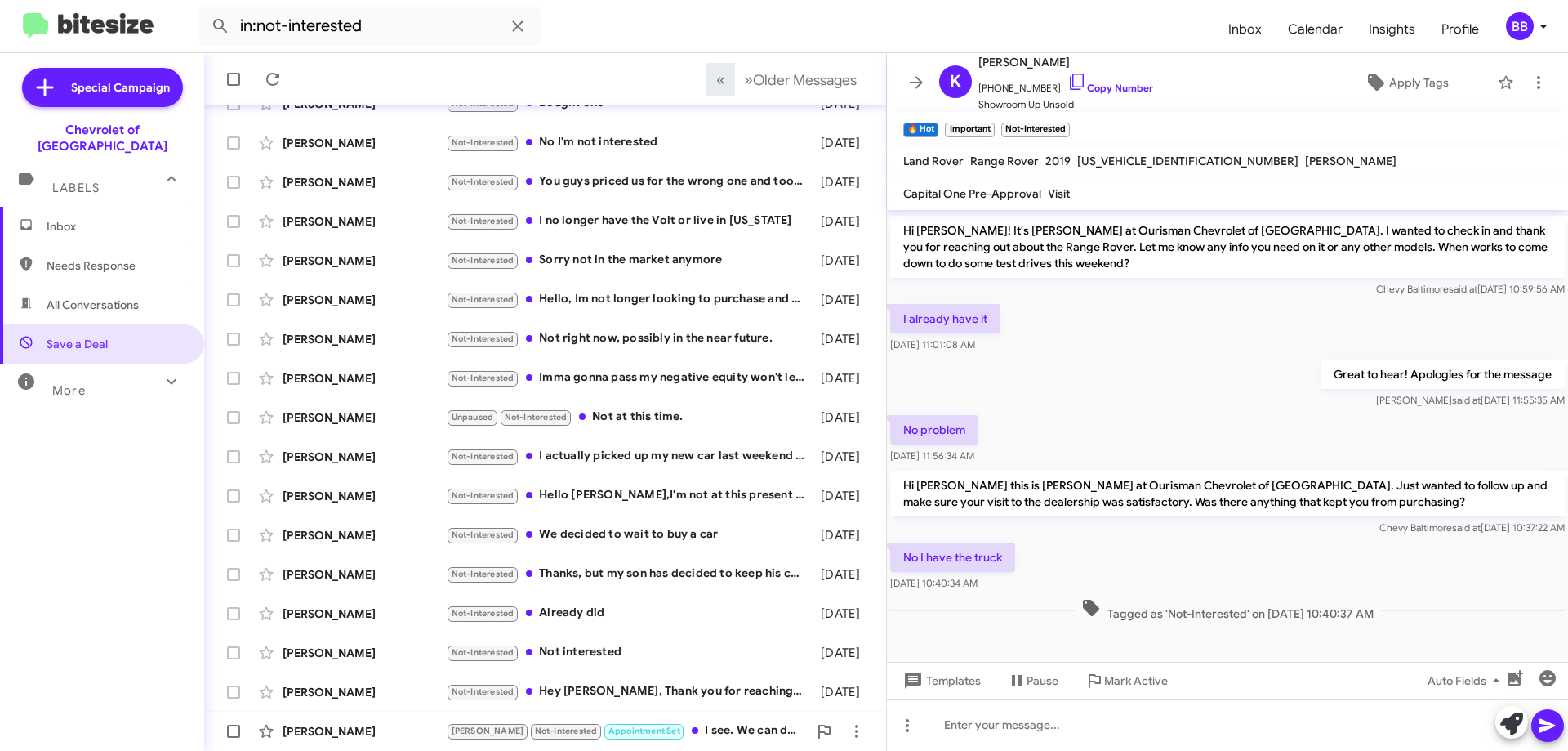
click at [691, 730] on div "[PERSON_NAME] Not-Interested Appointment Set I see. We can discuss options that…" at bounding box center [627, 731] width 361 height 19
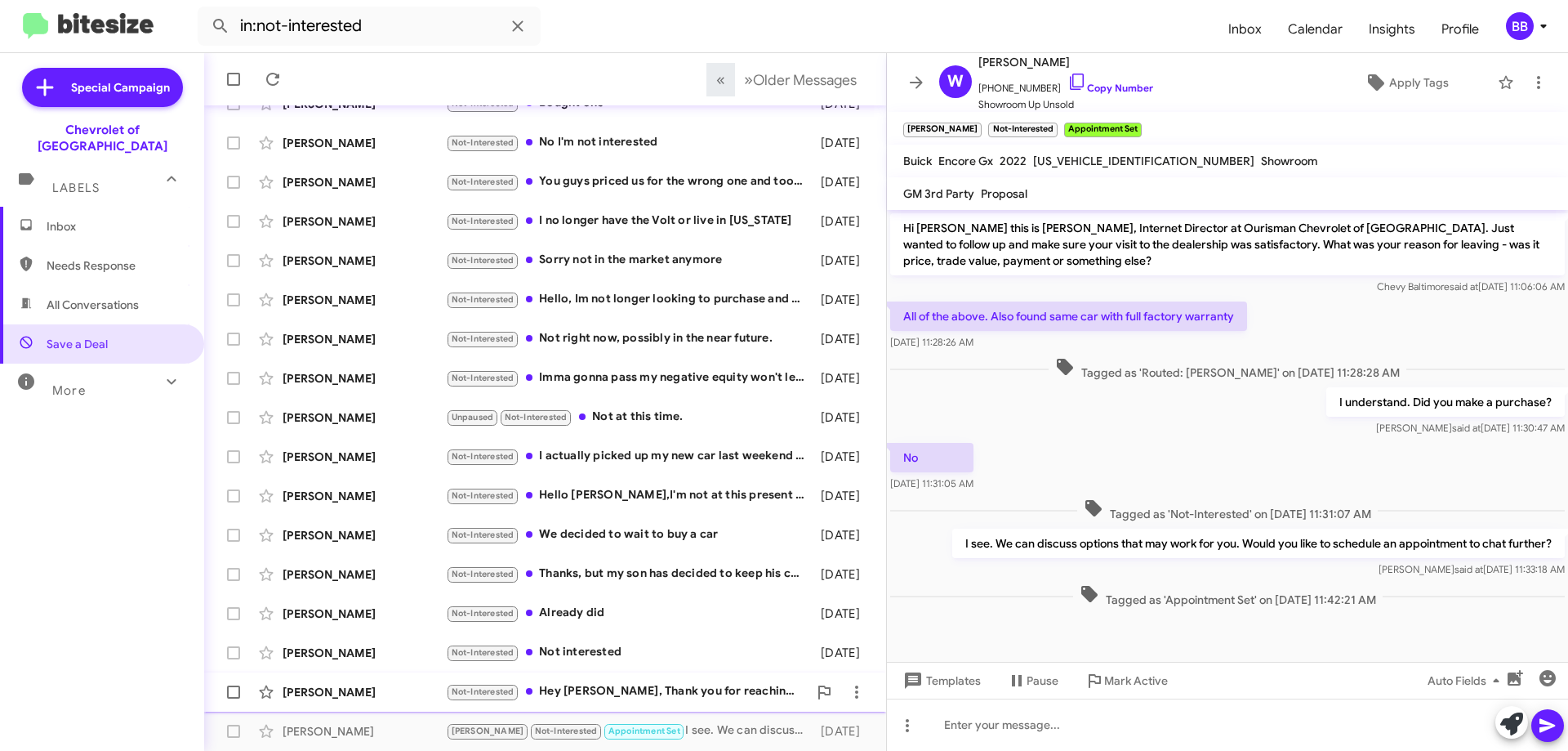
click at [661, 690] on div "Not-Interested Hey [PERSON_NAME], Thank you for reaching out. At this point we …" at bounding box center [627, 691] width 361 height 19
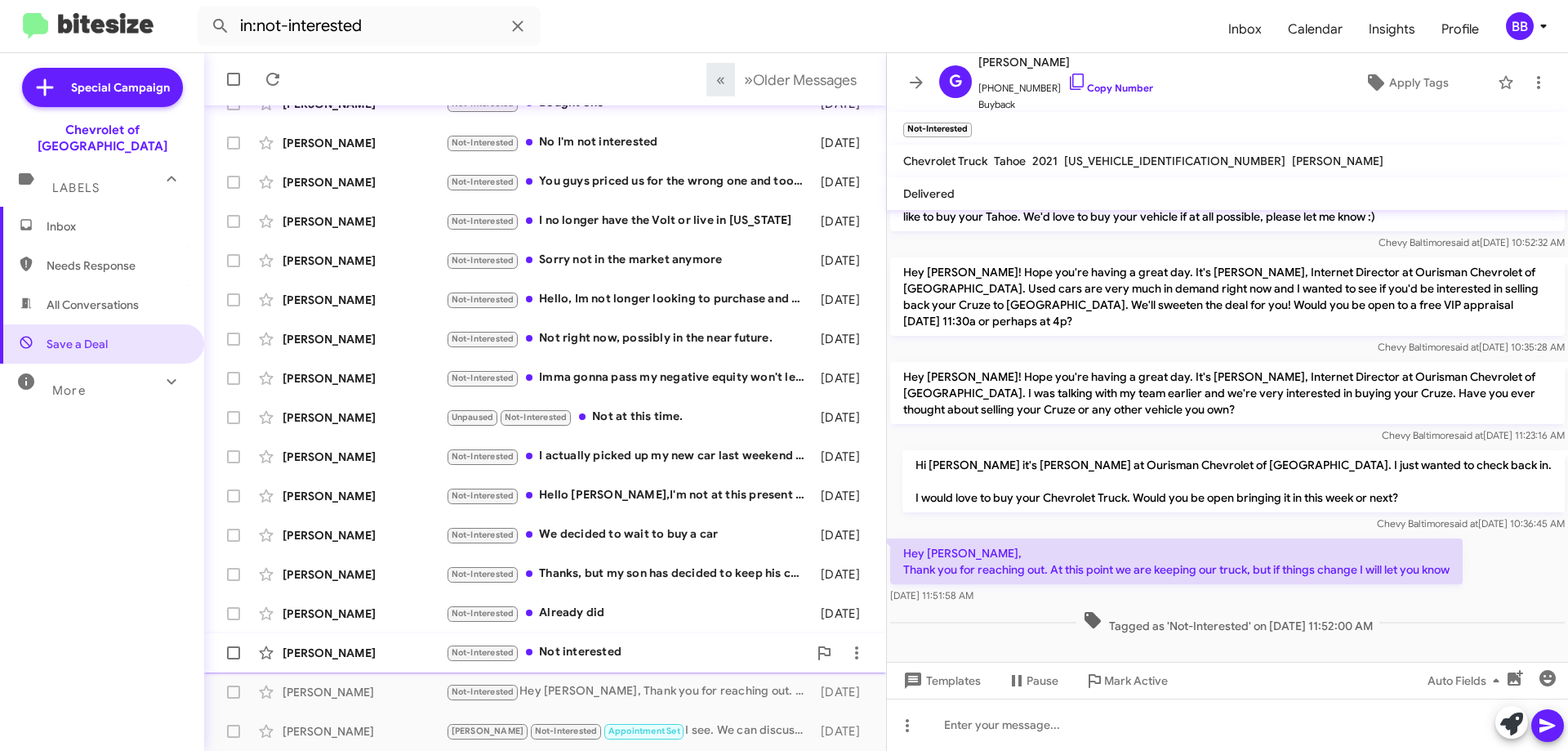
click at [647, 655] on div "Not-Interested Not interested" at bounding box center [627, 652] width 361 height 19
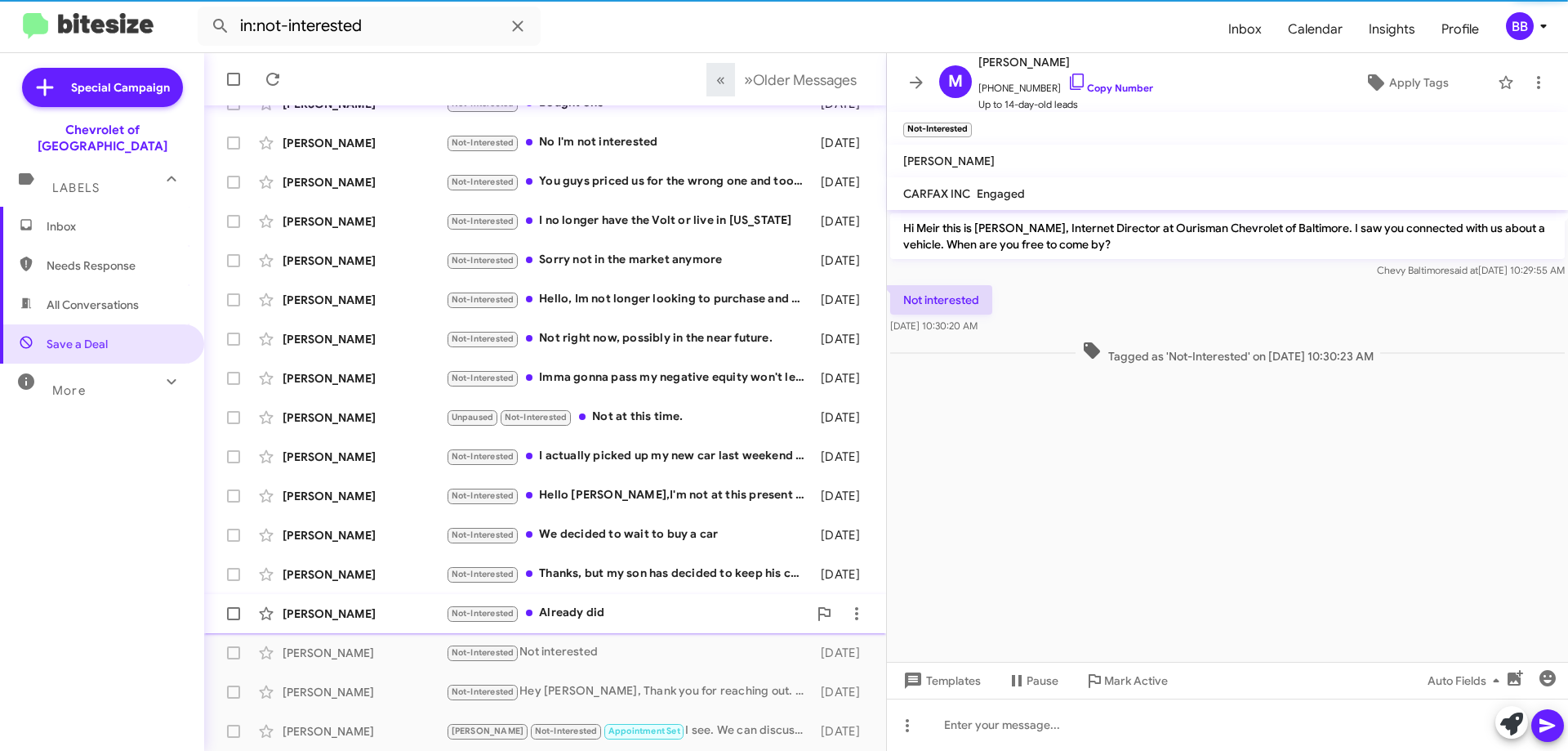
click at [645, 612] on div "Not-Interested Already did" at bounding box center [627, 613] width 361 height 19
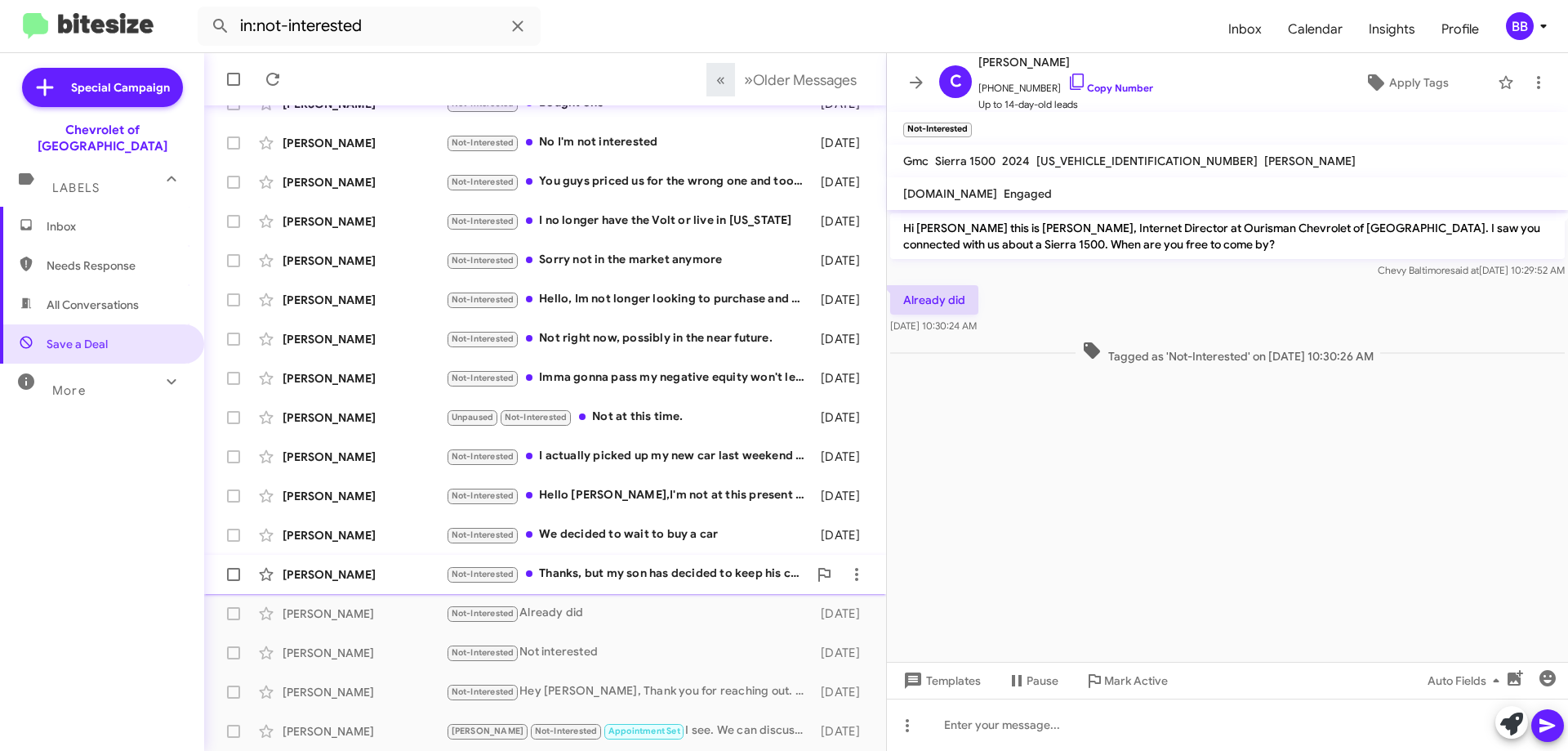
click at [689, 564] on div "[PERSON_NAME] Not-Interested Thanks, but my son has decided to keep his current…" at bounding box center [545, 574] width 656 height 33
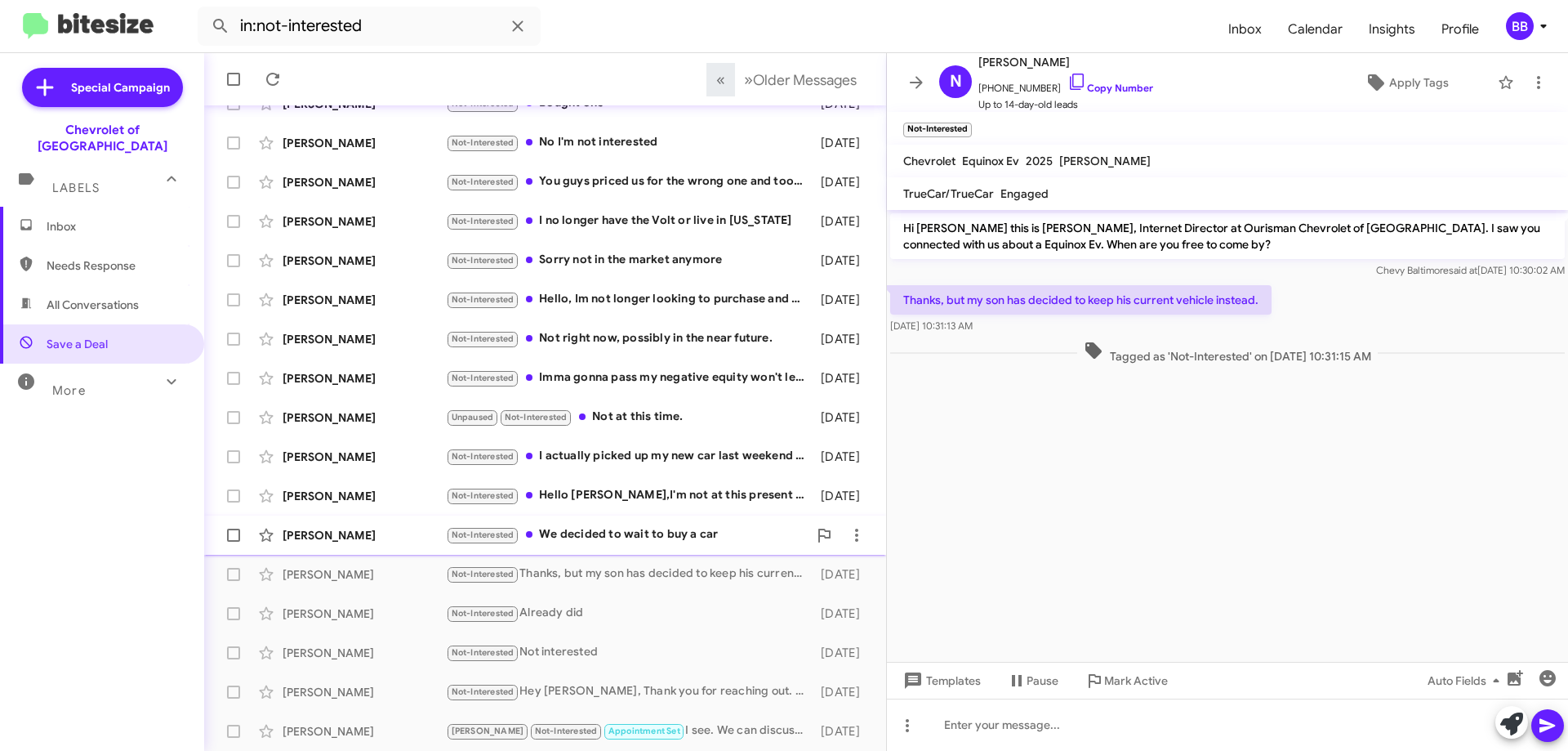
click at [680, 533] on div "Not-Interested We decided to wait to buy a car" at bounding box center [627, 535] width 361 height 19
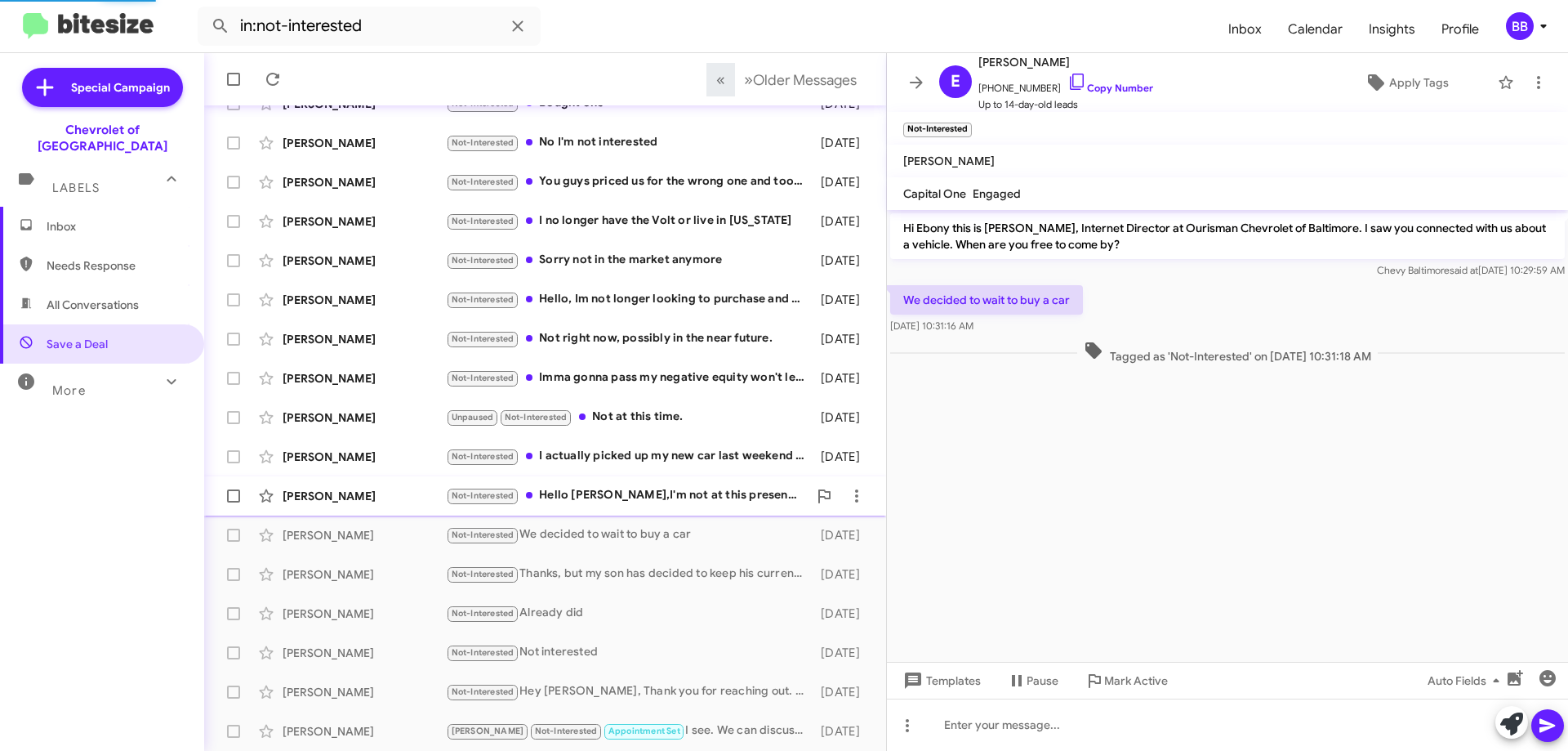
click at [675, 498] on div "Not-Interested Hello [PERSON_NAME],I'm not at this present time. I'm not fond o…" at bounding box center [627, 496] width 361 height 19
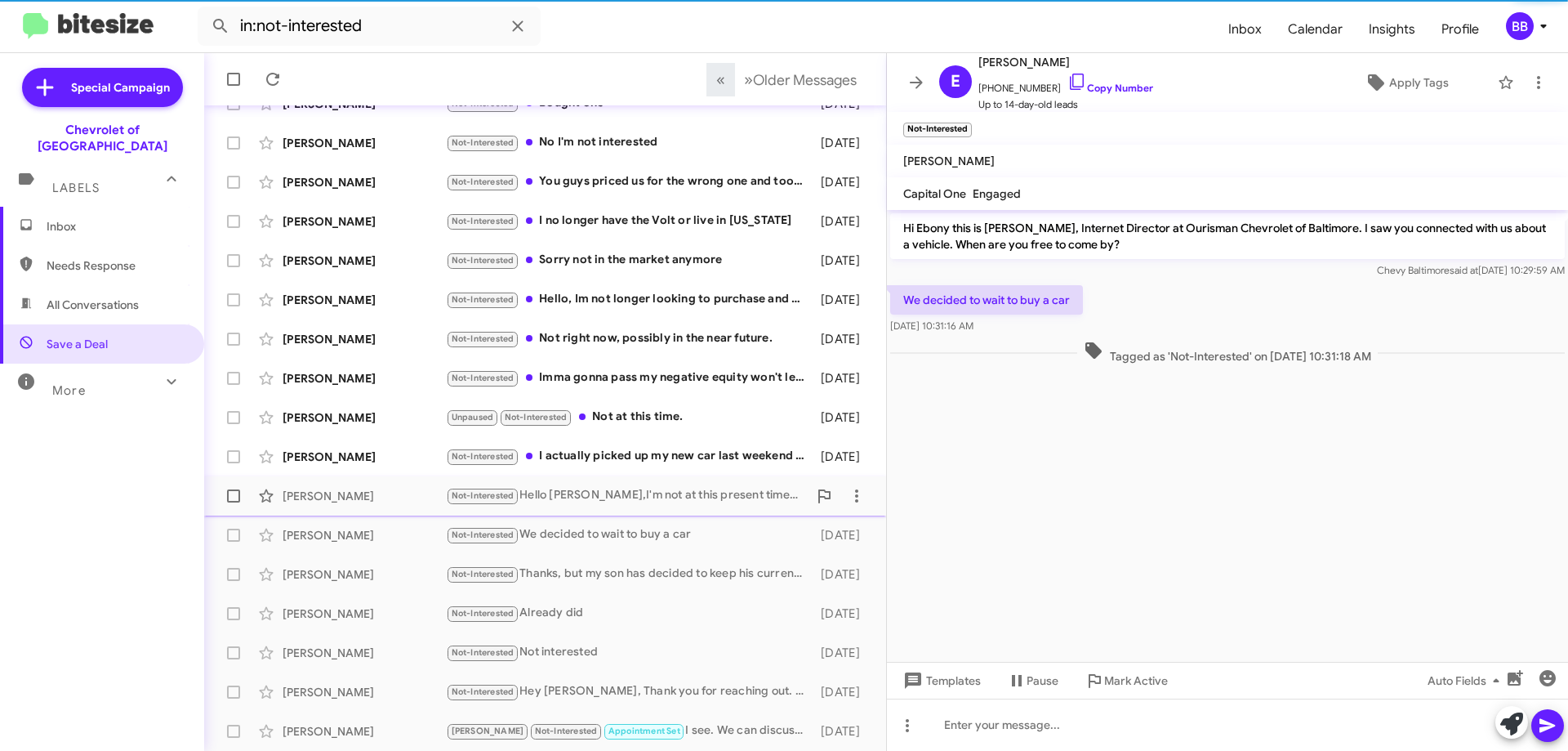
scroll to position [115, 0]
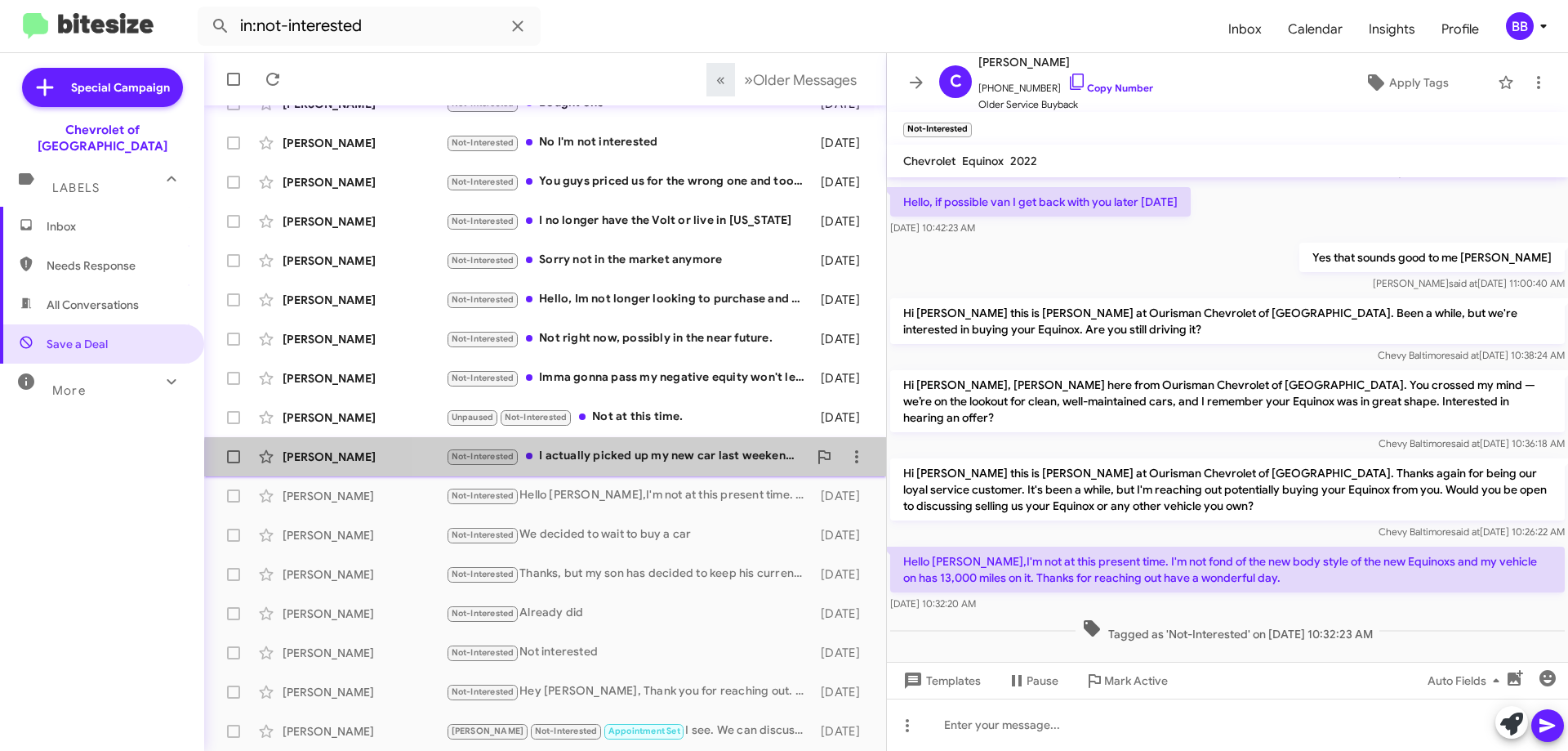
click at [675, 467] on div "[PERSON_NAME] Not-Interested I actually picked up my new car last weekend :-) t…" at bounding box center [545, 456] width 656 height 33
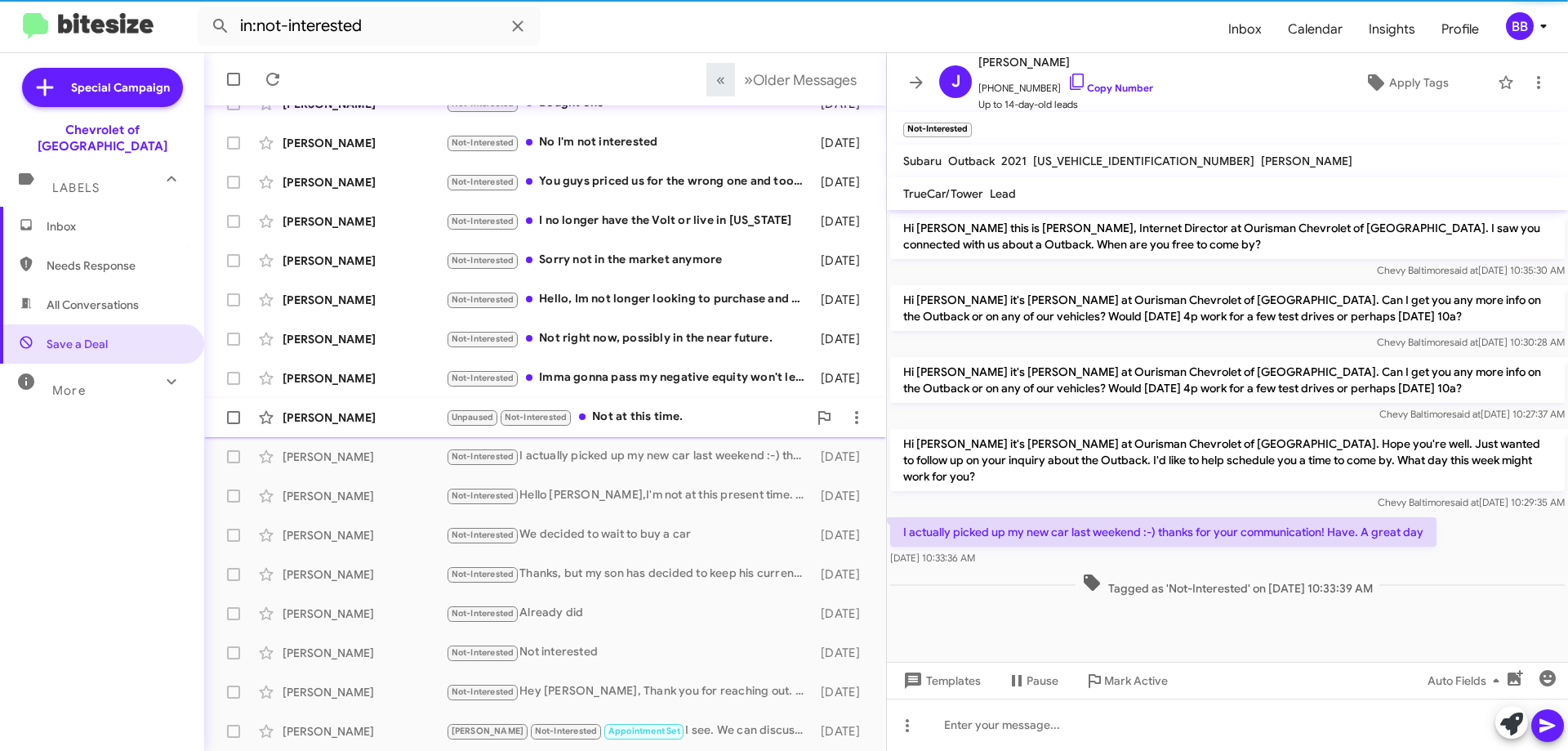
click at [681, 420] on div "Unpaused Not-Interested Not at this time." at bounding box center [627, 416] width 361 height 19
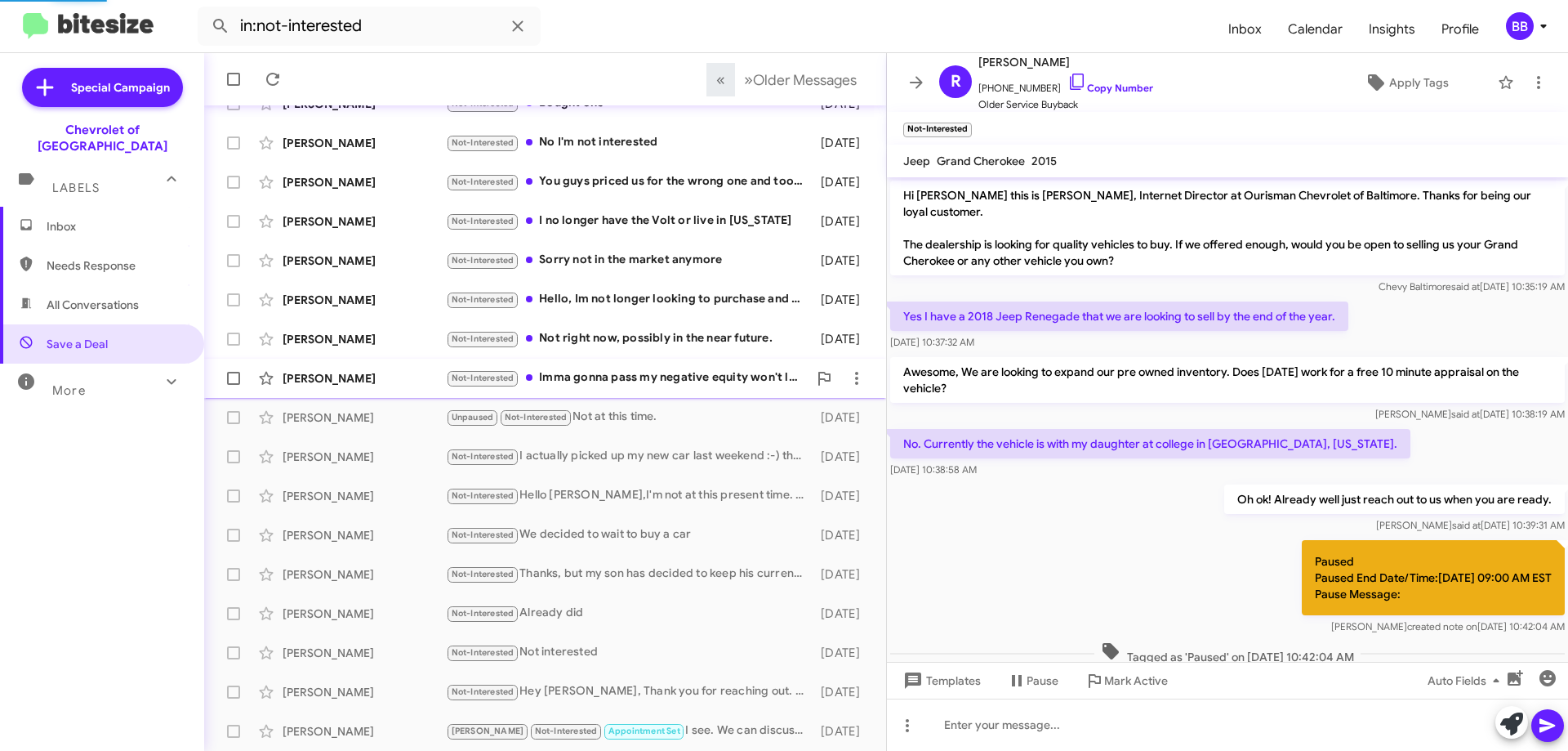
scroll to position [440, 0]
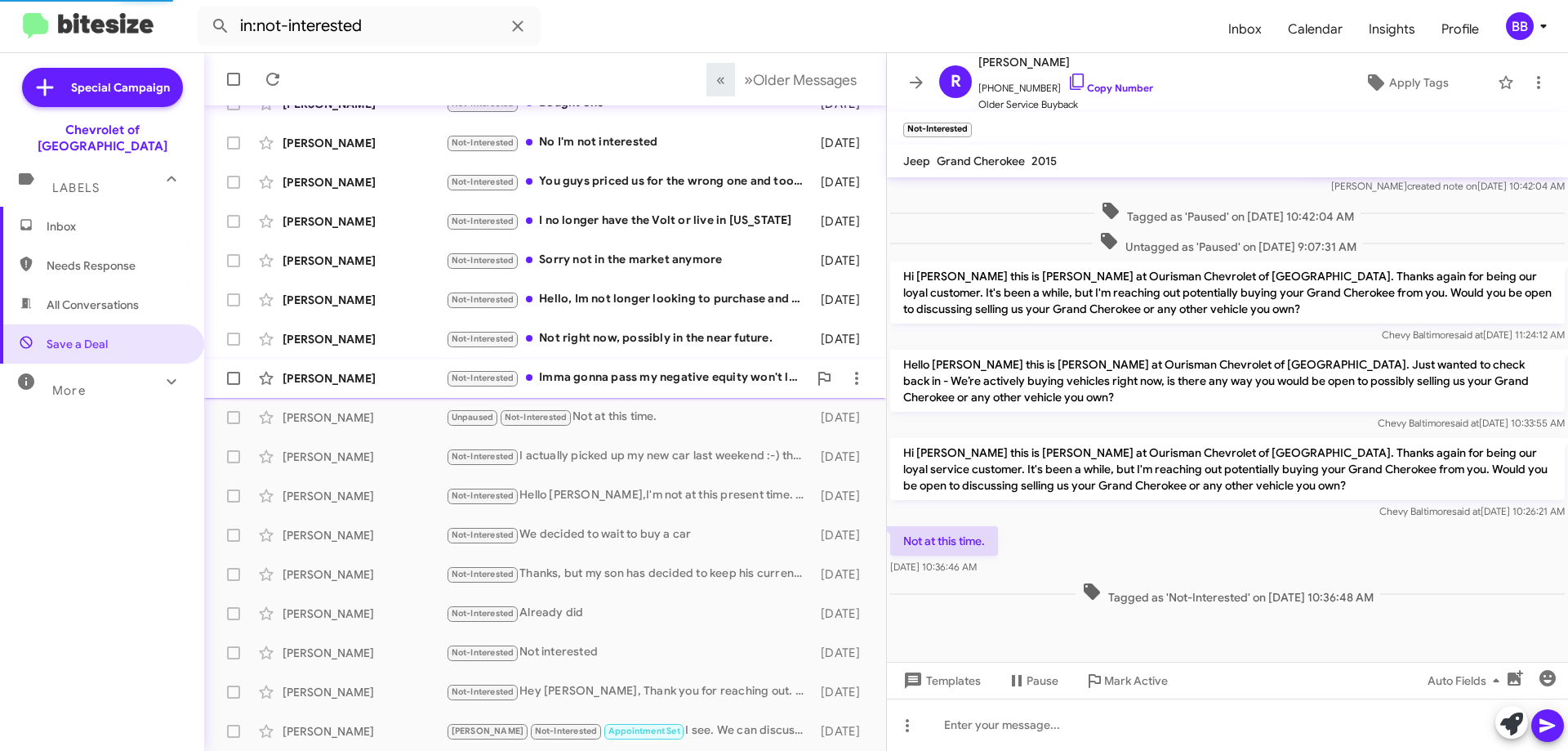
click at [674, 381] on div "Not-Interested Imma gonna pass my negative equity won't let me trade up" at bounding box center [627, 377] width 361 height 19
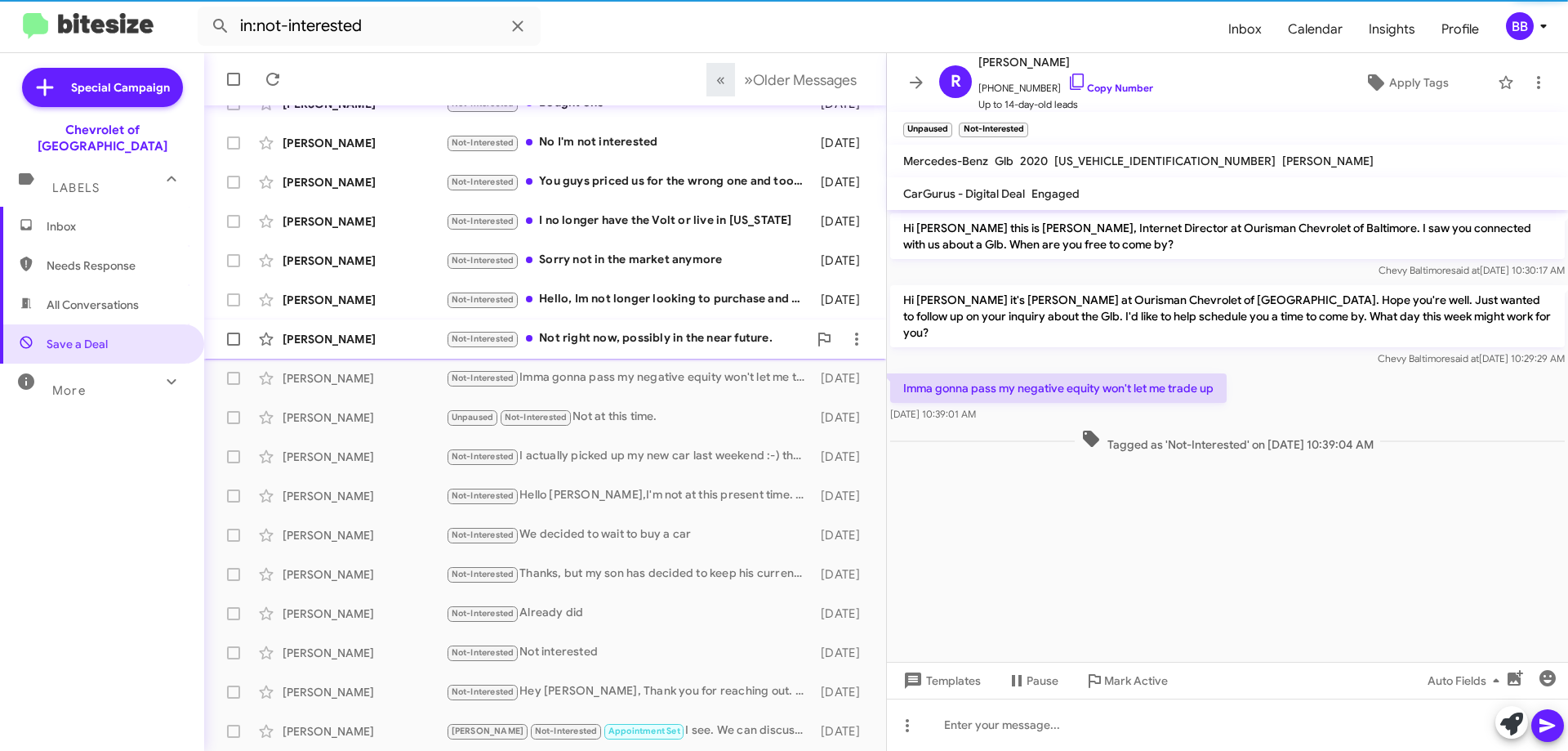
click at [652, 344] on div "Not-Interested Not right now, possibly in the near future." at bounding box center [627, 338] width 361 height 19
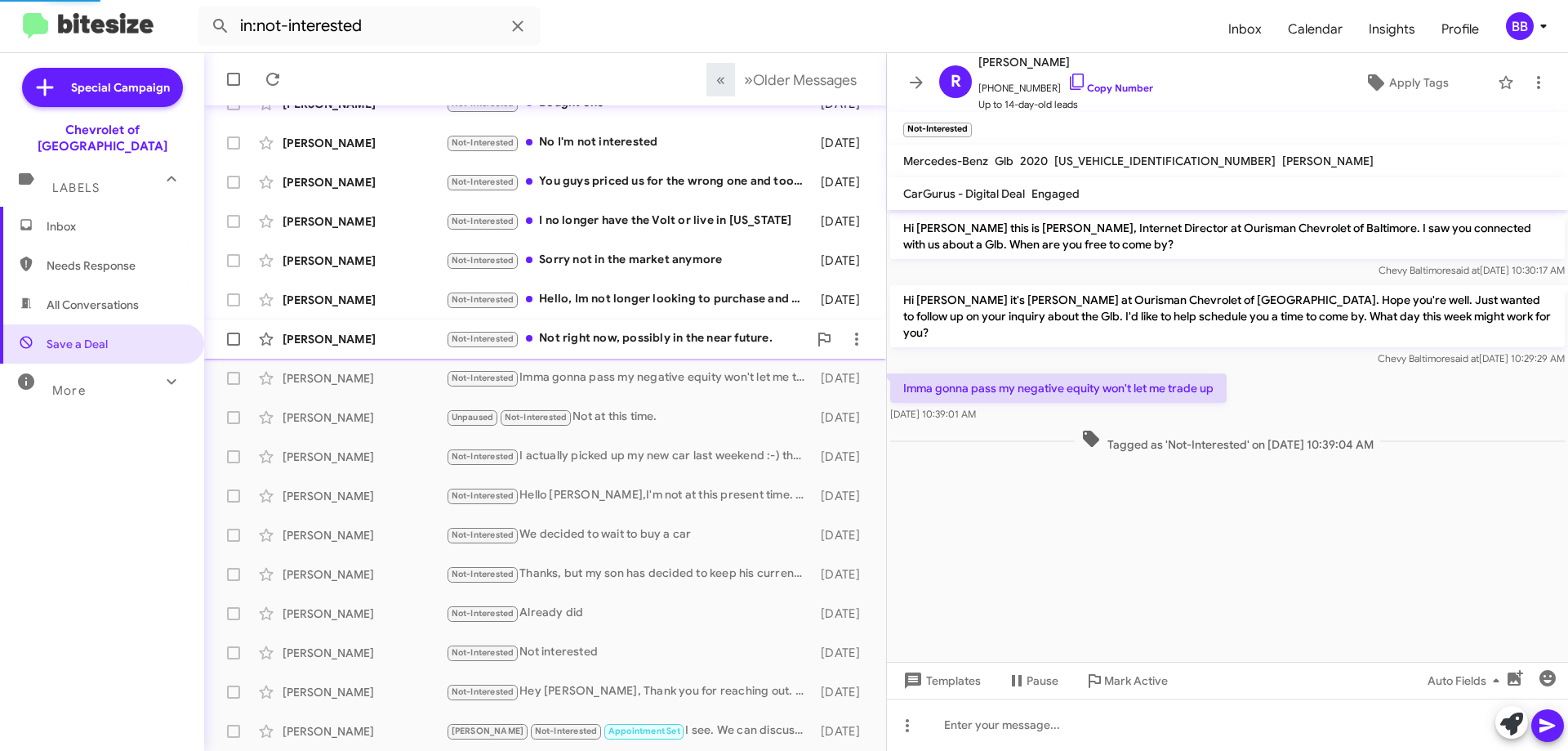
scroll to position [228, 0]
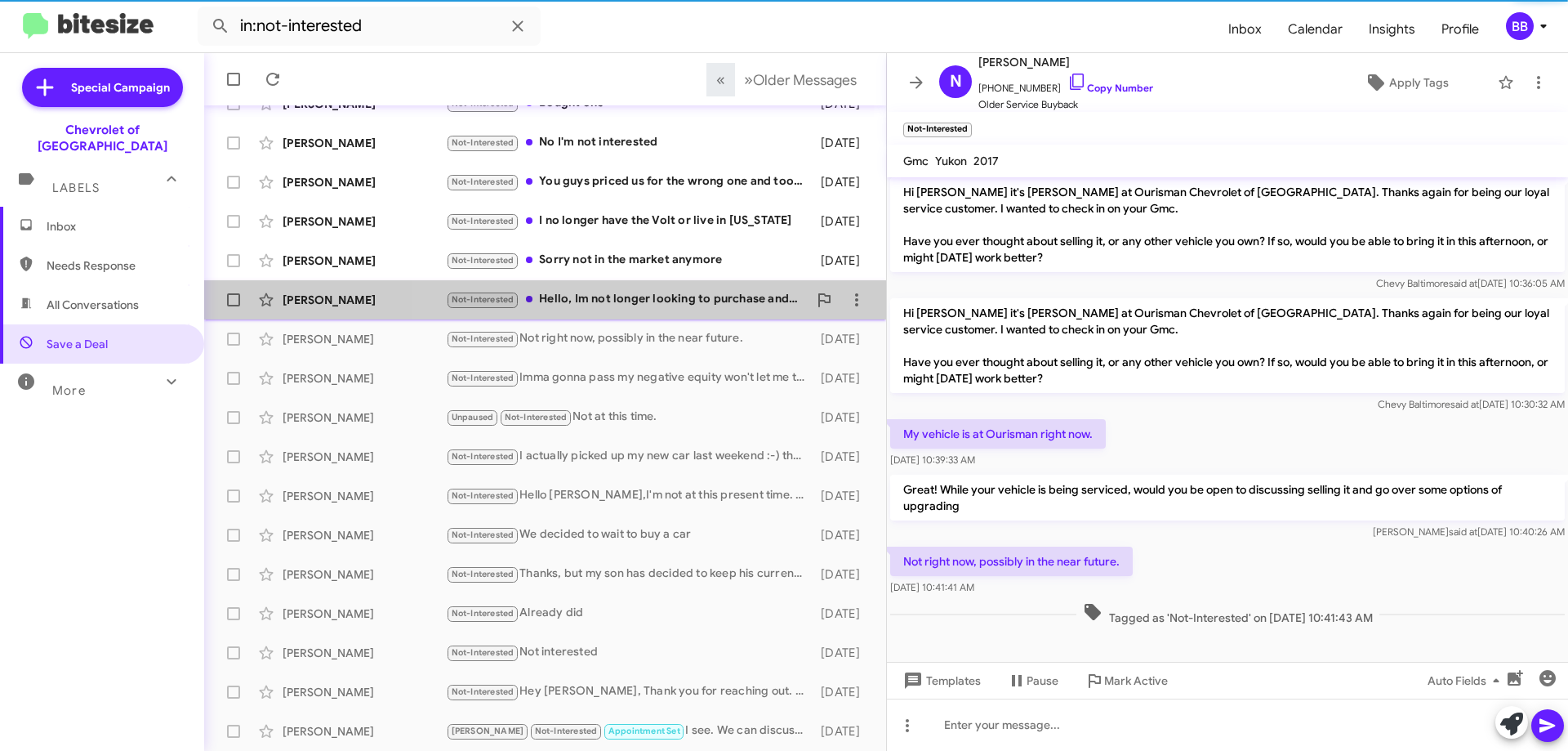
click at [652, 300] on div "Not-Interested Hello, Im not longer looking to purchase and vechile thank you f…" at bounding box center [627, 299] width 361 height 19
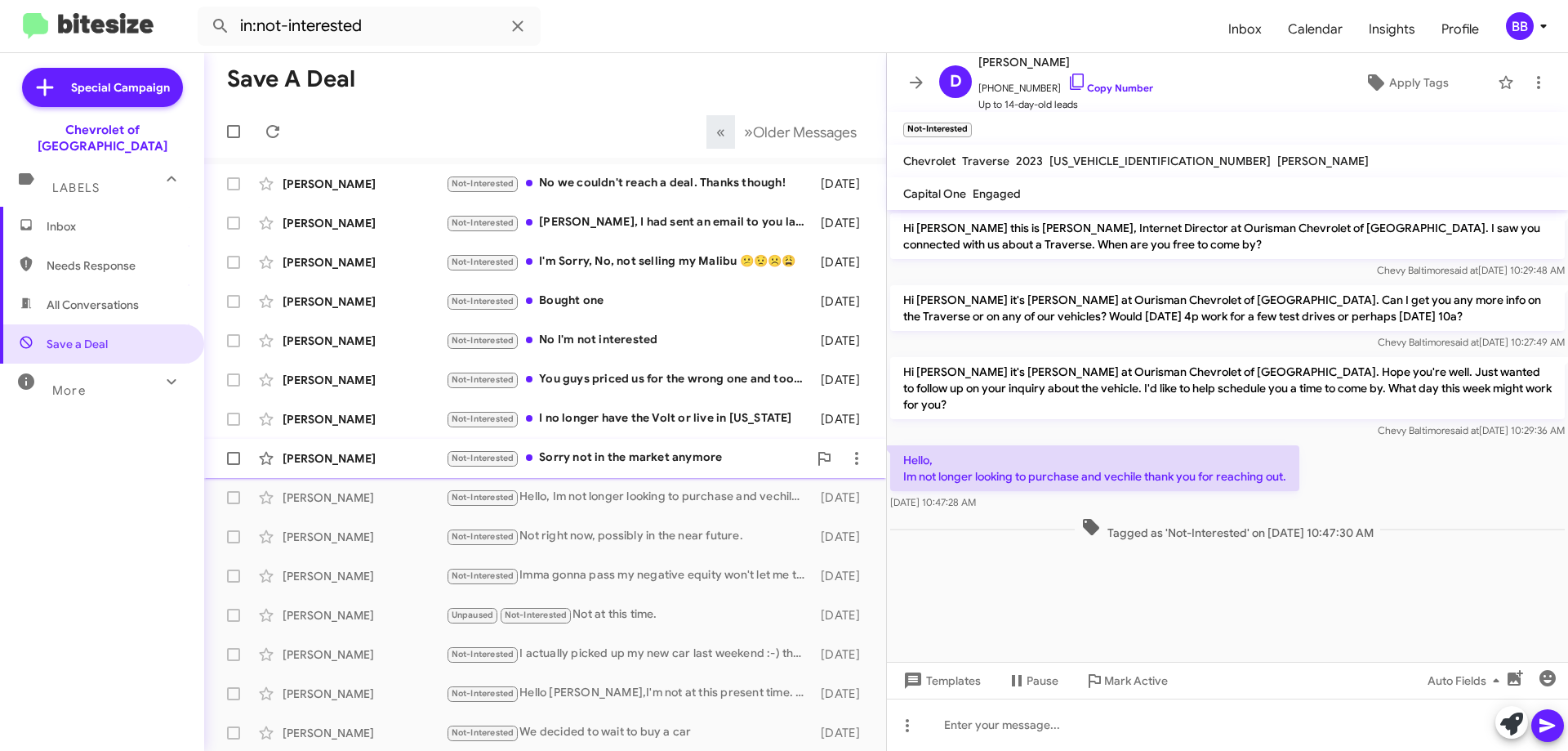
click at [670, 449] on div "Not-Interested Sorry not in the market anymore" at bounding box center [627, 457] width 361 height 19
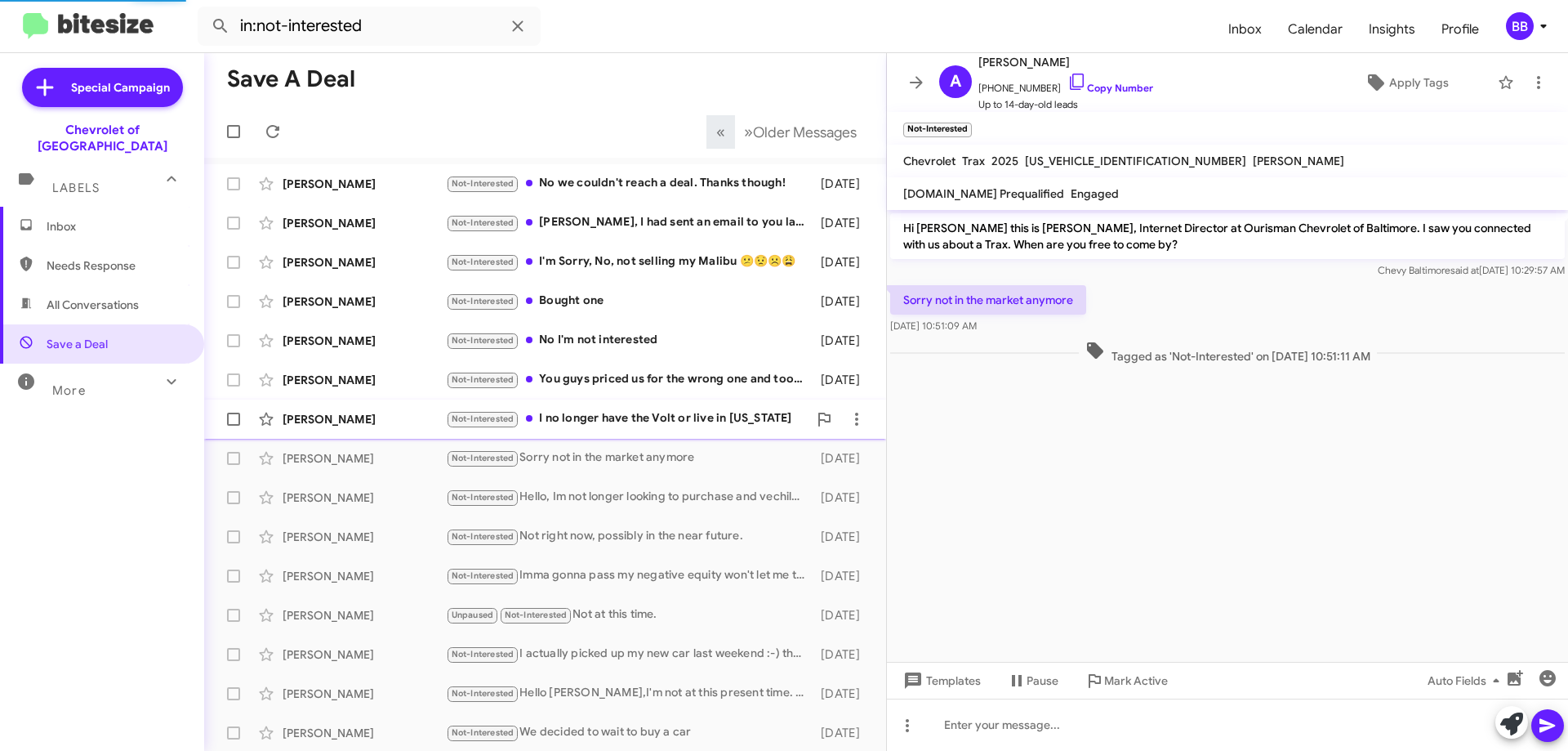
click at [667, 422] on div "Not-Interested I no longer have the Volt or live in [US_STATE]" at bounding box center [627, 418] width 361 height 19
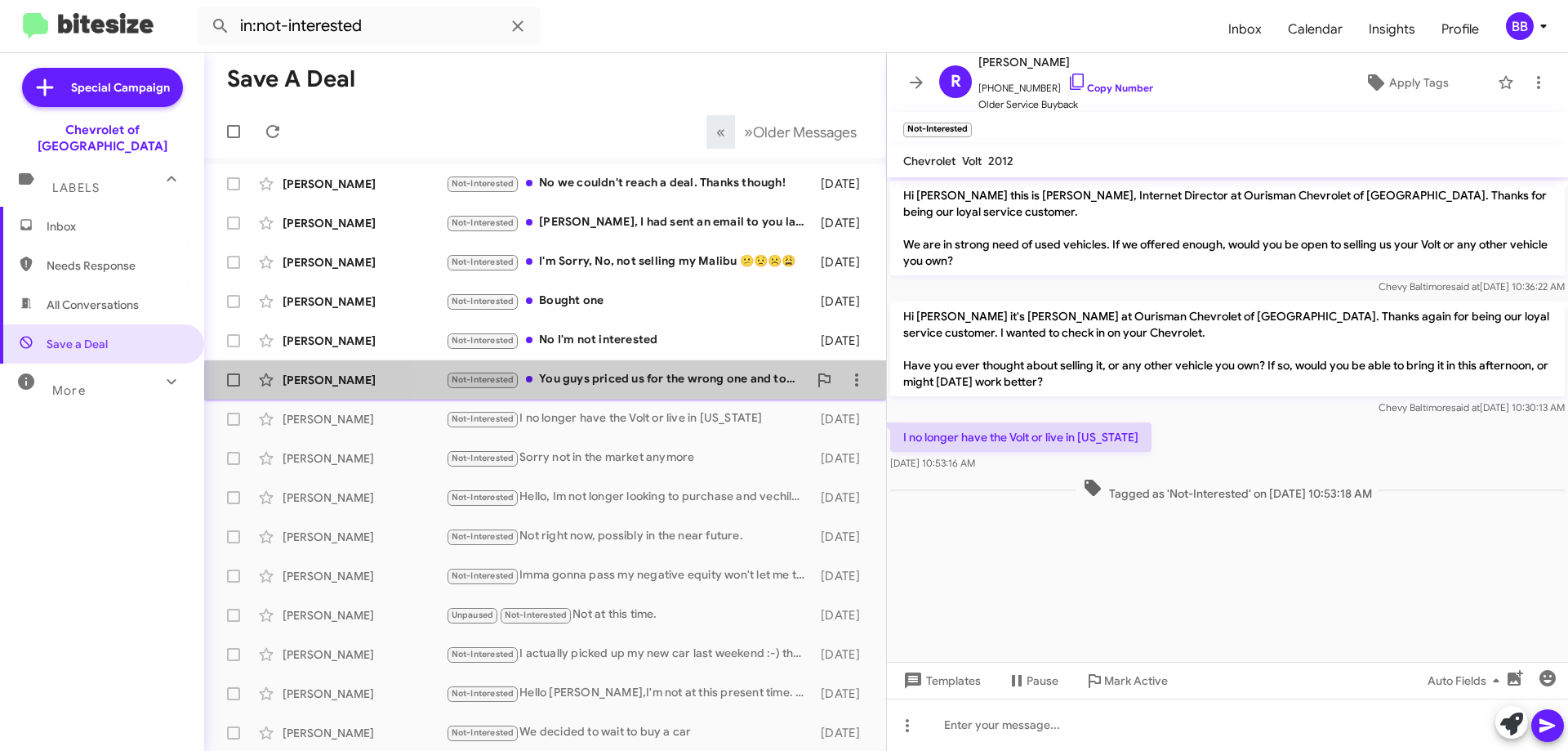
click at [663, 389] on div "[PERSON_NAME] Not-Interested You guys priced us for the wrong one and took 4 ho…" at bounding box center [545, 379] width 656 height 33
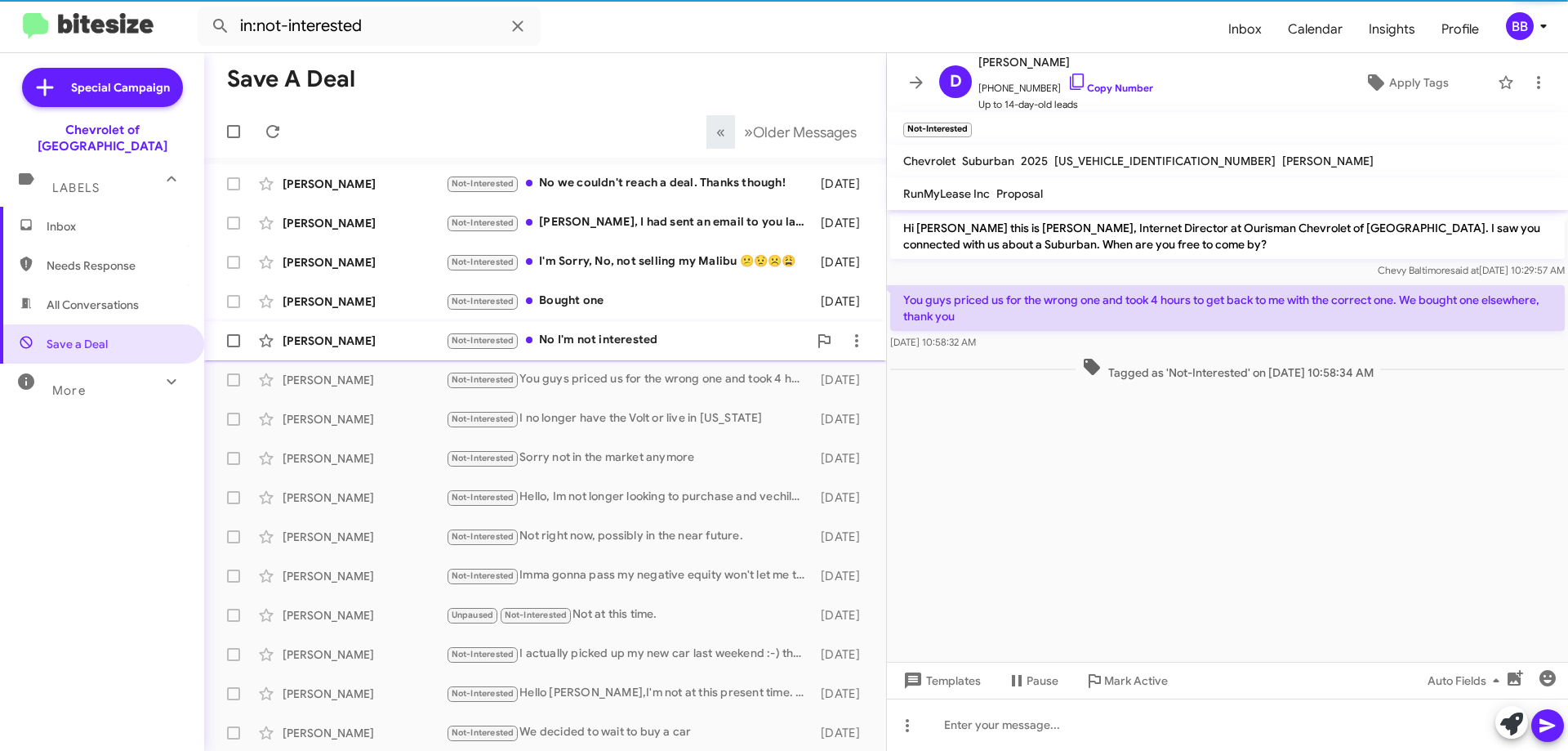
click at [625, 341] on div "Not-Interested No I'm not interested" at bounding box center [627, 340] width 361 height 19
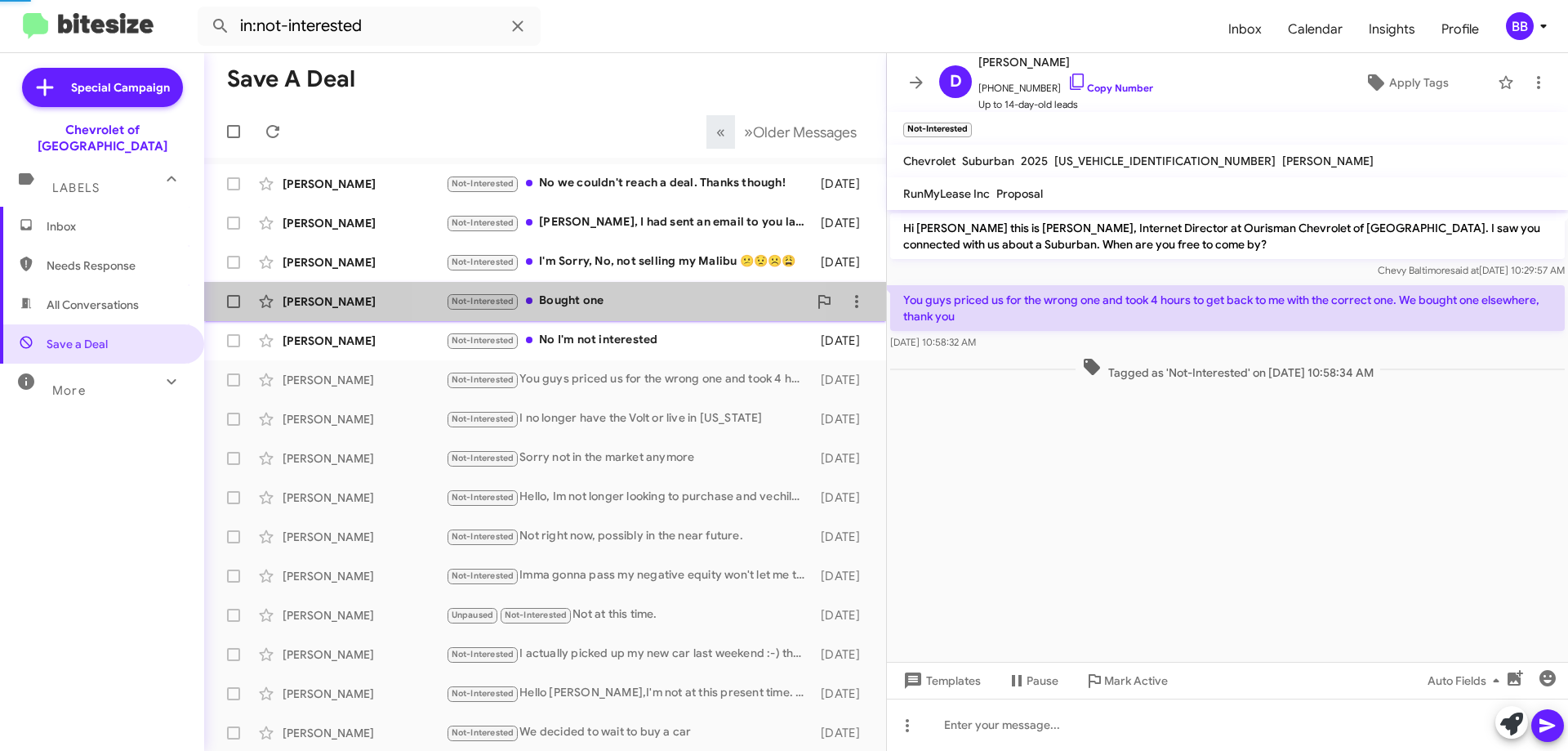
click at [612, 306] on div "Not-Interested Bought one" at bounding box center [627, 301] width 361 height 19
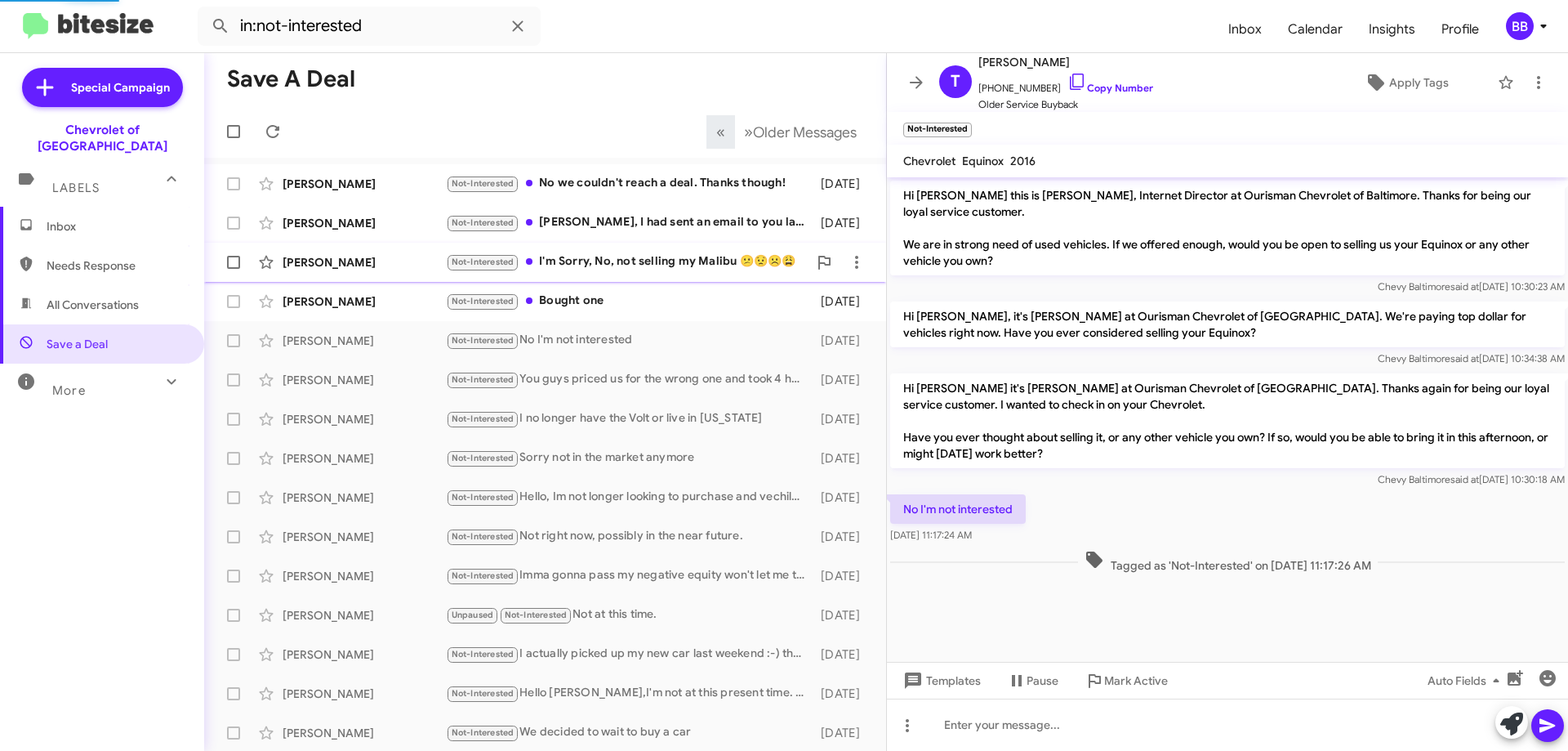
click at [620, 262] on div "Not-Interested I'm Sorry, No, not selling my Malibu 😕😟☹️😩" at bounding box center [627, 262] width 361 height 19
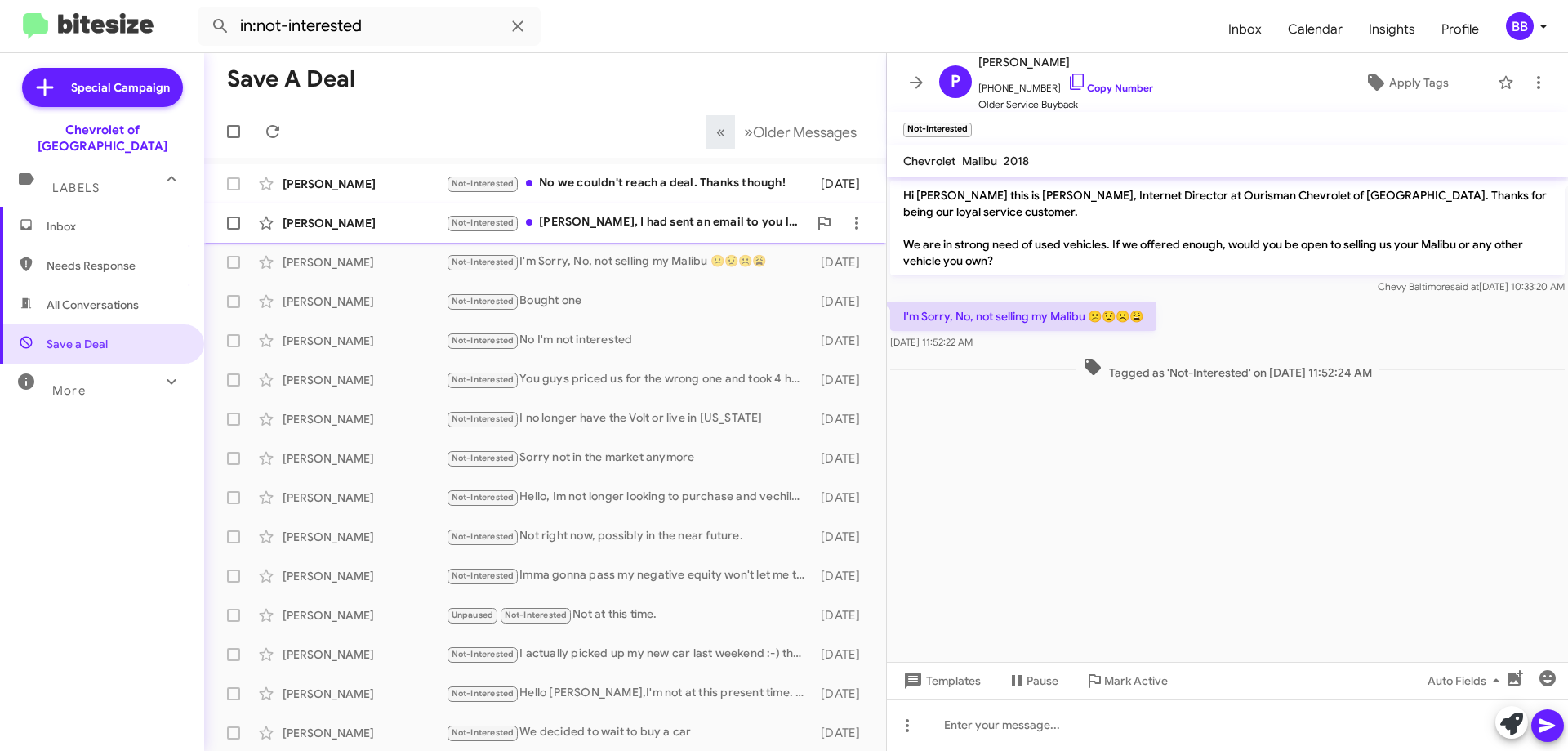
click at [627, 230] on div "Not-Interested [PERSON_NAME], I had sent an email to you last week we were actu…" at bounding box center [627, 223] width 361 height 19
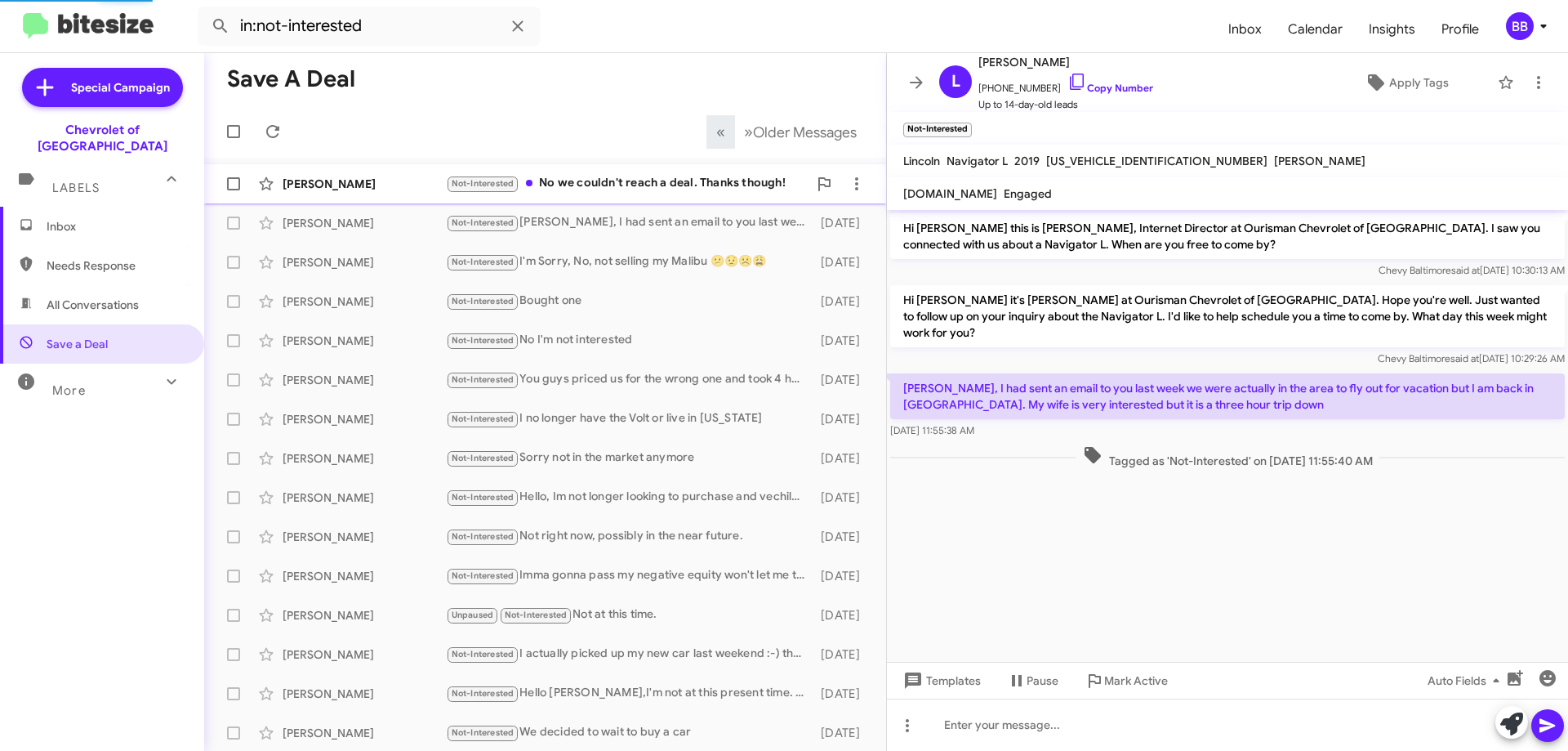
click at [639, 181] on div "Not-Interested No we couldn't reach a deal. Thanks though!" at bounding box center [627, 184] width 361 height 19
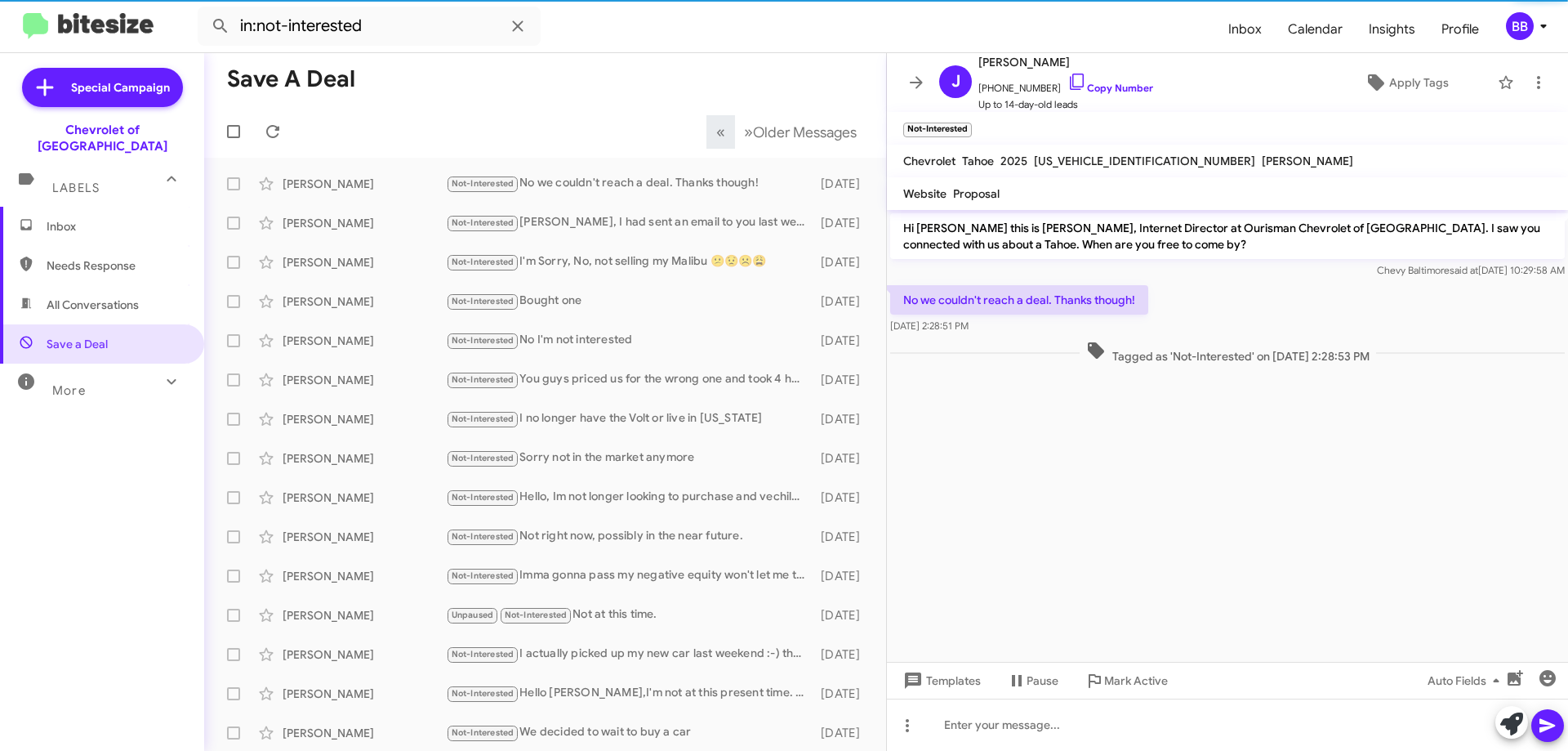
click at [701, 131] on div "« Previous » Next Older Messages" at bounding box center [786, 132] width 172 height 34
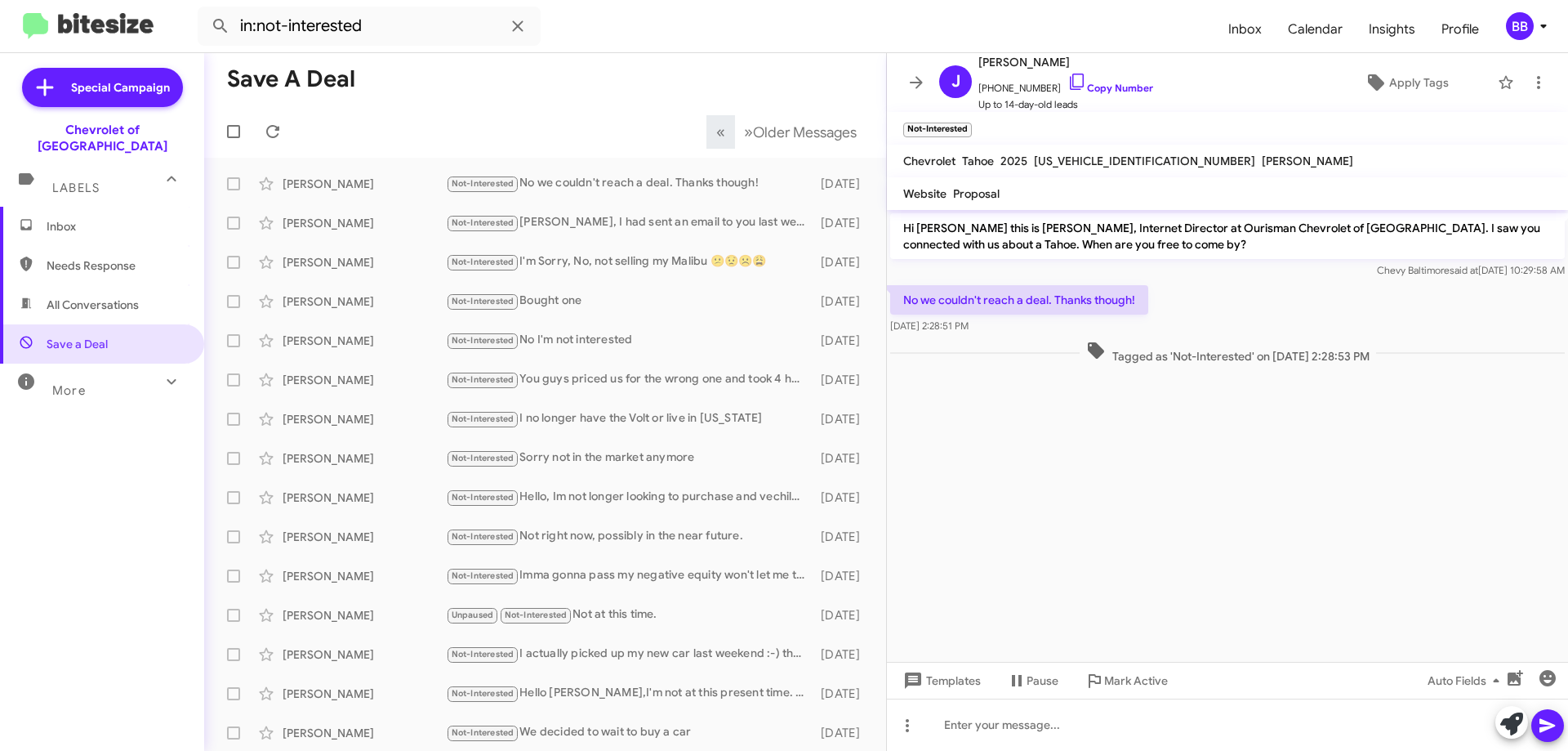
click at [133, 207] on span "Inbox" at bounding box center [102, 226] width 204 height 39
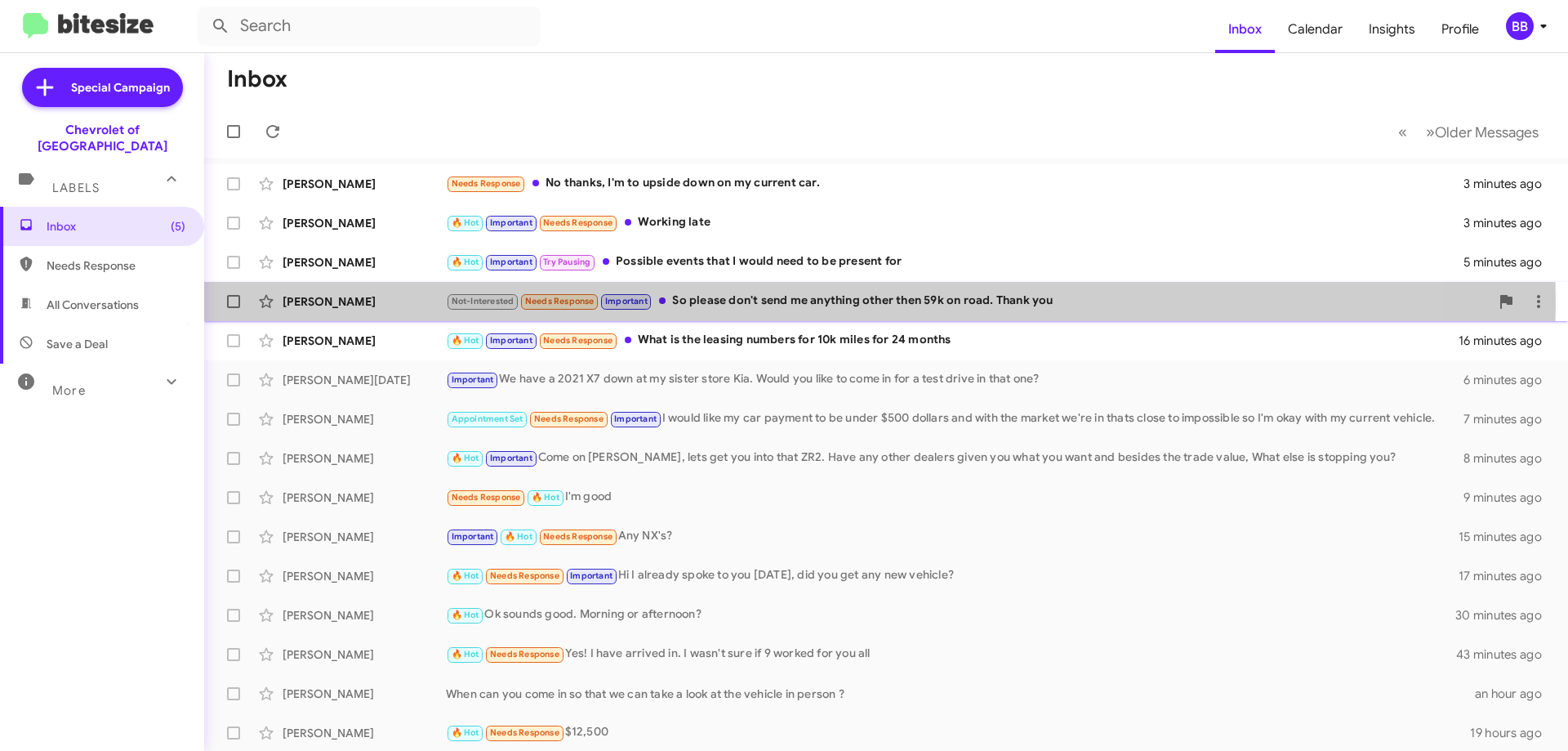
click at [773, 305] on div "Not-Interested Needs Response Important So please don't send me anything other …" at bounding box center [968, 301] width 1043 height 19
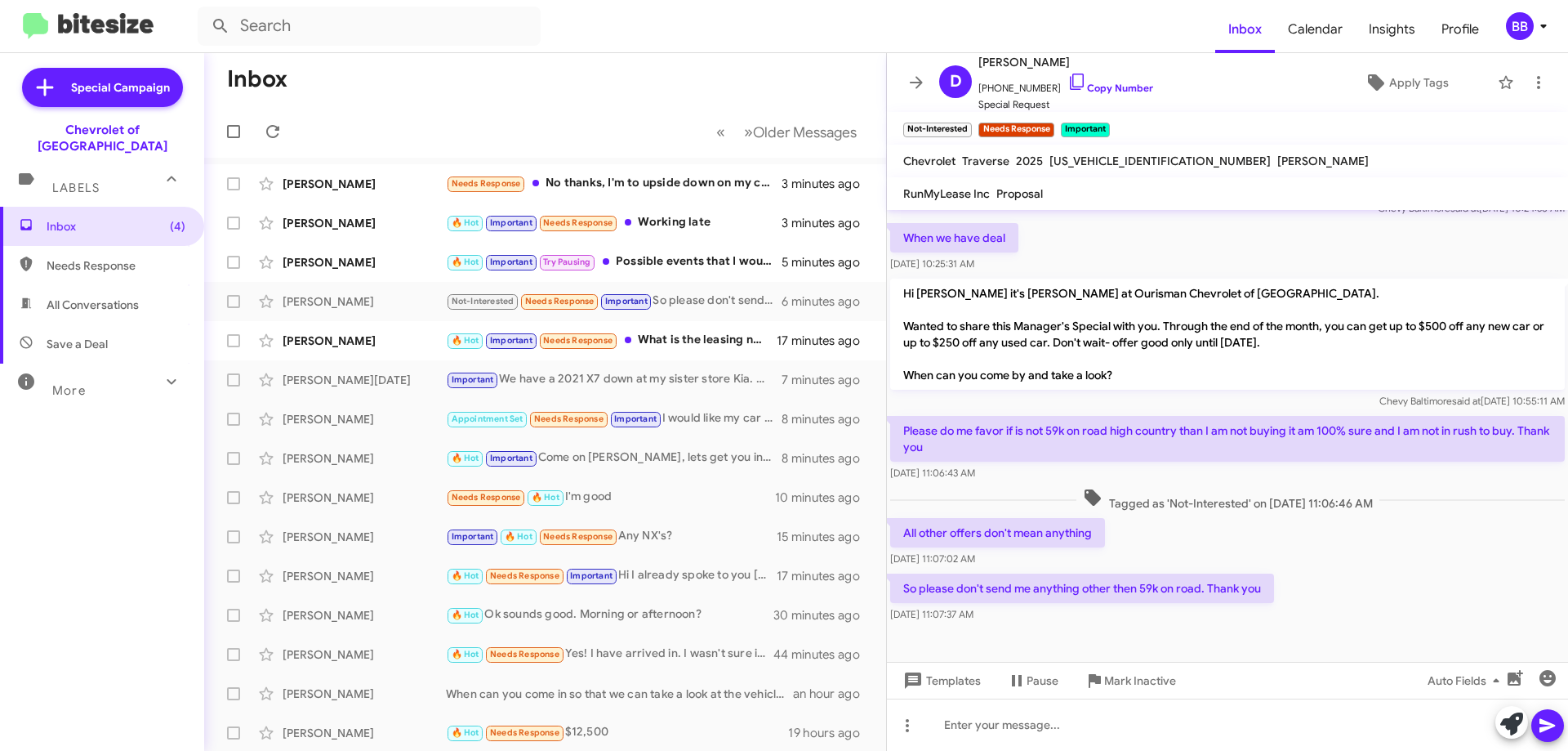
scroll to position [190, 0]
click at [1127, 682] on span "Mark Inactive" at bounding box center [1139, 680] width 72 height 30
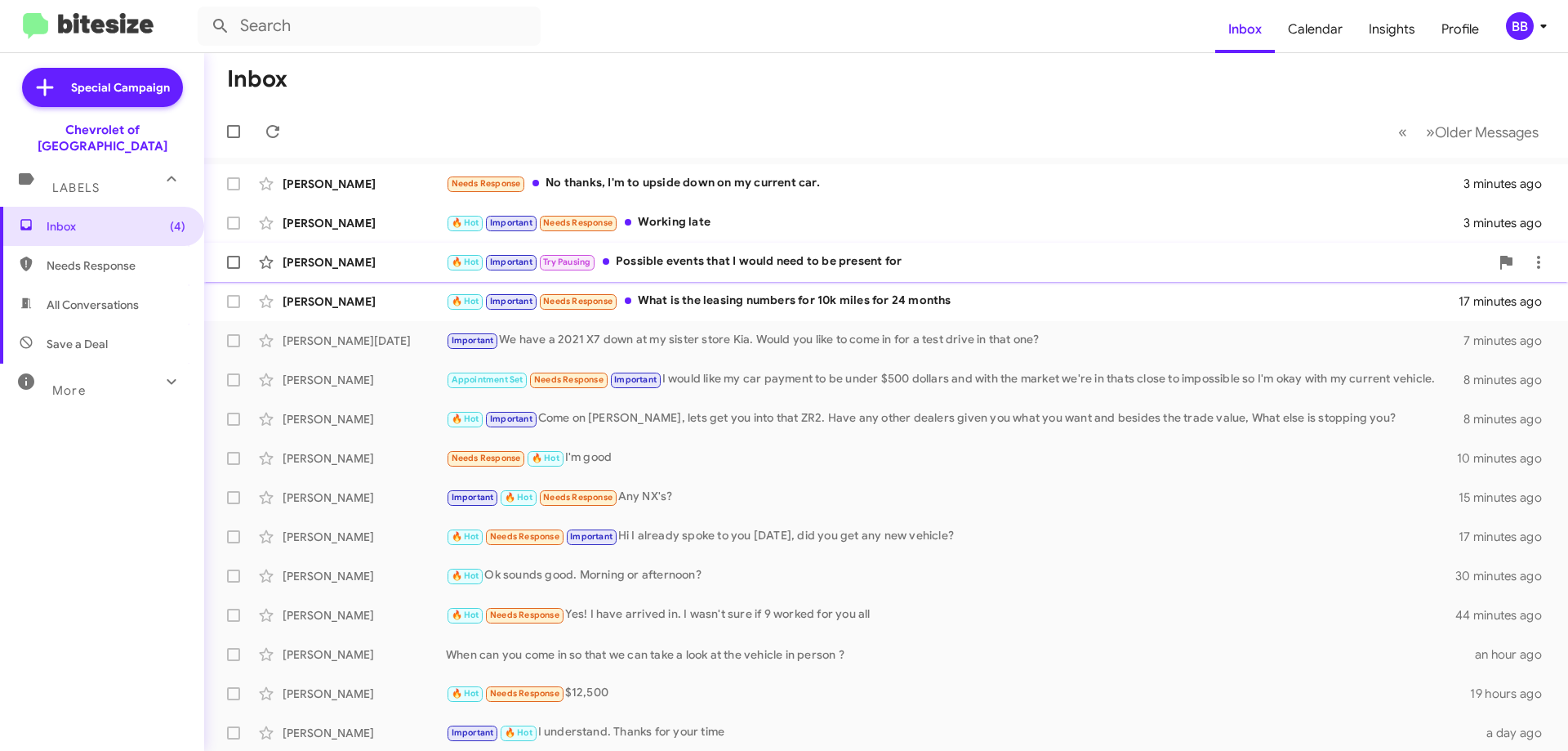
click at [784, 260] on div "🔥 Hot Important Try Pausing Possible events that I would need to be present for" at bounding box center [968, 262] width 1043 height 19
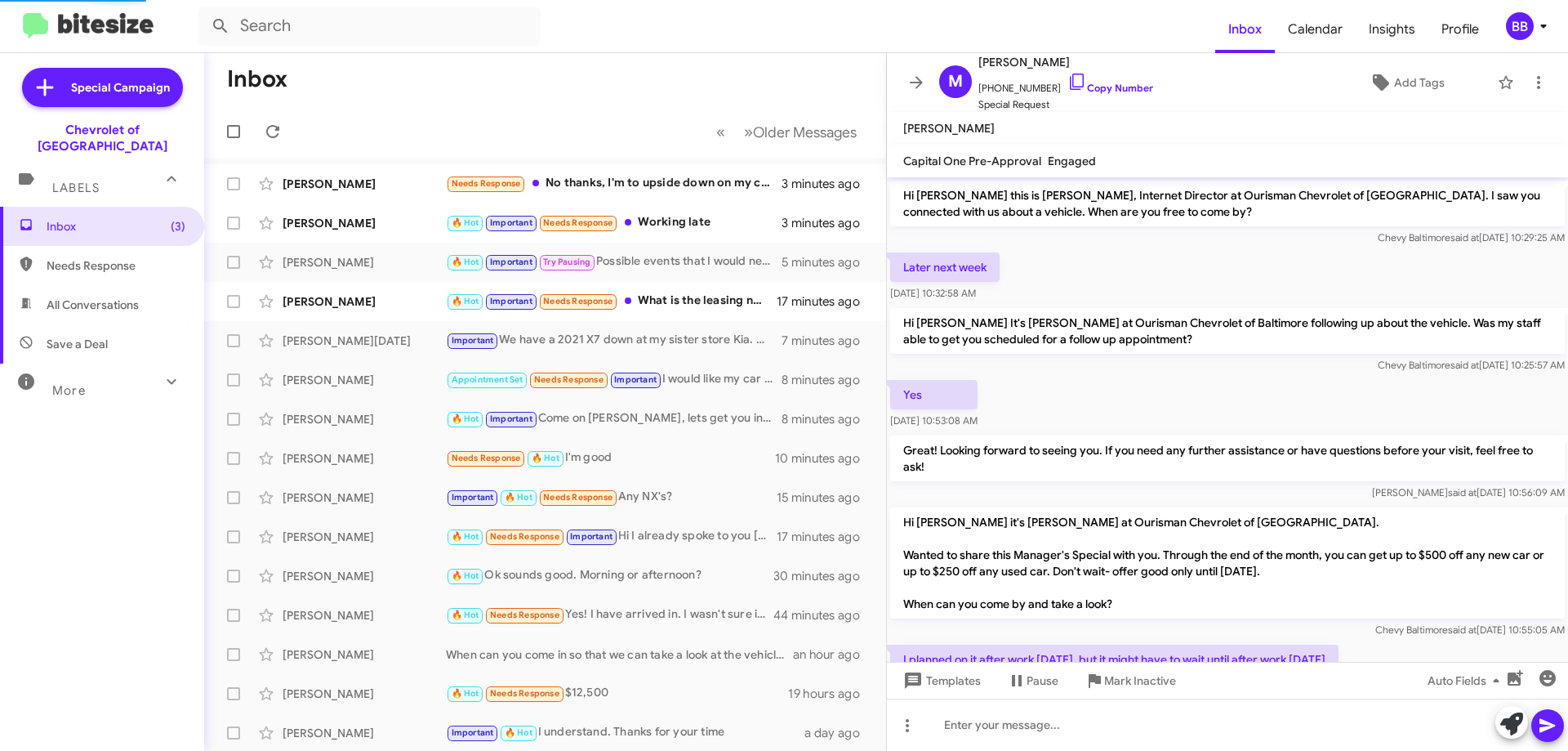
scroll to position [183, 0]
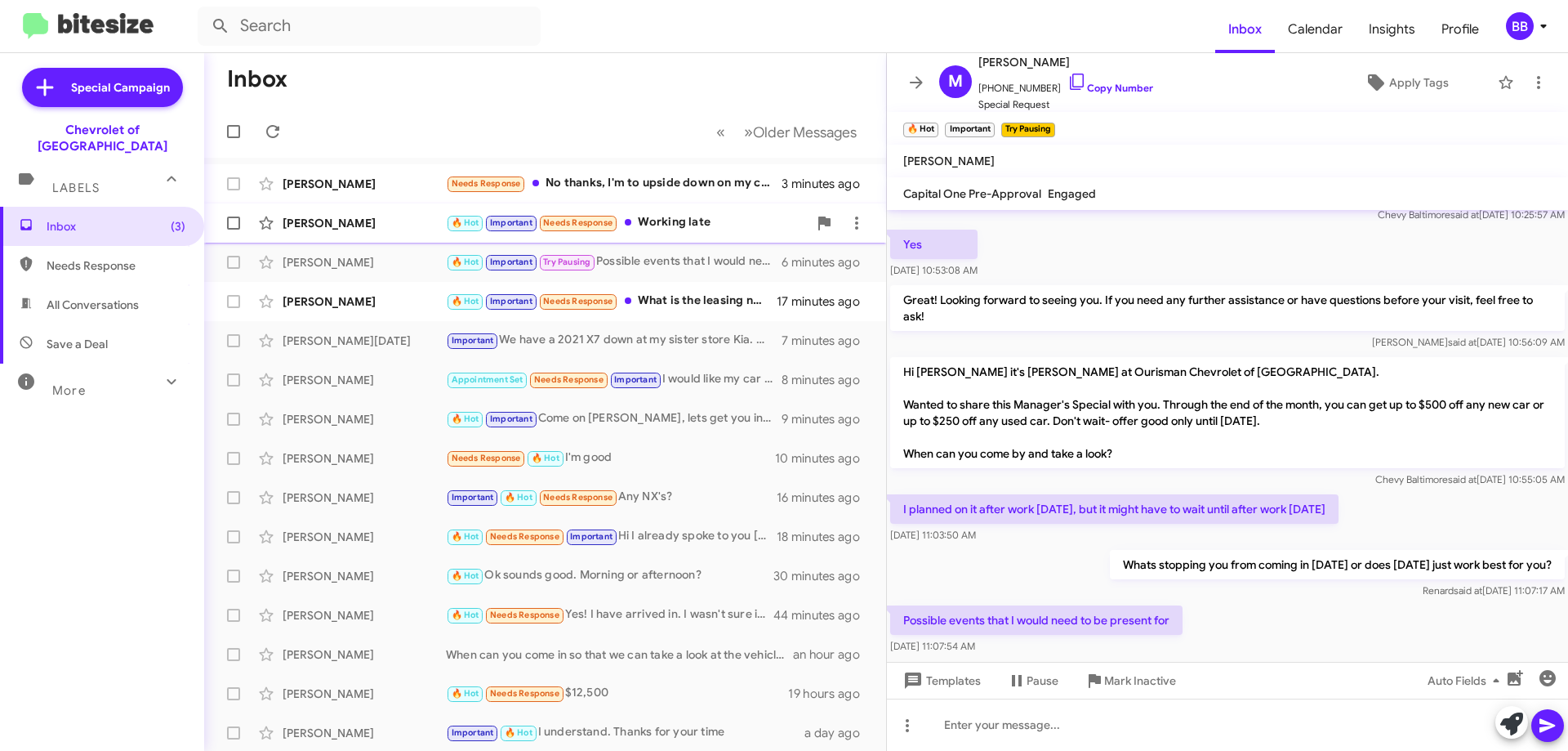
click at [698, 230] on div "🔥 Hot Important Needs Response Working late" at bounding box center [627, 223] width 361 height 19
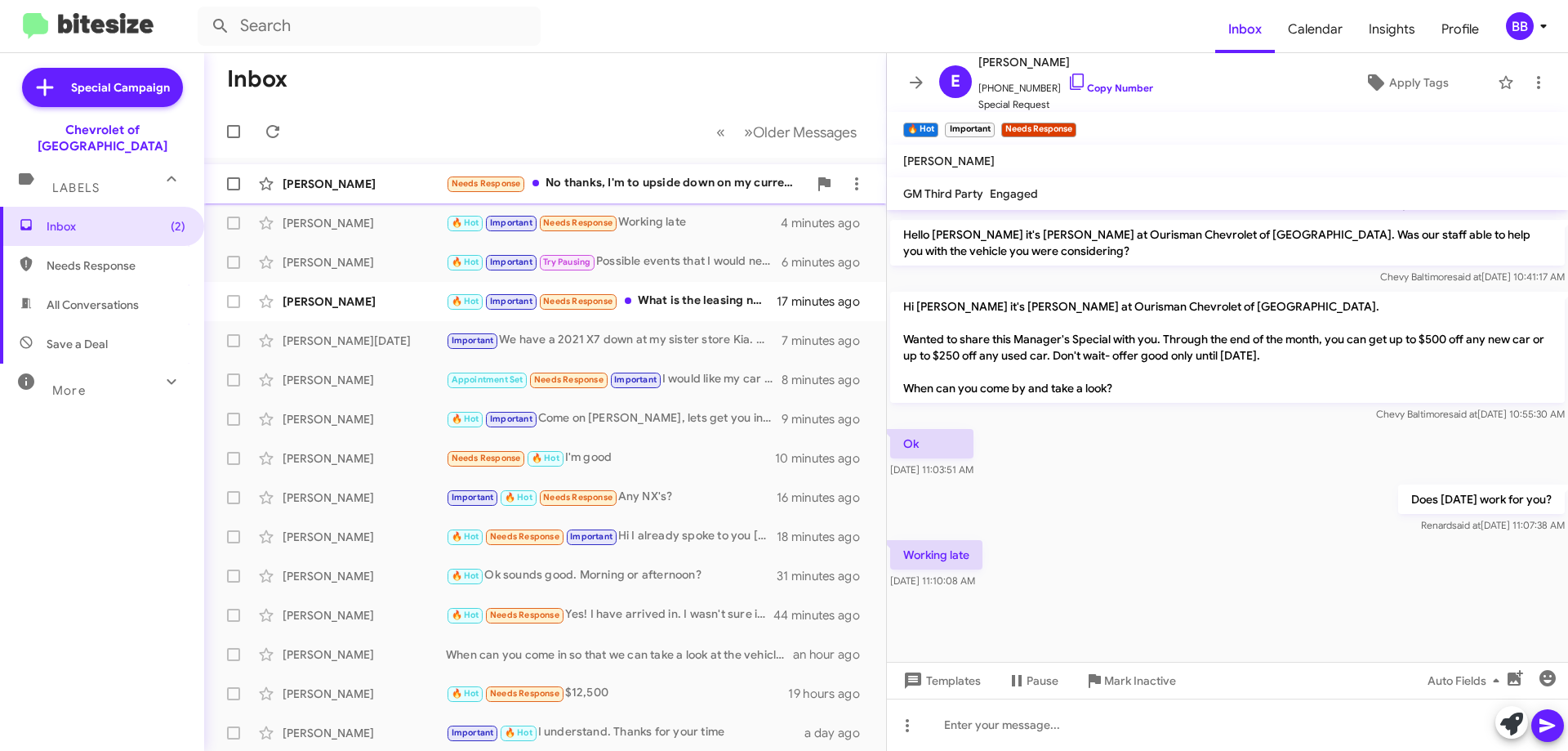
click at [663, 190] on div "Needs Response No thanks, I'm to upside down on my current car." at bounding box center [627, 184] width 361 height 19
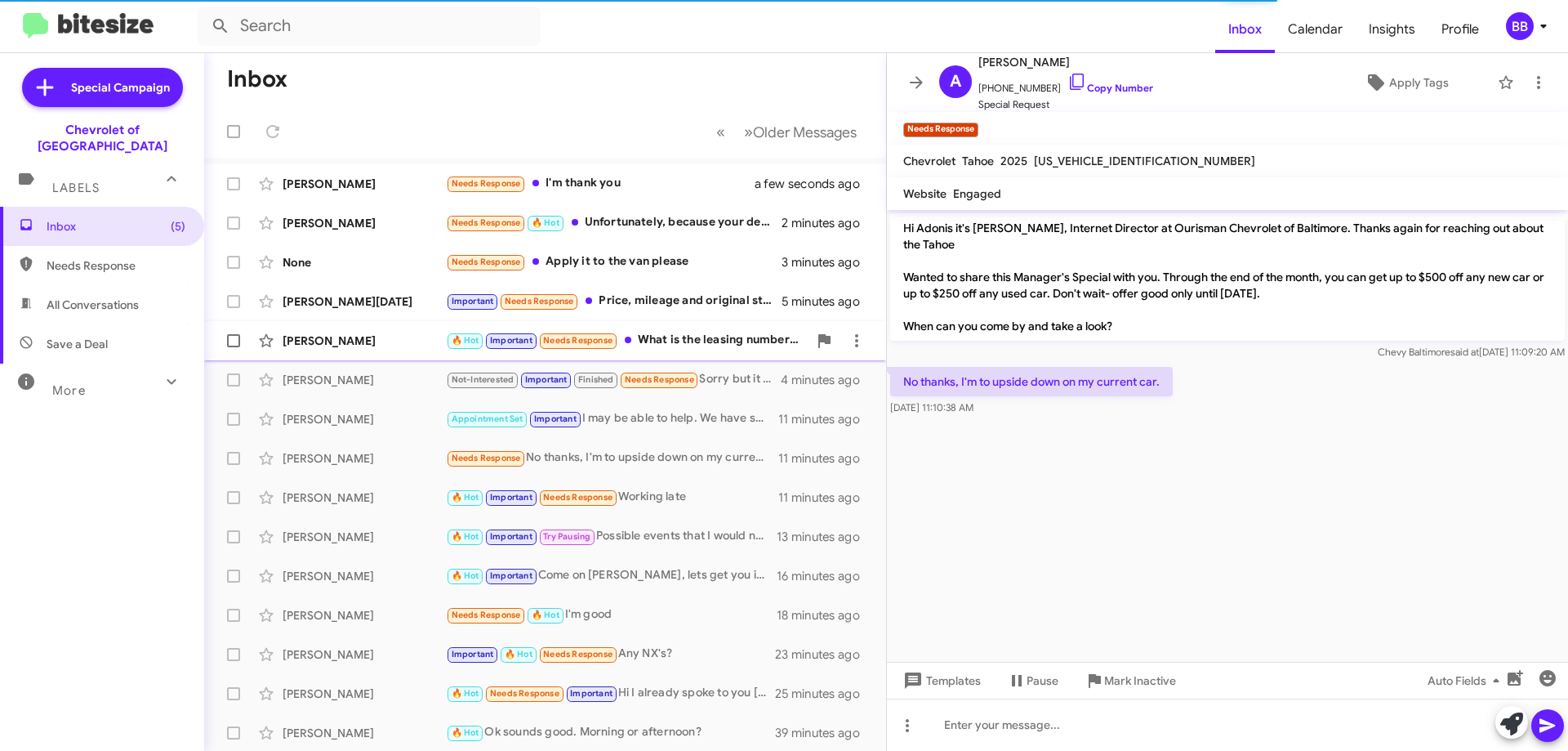
click at [691, 338] on div "🔥 Hot Important Needs Response What is the leasing numbers for 10k miles for 24…" at bounding box center [627, 340] width 361 height 19
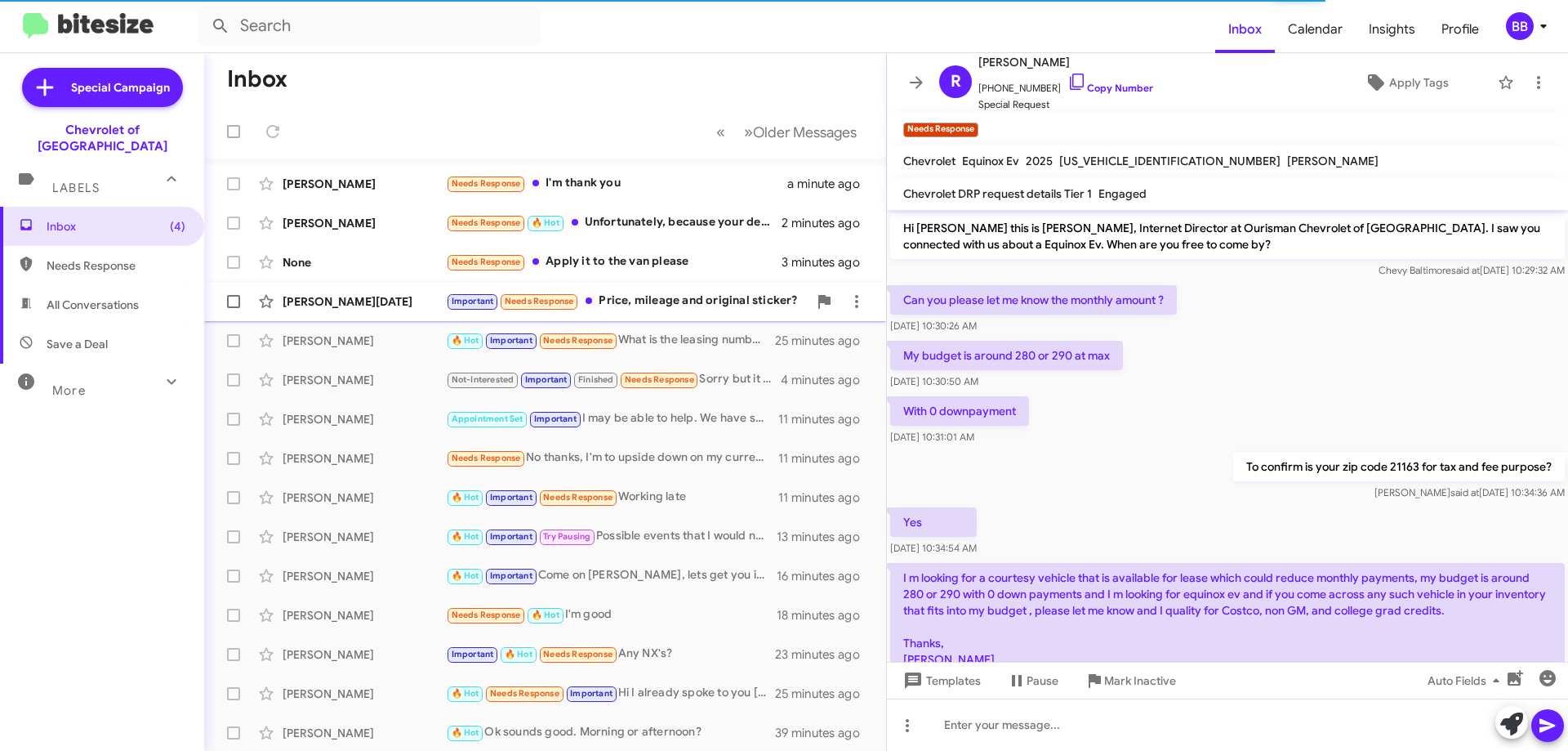
scroll to position [265, 0]
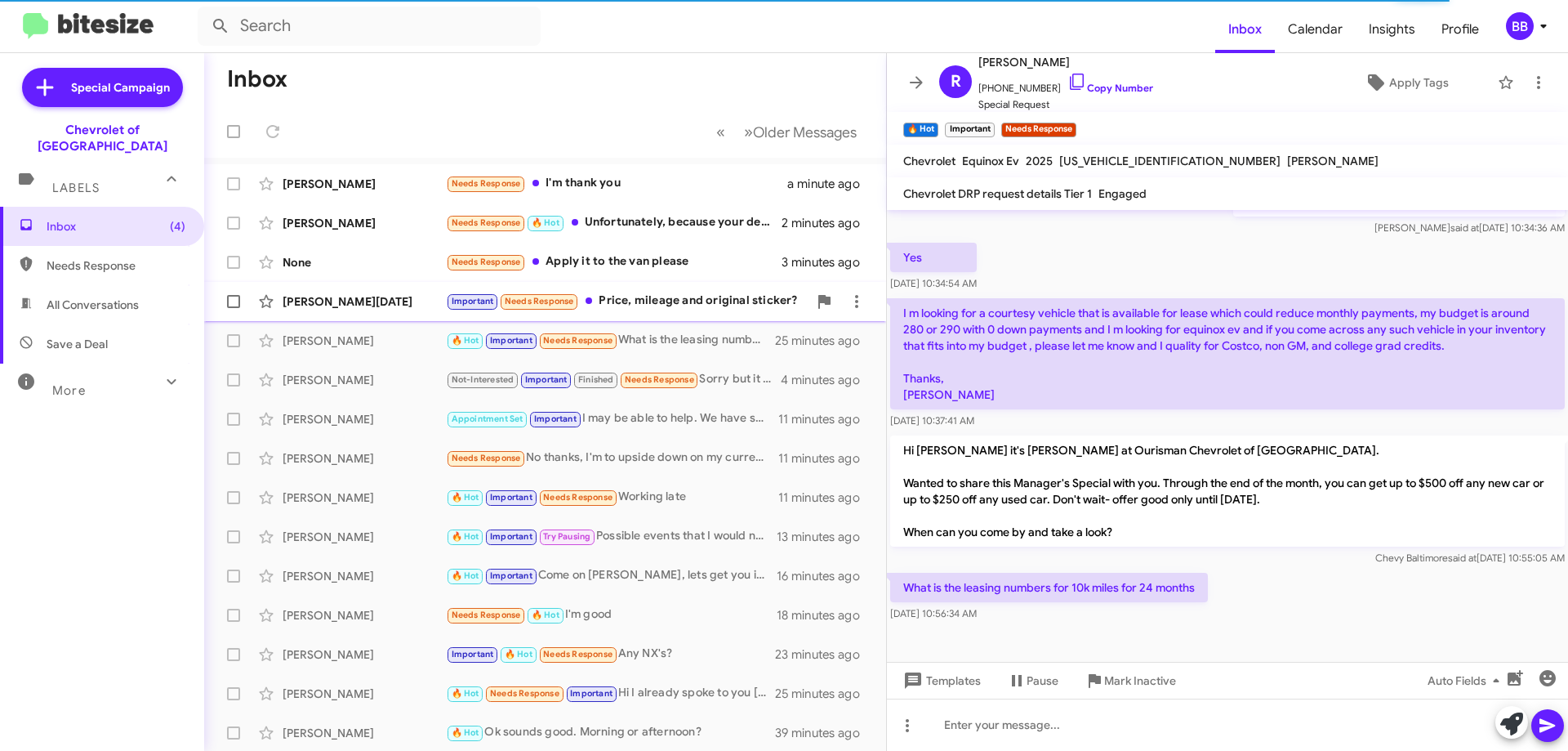
click at [678, 301] on div "Important Needs Response Price, mileage and original sticker?" at bounding box center [627, 301] width 361 height 19
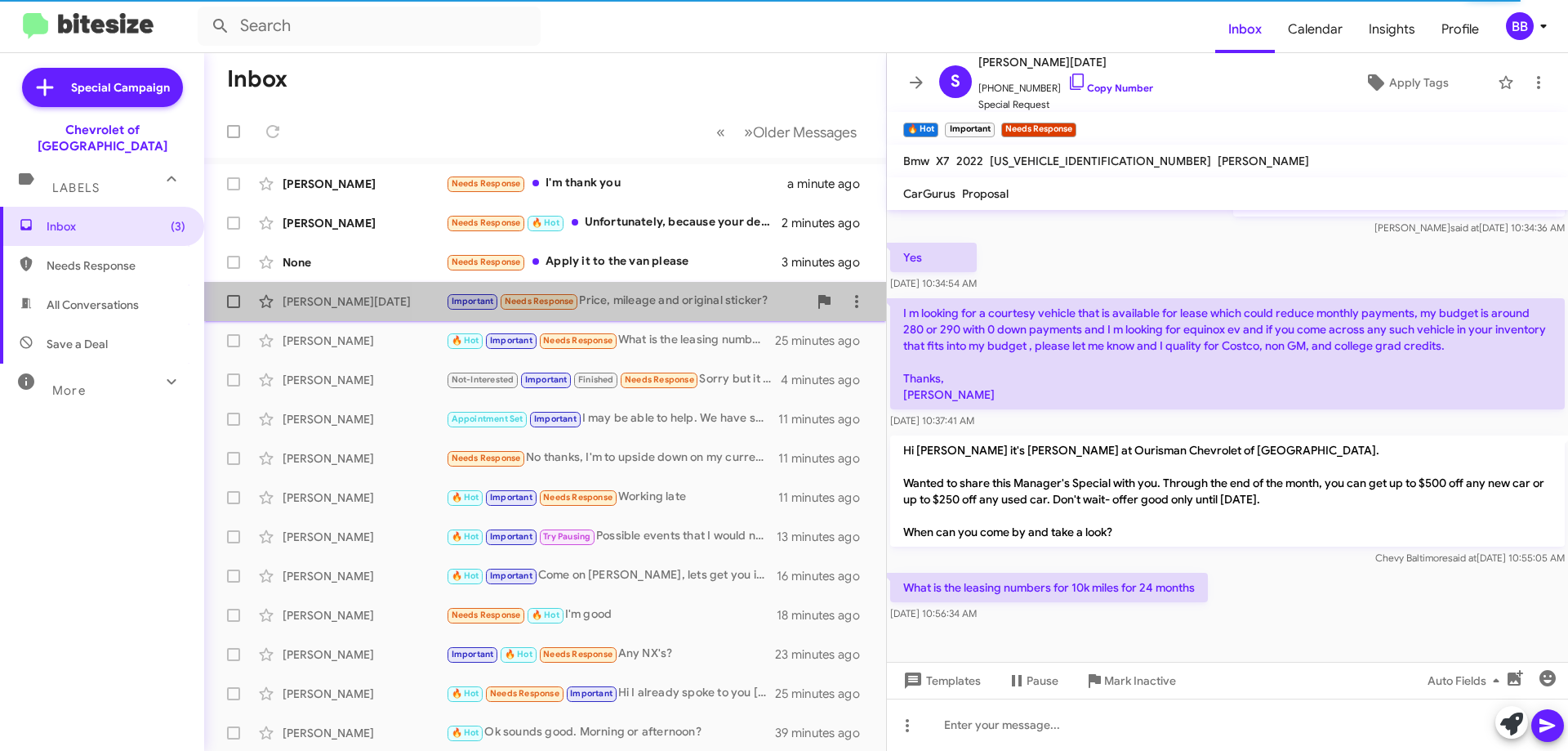
click at [682, 295] on div "Important Needs Response Price, mileage and original sticker?" at bounding box center [627, 301] width 361 height 19
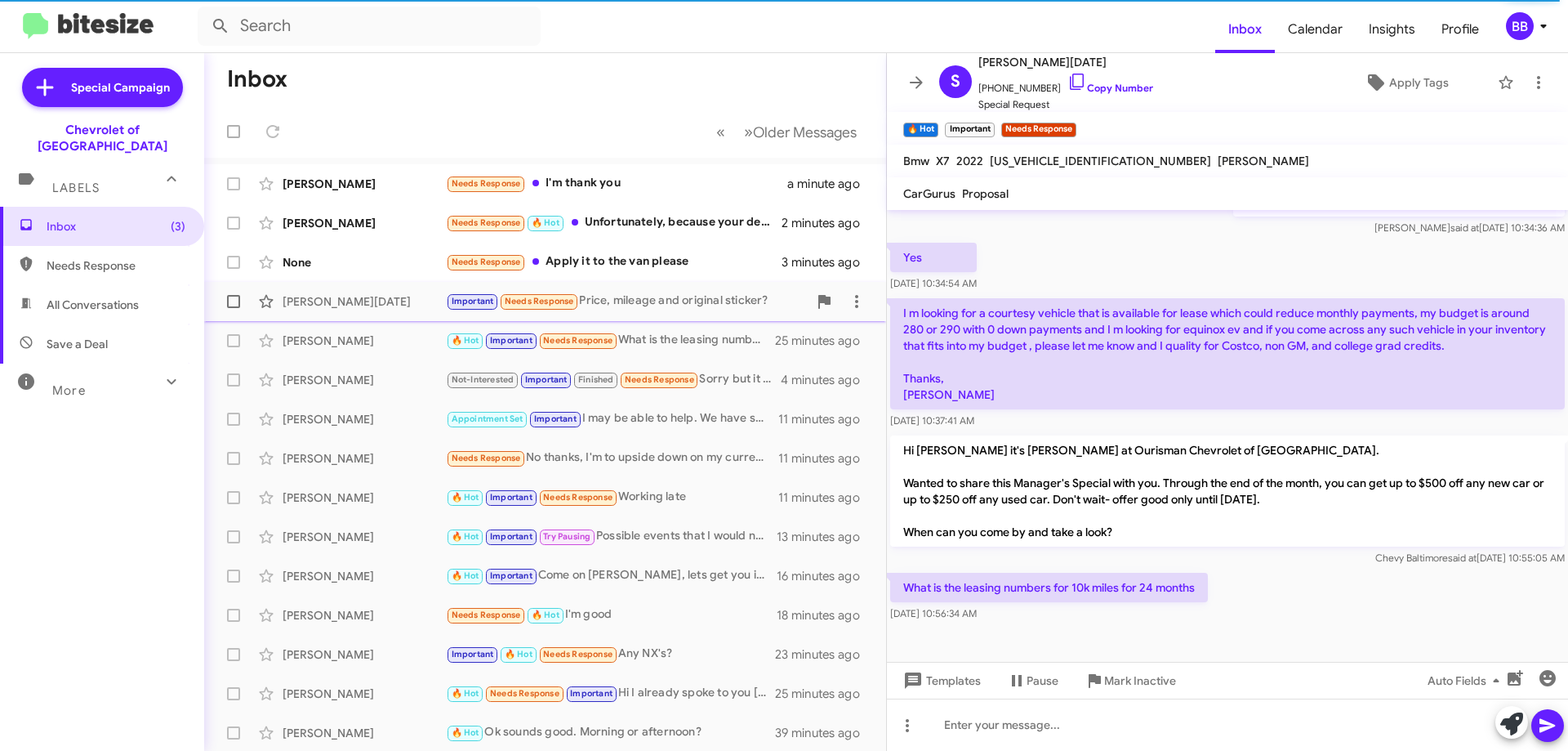
click at [678, 299] on div "Important Needs Response Price, mileage and original sticker?" at bounding box center [627, 301] width 361 height 19
click at [675, 335] on div "🔥 Hot Important Needs Response What is the leasing numbers for 10k miles for 24…" at bounding box center [627, 340] width 361 height 19
click at [684, 307] on div "Important Needs Response Price, mileage and original sticker?" at bounding box center [627, 301] width 361 height 19
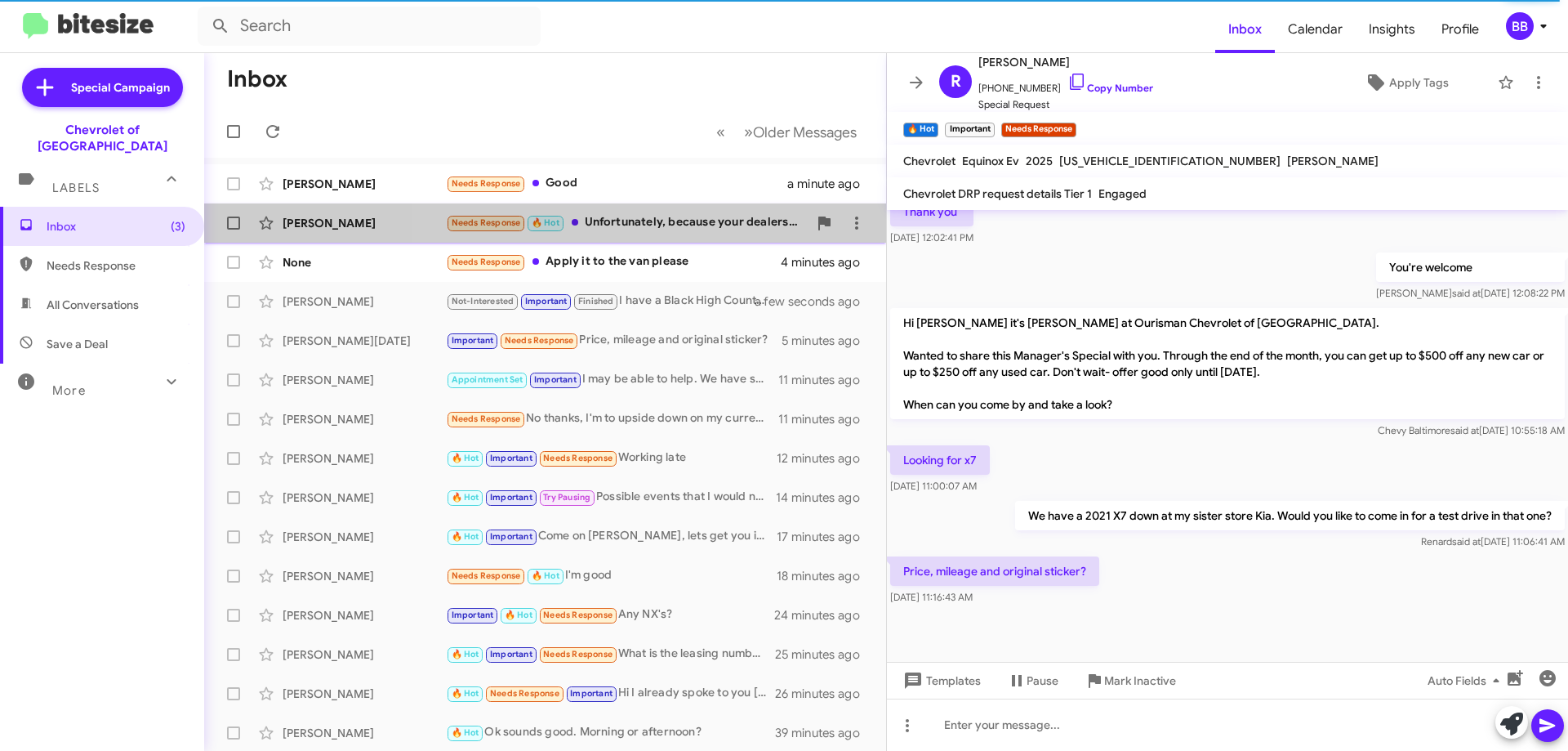
click at [683, 222] on div "Needs Response 🔥 Hot Unfortunately, because your dealership is approximately an…" at bounding box center [627, 223] width 361 height 19
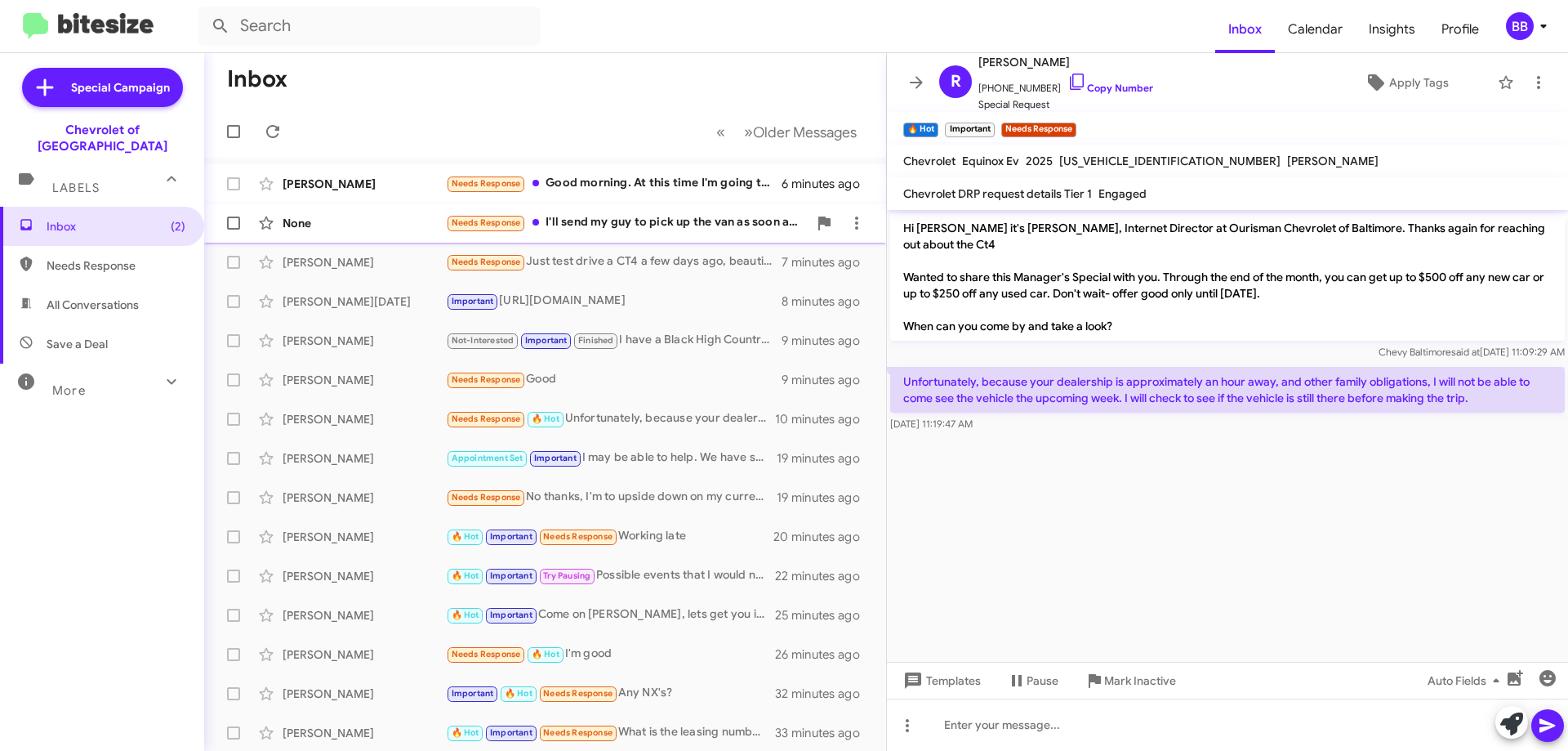
click at [659, 223] on div "Needs Response I'll send my guy to pick up the van as soon as you tell me it's …" at bounding box center [627, 223] width 361 height 19
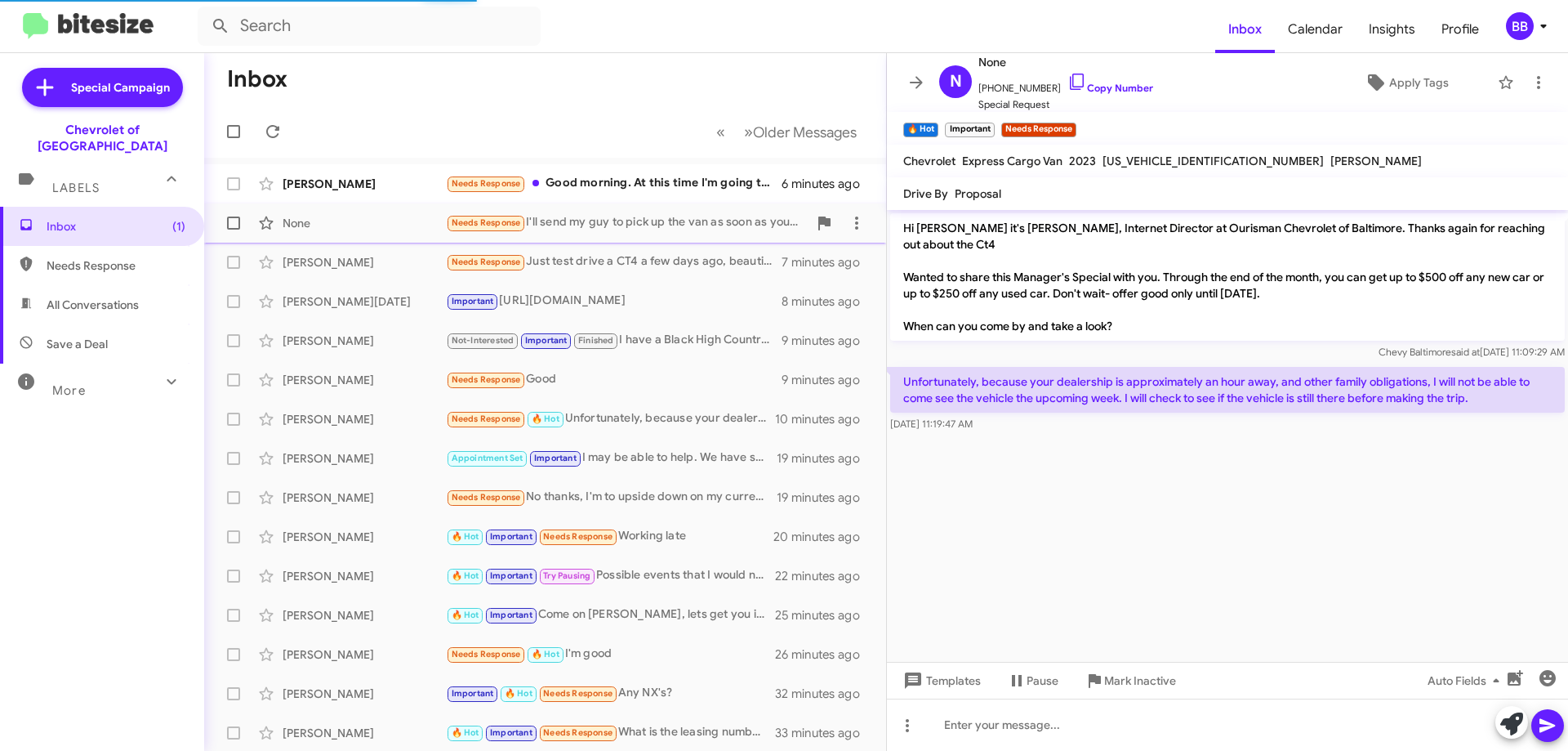
click at [633, 233] on div "None Needs Response I'll send my guy to pick up the van as soon as you tell me …" at bounding box center [545, 223] width 656 height 33
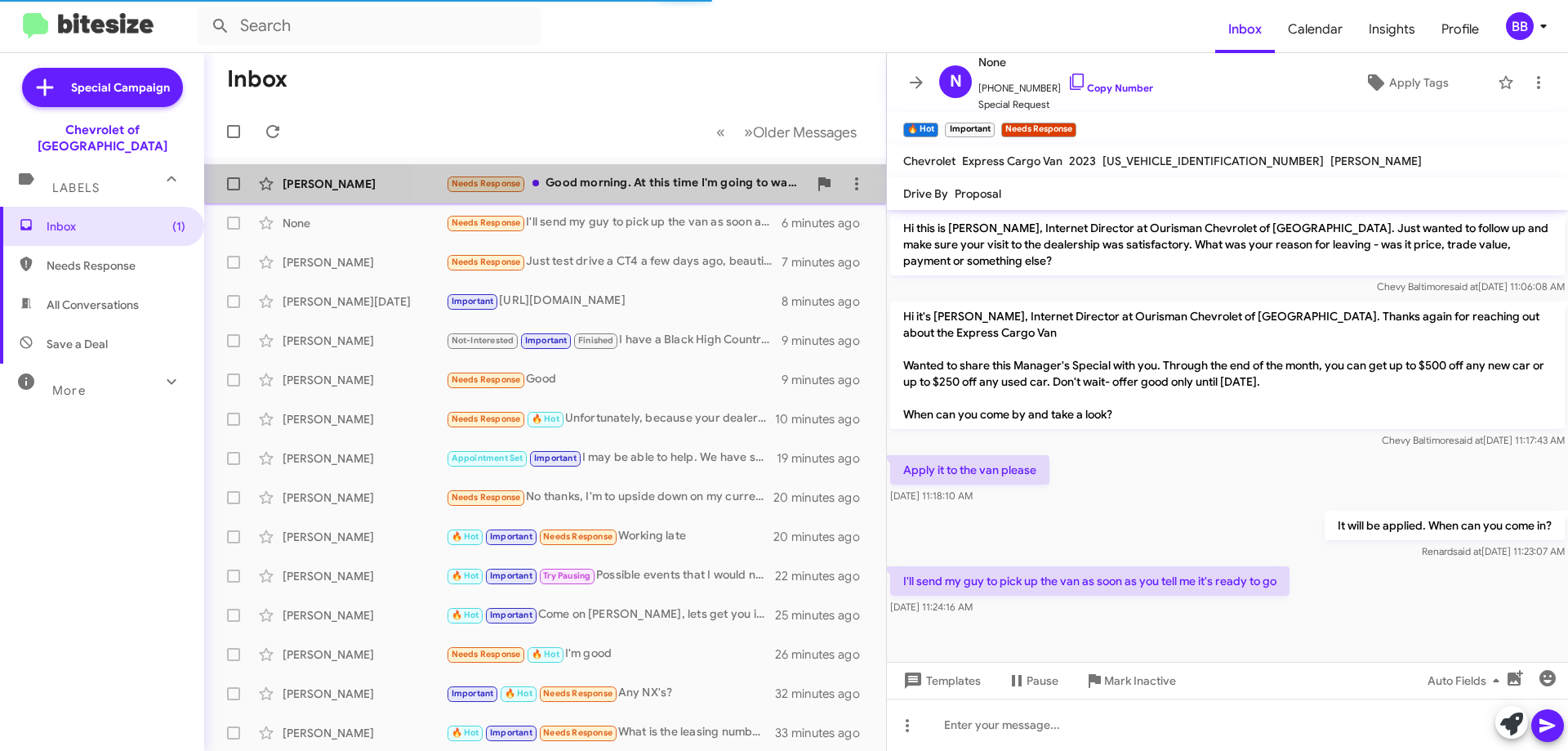
click at [668, 186] on div "Needs Response Good morning. At this time I'm going to wait a bit. I'm looking …" at bounding box center [627, 184] width 361 height 19
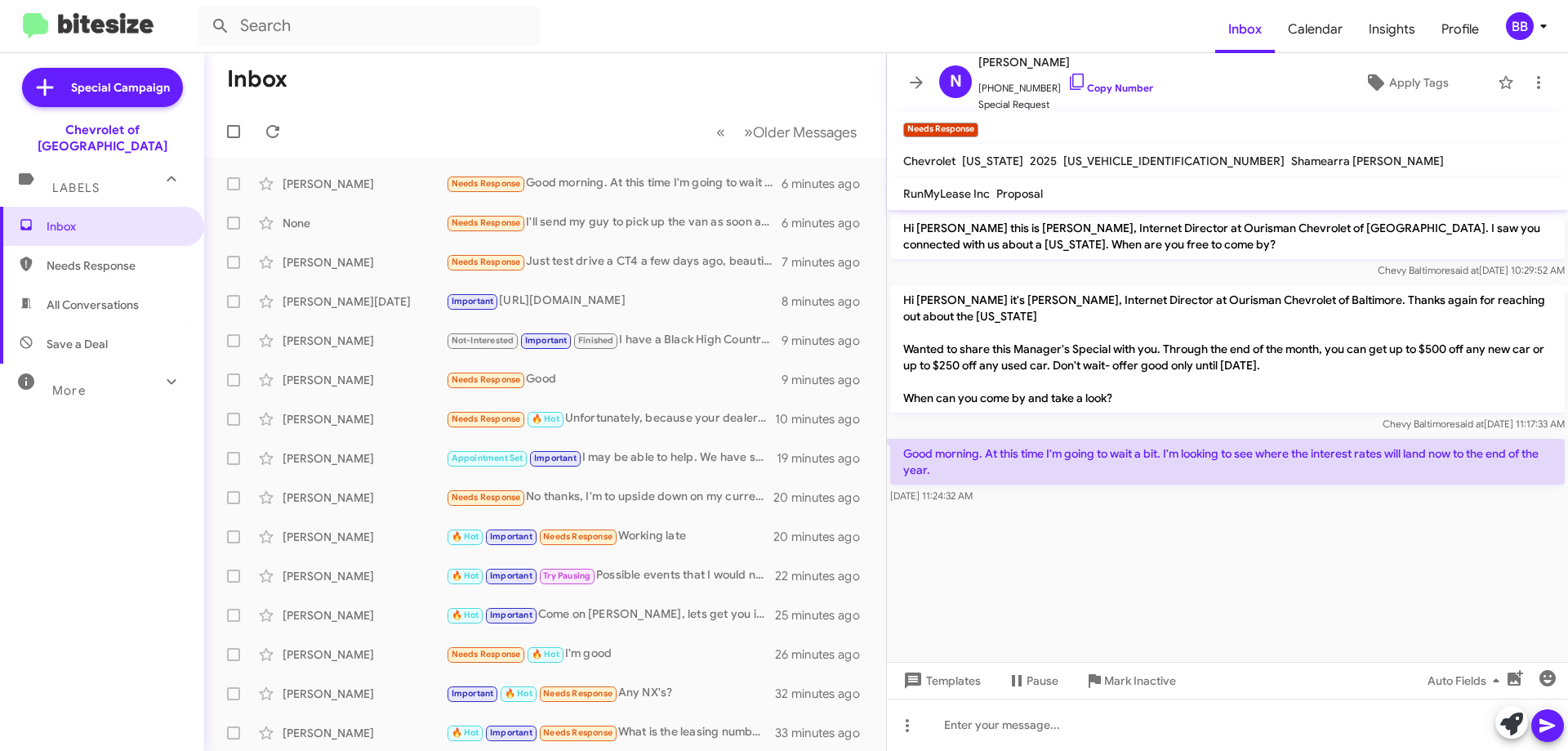
click at [560, 127] on mat-toolbar-row "« Previous » Next Older Messages" at bounding box center [545, 131] width 682 height 52
click at [239, 134] on span at bounding box center [234, 131] width 13 height 13
click at [234, 138] on input "checkbox" at bounding box center [233, 138] width 1 height 1
checkbox input "true"
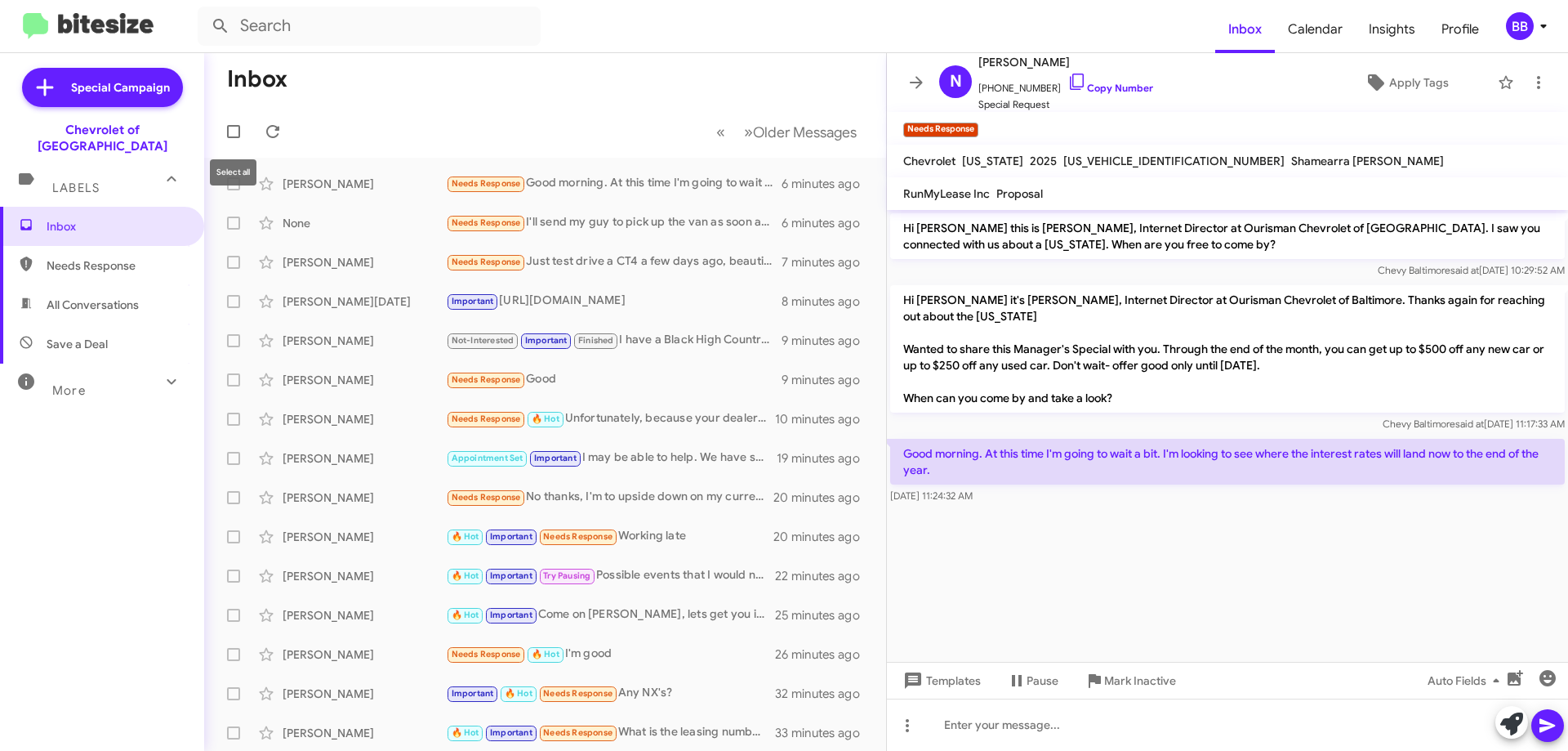
checkbox input "true"
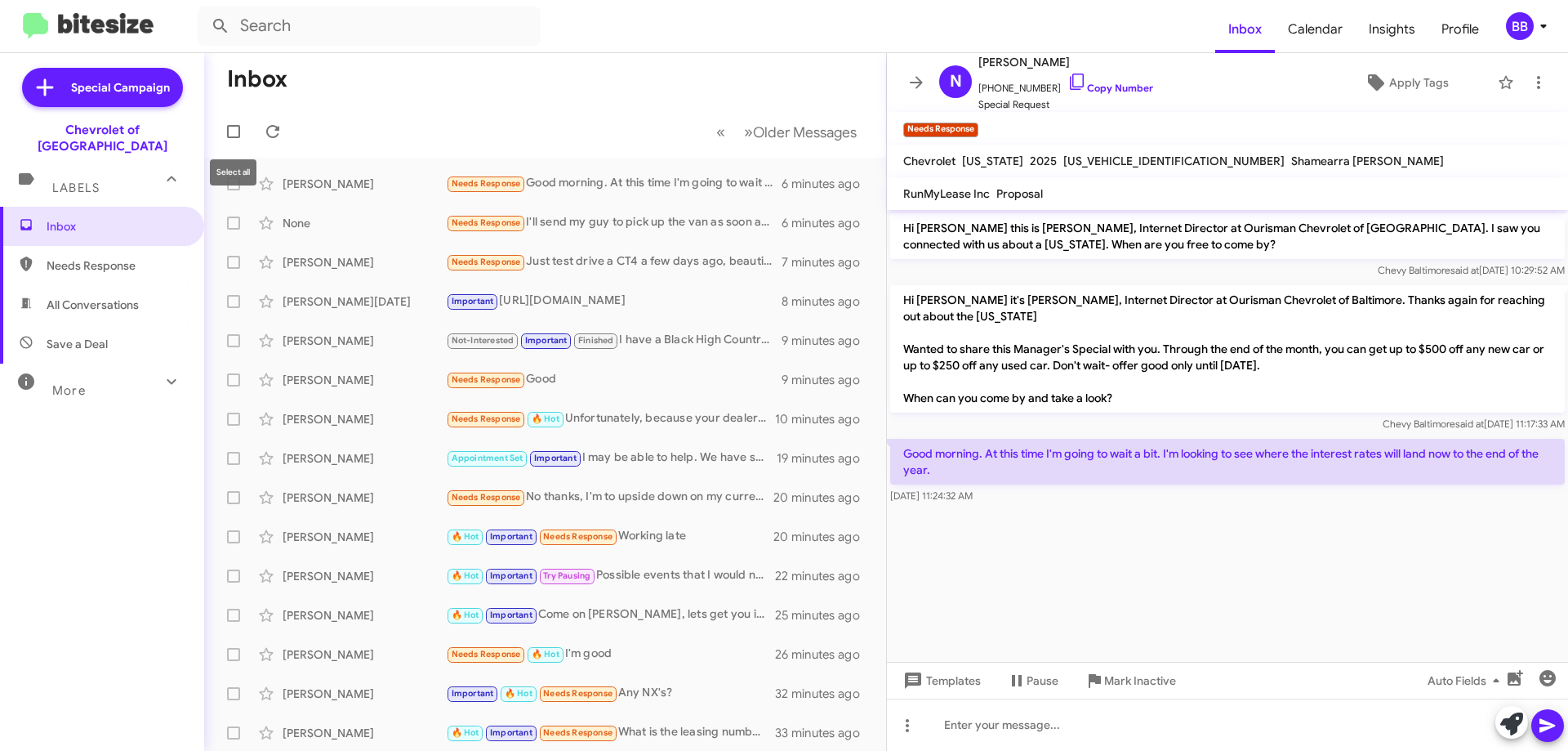
checkbox input "true"
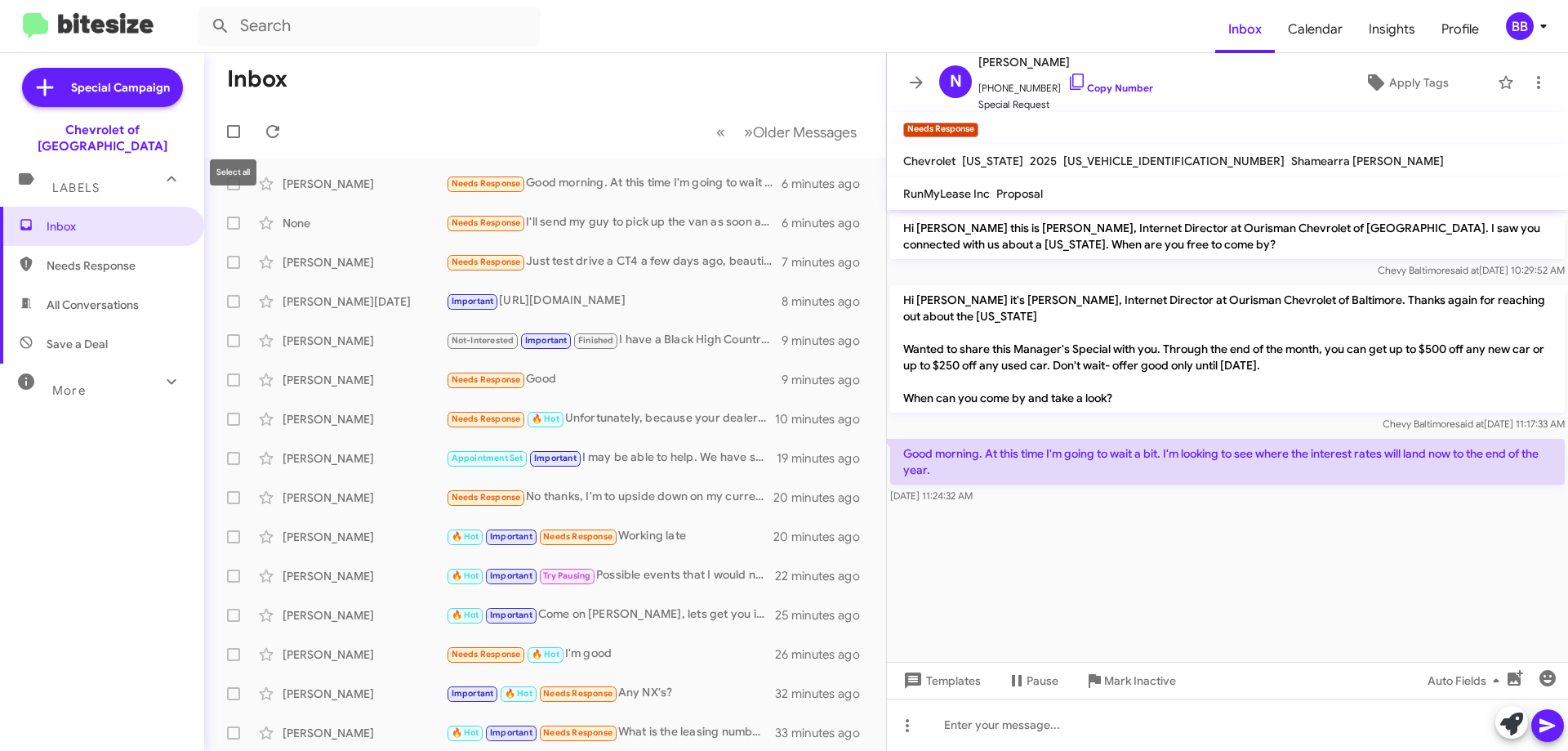
checkbox input "true"
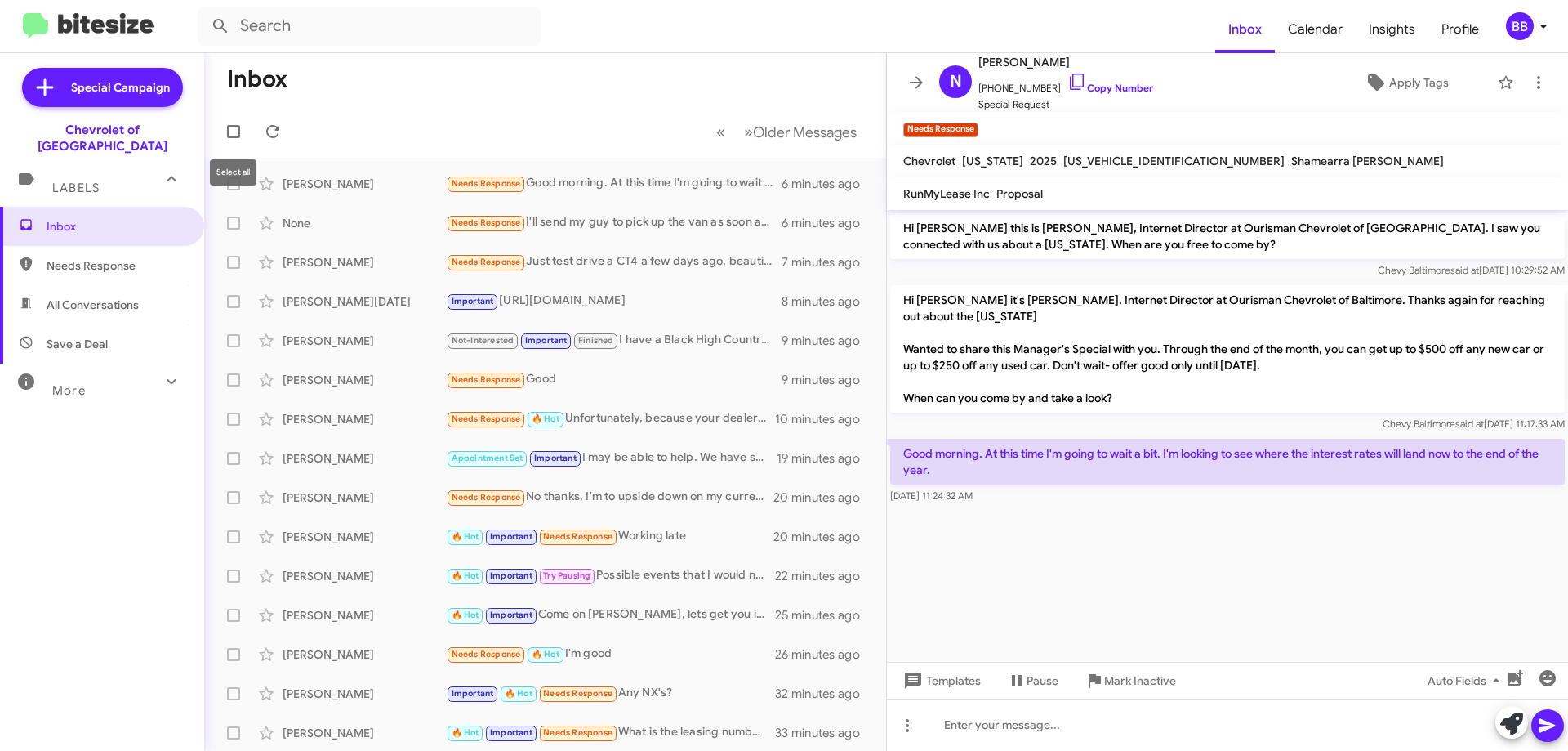
checkbox input "true"
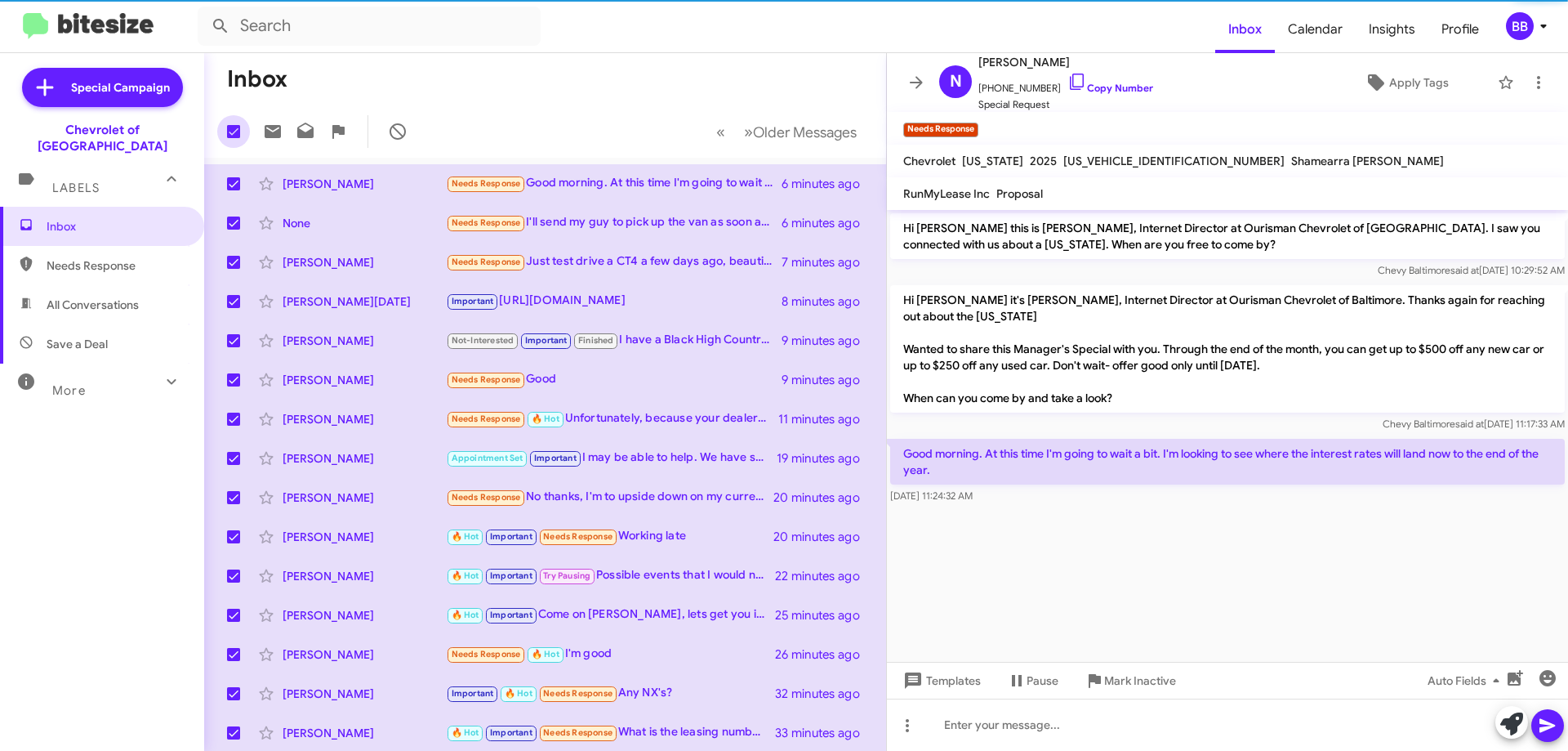
click at [239, 134] on span at bounding box center [234, 131] width 13 height 13
click at [234, 138] on input "checkbox" at bounding box center [233, 138] width 1 height 1
checkbox input "false"
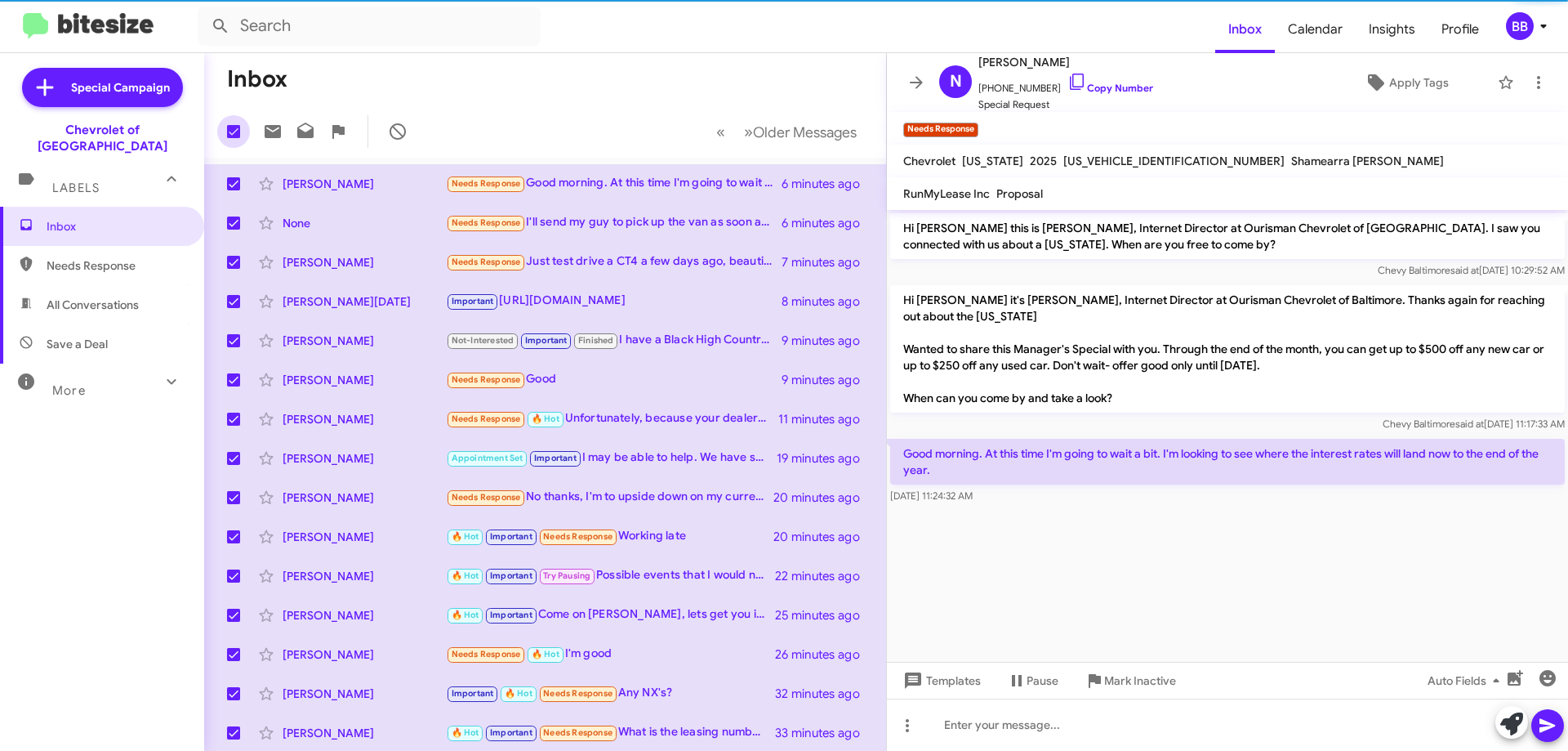
checkbox input "false"
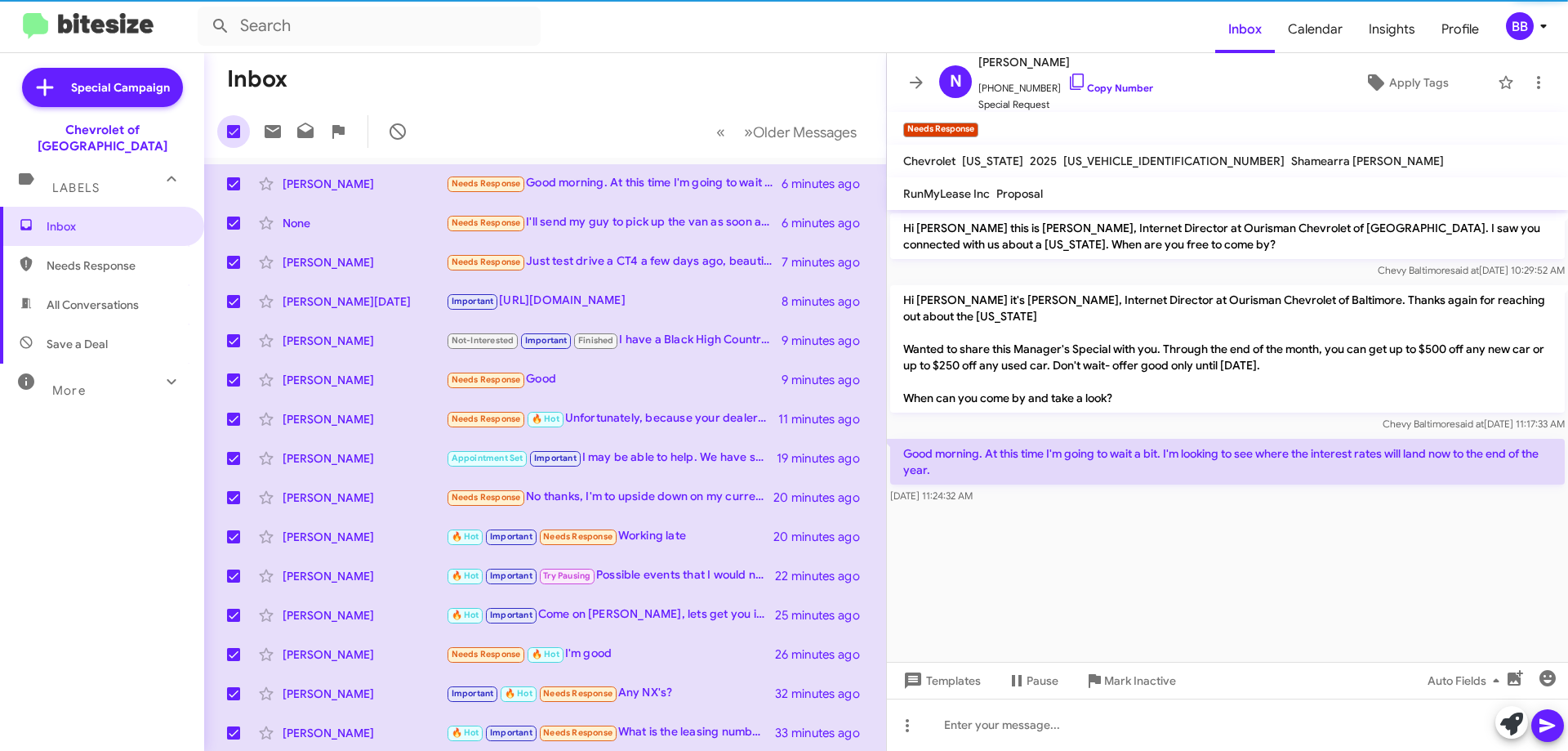
checkbox input "false"
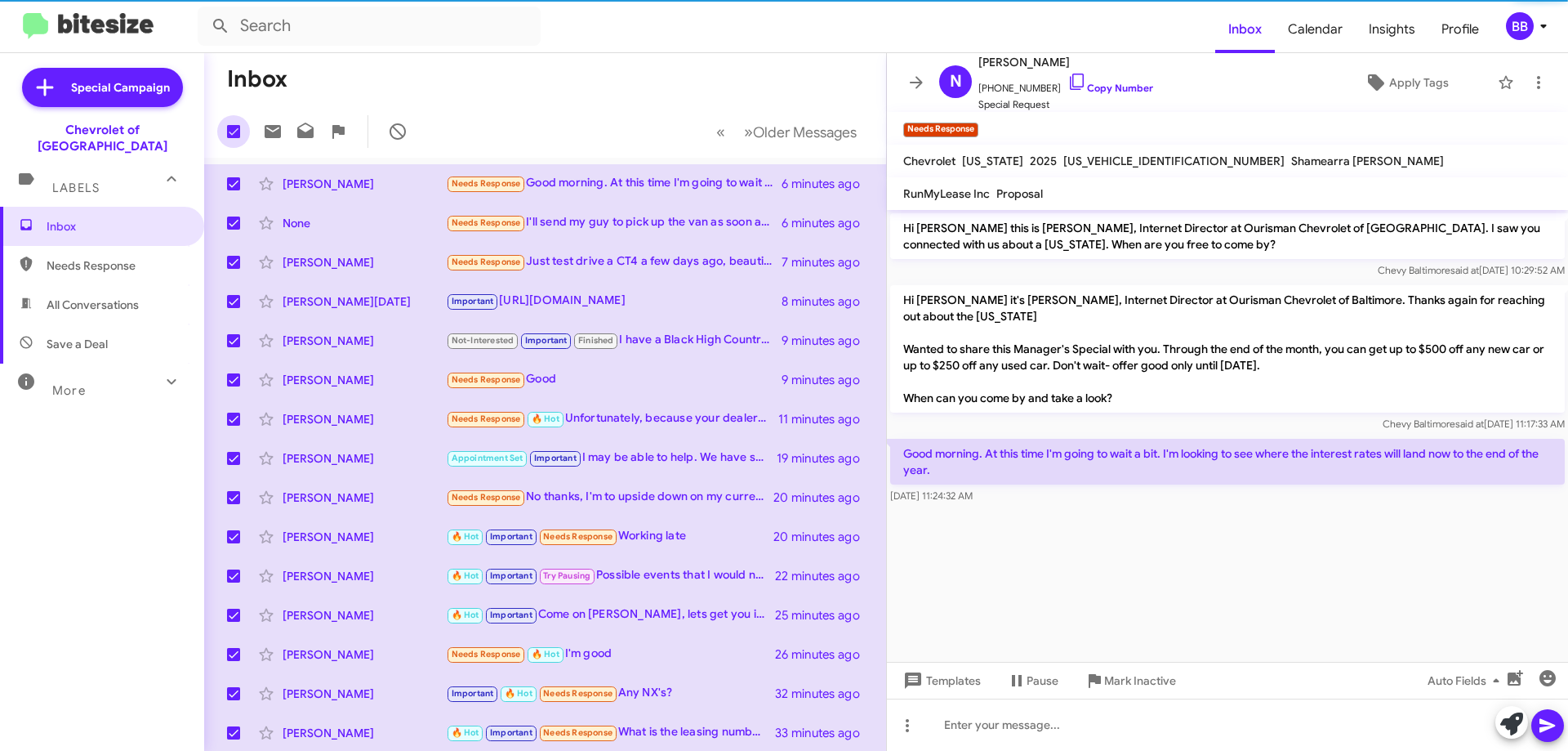
checkbox input "false"
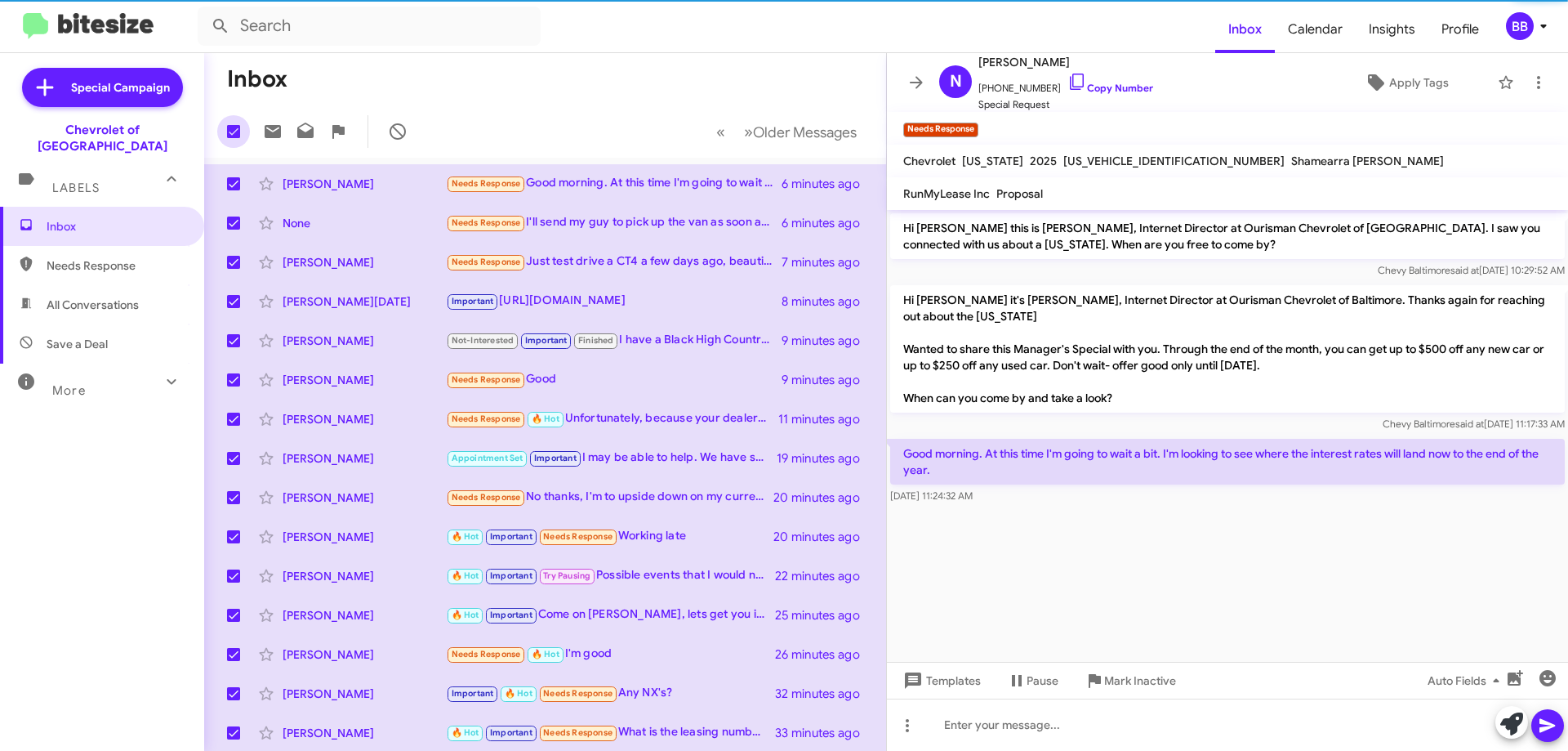
checkbox input "false"
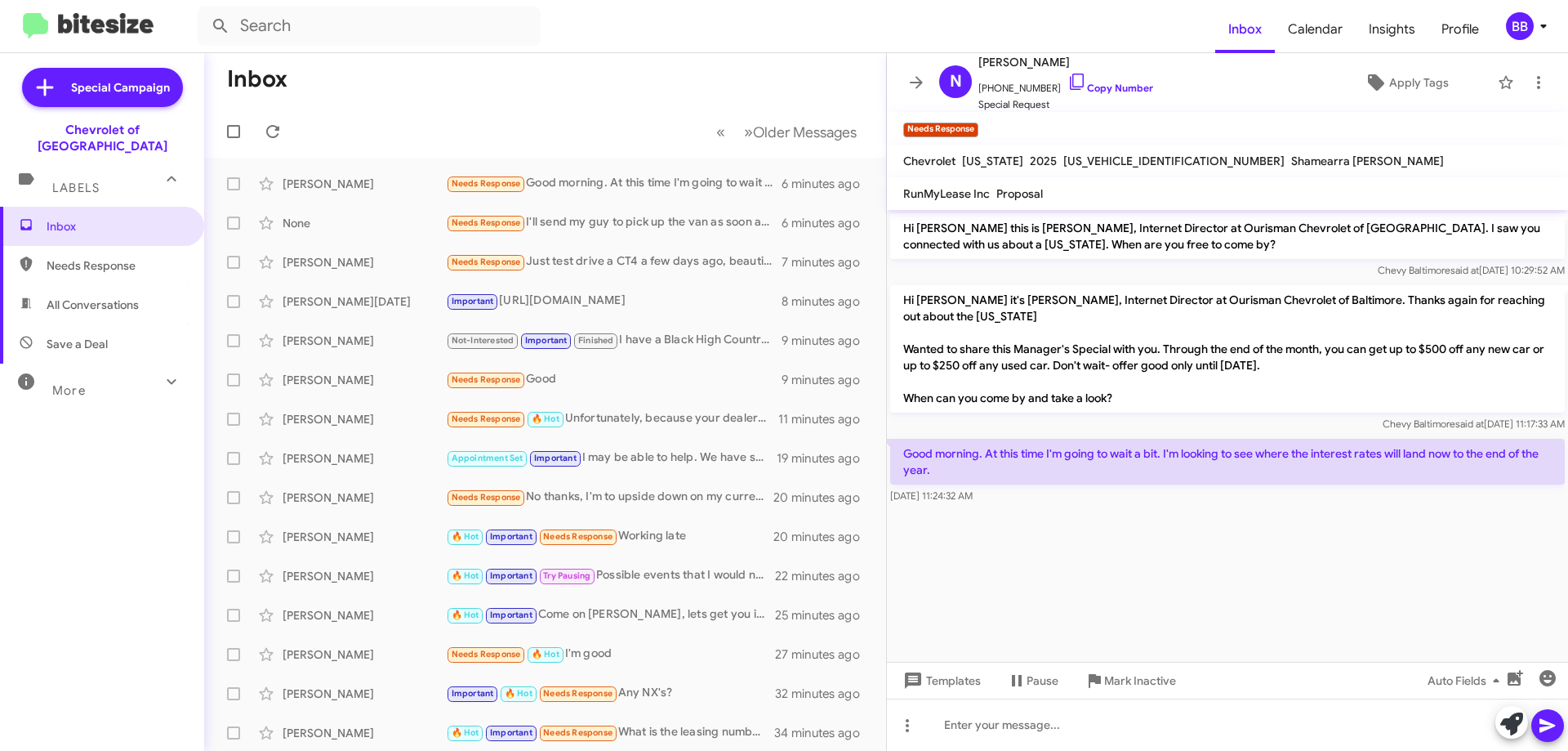
drag, startPoint x: 666, startPoint y: 122, endPoint x: 879, endPoint y: 138, distance: 213.6
click at [879, 138] on div "Inbox « Previous » Next Older Messages [PERSON_NAME] Needs Response Good mornin…" at bounding box center [545, 402] width 682 height 698
click at [846, 92] on mat-toolbar-row "Inbox" at bounding box center [545, 79] width 682 height 52
